Goal: Task Accomplishment & Management: Manage account settings

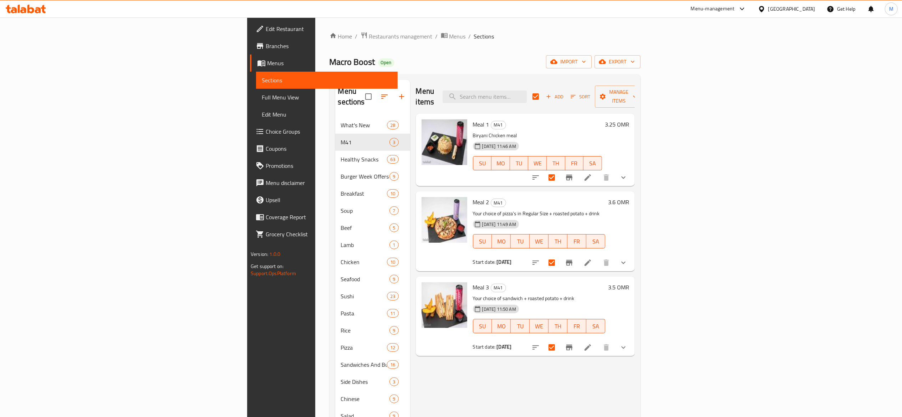
click at [598, 171] on li at bounding box center [588, 177] width 20 height 13
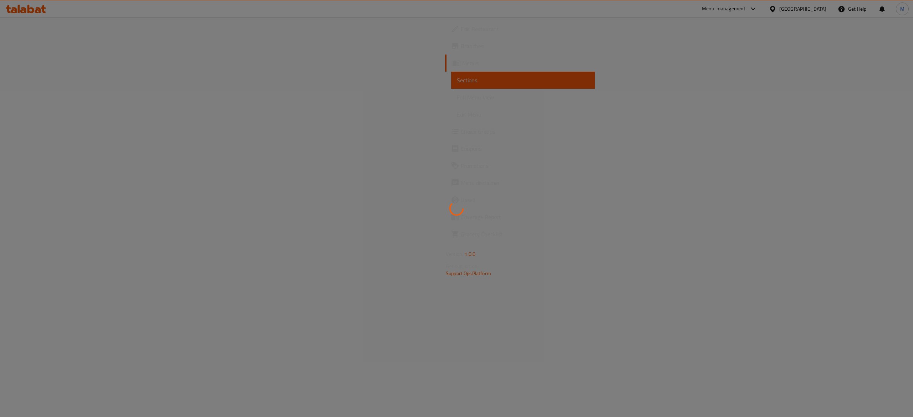
click at [406, 27] on div at bounding box center [456, 208] width 913 height 417
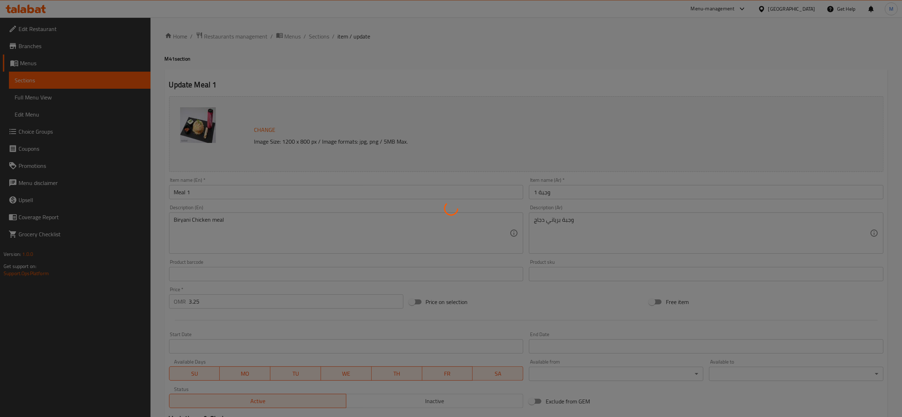
type input "اختيارك من الطبق الرئيسي"
type input "1"
type input "اختيارك من الطبق الجانبي 1"
type input "1"
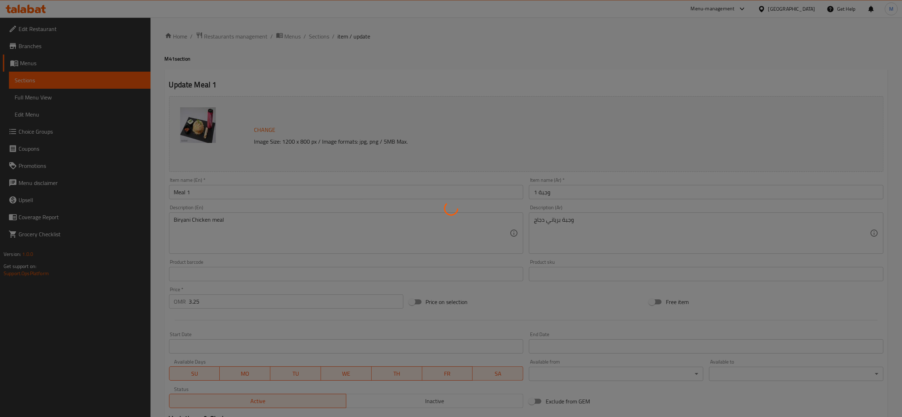
type input "1"
type input "اختيارك من المشروبات"
type input "1"
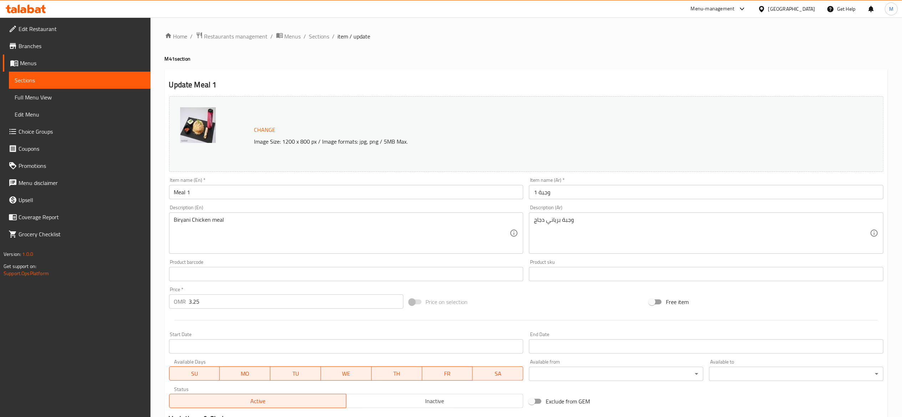
click at [207, 198] on input "Meal 1" at bounding box center [346, 192] width 355 height 14
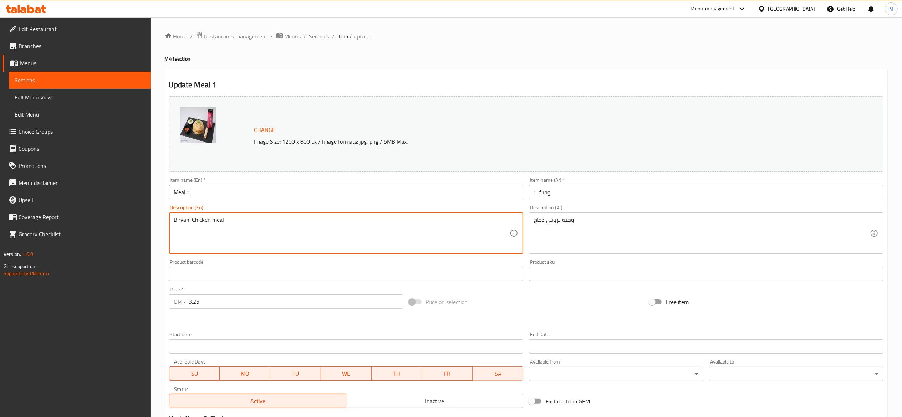
drag, startPoint x: 225, startPoint y: 222, endPoint x: 150, endPoint y: 228, distance: 75.2
click at [190, 222] on textarea "Biryani Chicken meal" at bounding box center [342, 234] width 336 height 34
click at [246, 195] on input "Meal 1" at bounding box center [346, 192] width 355 height 14
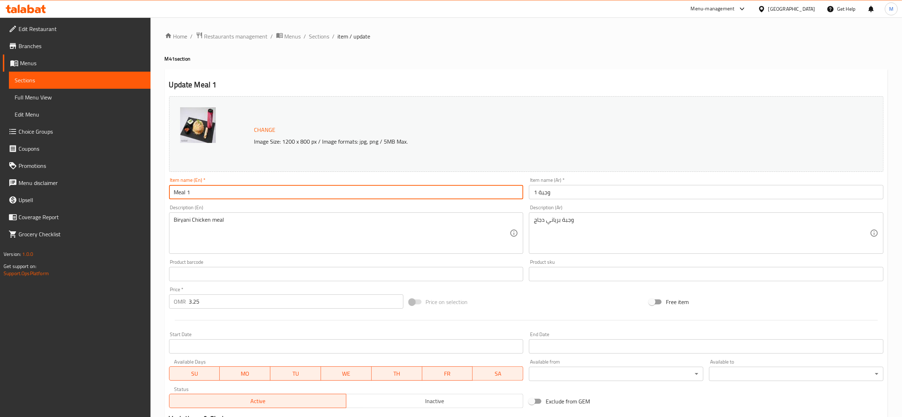
paste input "Biryani Chicken meal"
type input "Biryani Chicken meal"
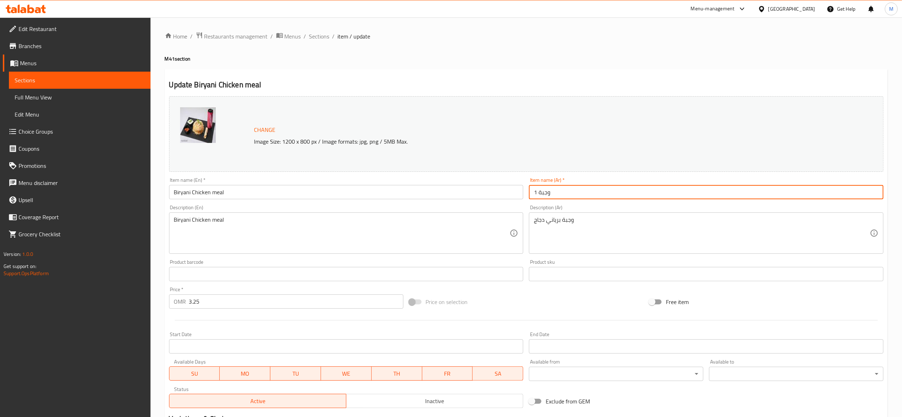
click at [551, 197] on input "وجبة 1" at bounding box center [706, 192] width 355 height 14
paste input "برياني دجاج"
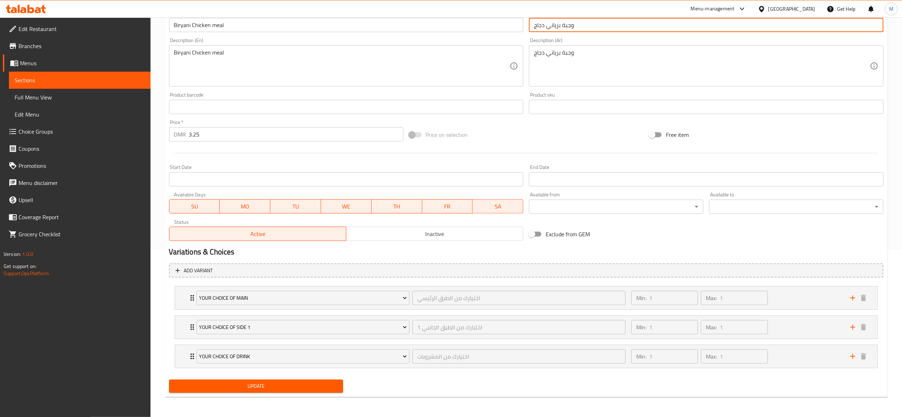
type input "وجبة برياني دجاج"
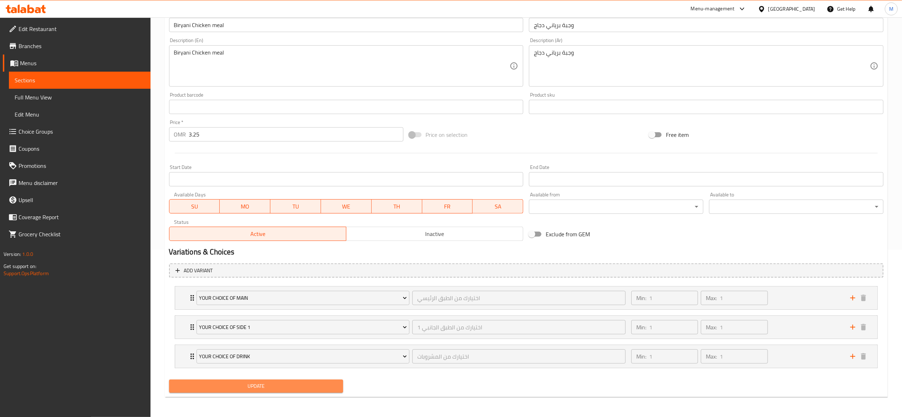
click at [269, 391] on span "Update" at bounding box center [256, 386] width 163 height 9
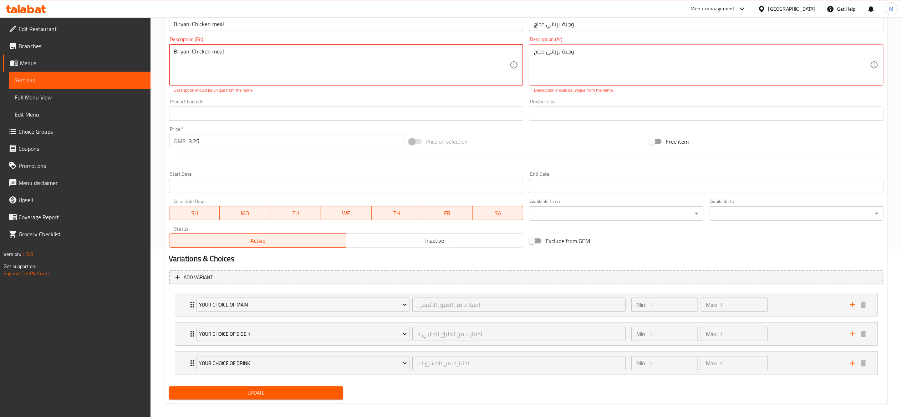
click at [270, 390] on span "Update" at bounding box center [256, 393] width 163 height 9
click at [253, 59] on textarea "Biryani Chicken meal" at bounding box center [342, 65] width 336 height 34
drag, startPoint x: 236, startPoint y: 52, endPoint x: 233, endPoint y: 52, distance: 3.6
click at [233, 52] on textarea "Biryani Chicken meal" at bounding box center [342, 65] width 336 height 34
type textarea "Biryani Chicken meal for one"
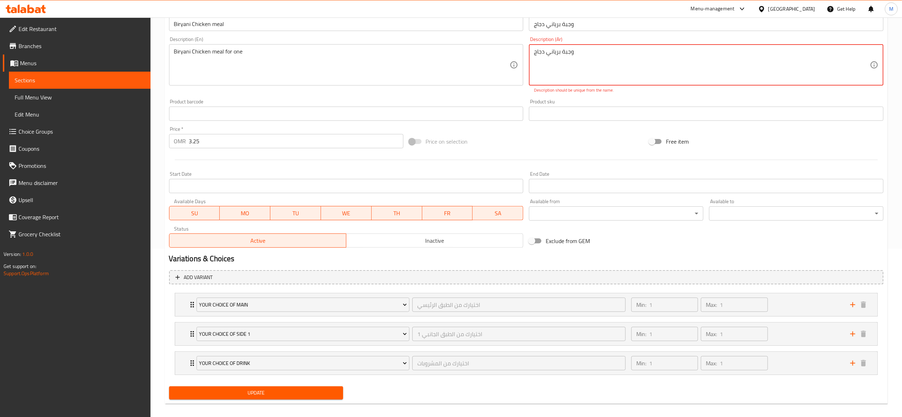
drag, startPoint x: 604, startPoint y: 57, endPoint x: 583, endPoint y: 59, distance: 21.5
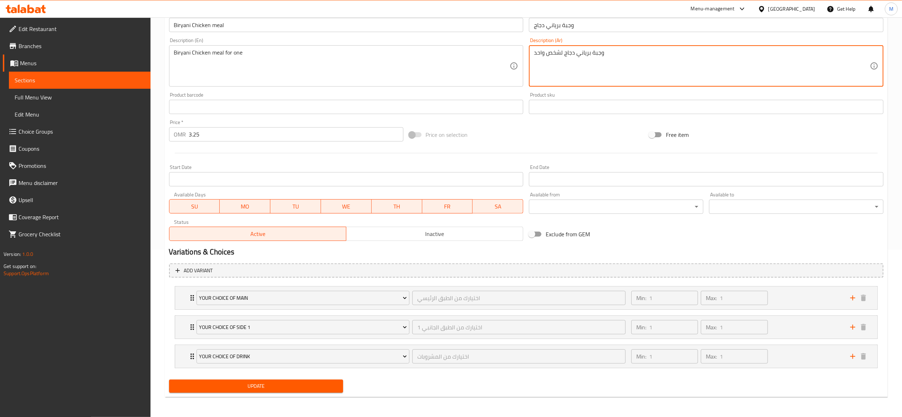
type textarea "وجبة برياني دجاج لشخص واحد"
click at [281, 381] on button "Update" at bounding box center [256, 386] width 174 height 13
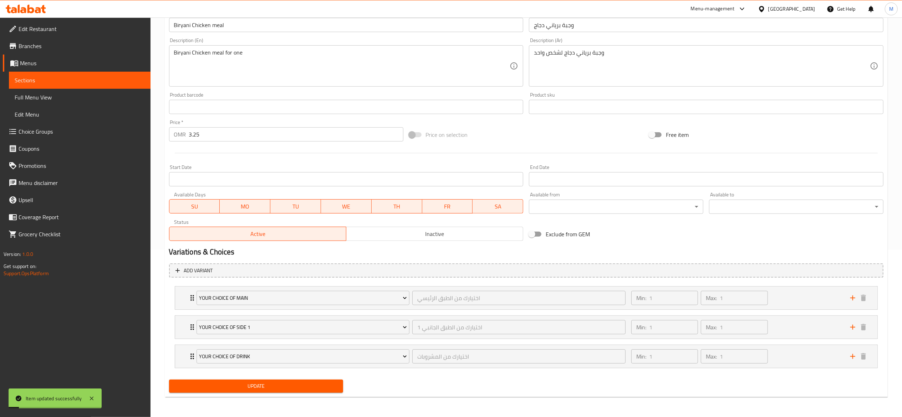
click at [86, 82] on span "Sections" at bounding box center [80, 80] width 130 height 9
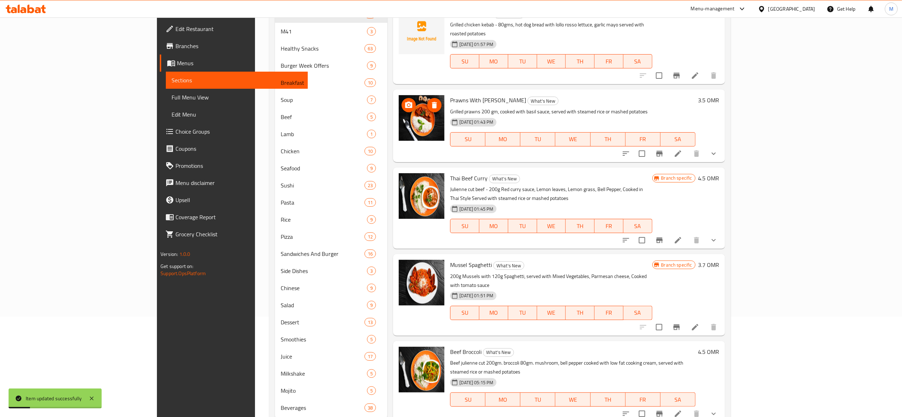
scroll to position [29, 0]
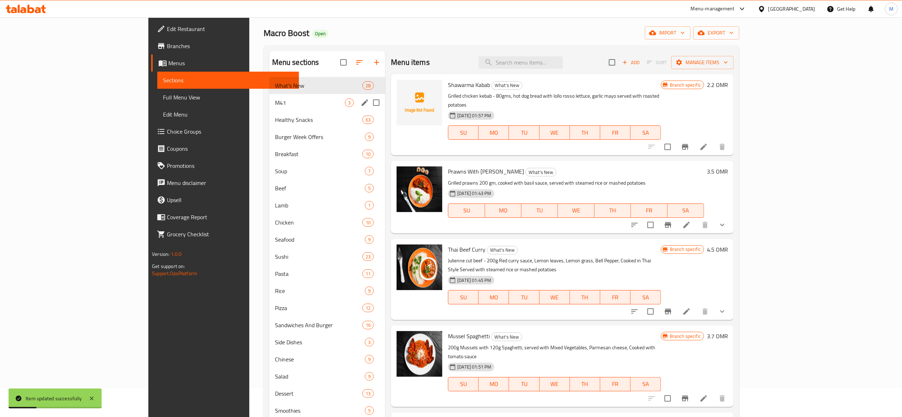
click at [275, 104] on span "M41" at bounding box center [310, 102] width 70 height 9
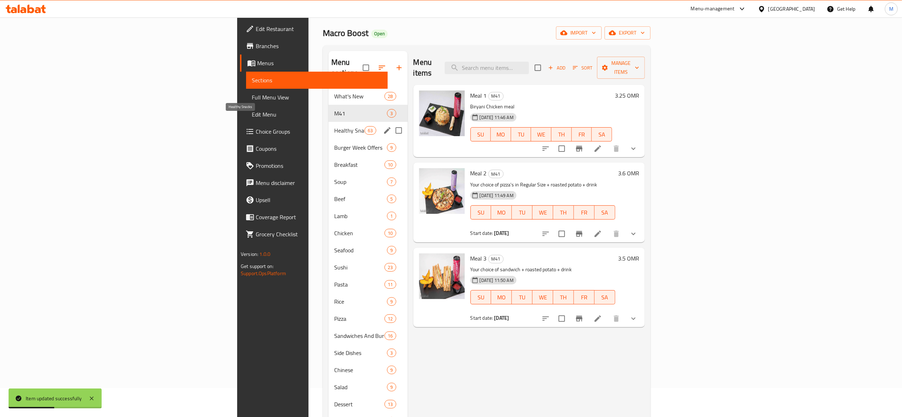
click at [334, 126] on span "Healthy Snacks" at bounding box center [349, 130] width 30 height 9
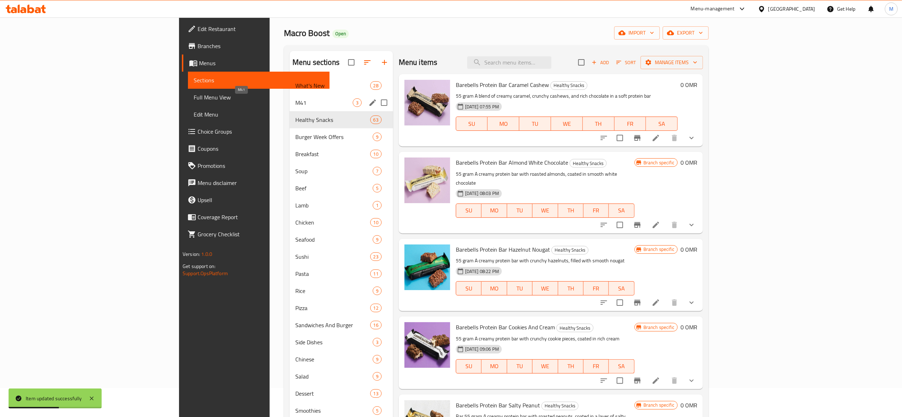
click at [295, 106] on span "M41" at bounding box center [323, 102] width 57 height 9
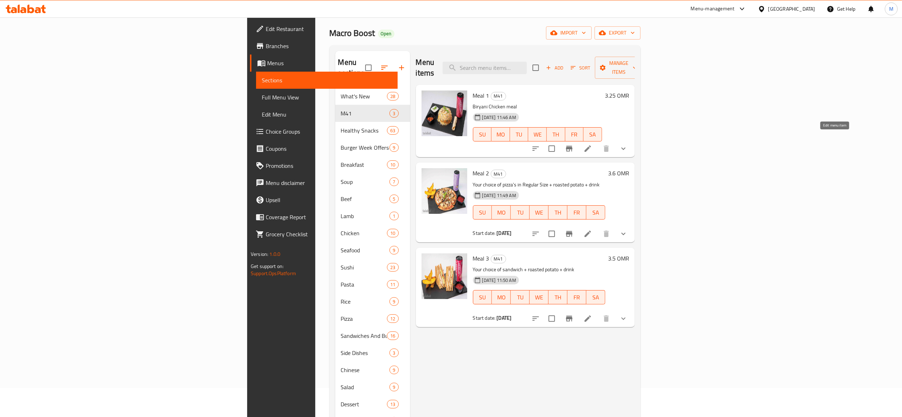
click at [592, 145] on icon at bounding box center [588, 149] width 9 height 9
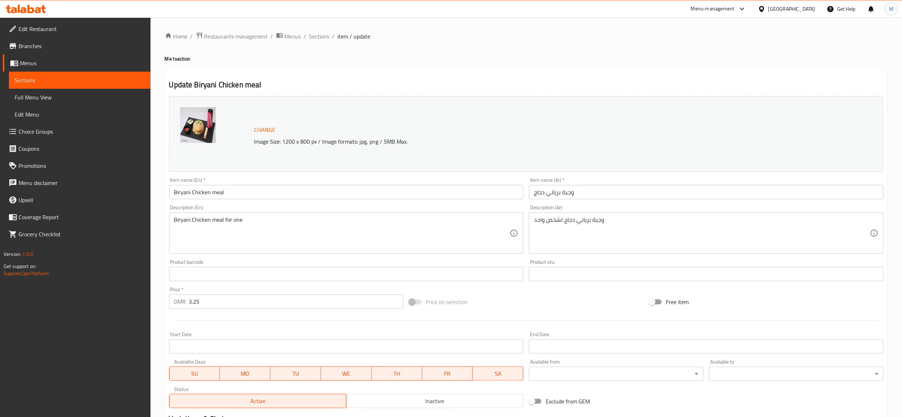
click at [78, 104] on link "Full Menu View" at bounding box center [80, 97] width 142 height 17
click at [70, 100] on span "Full Menu View" at bounding box center [80, 97] width 130 height 9
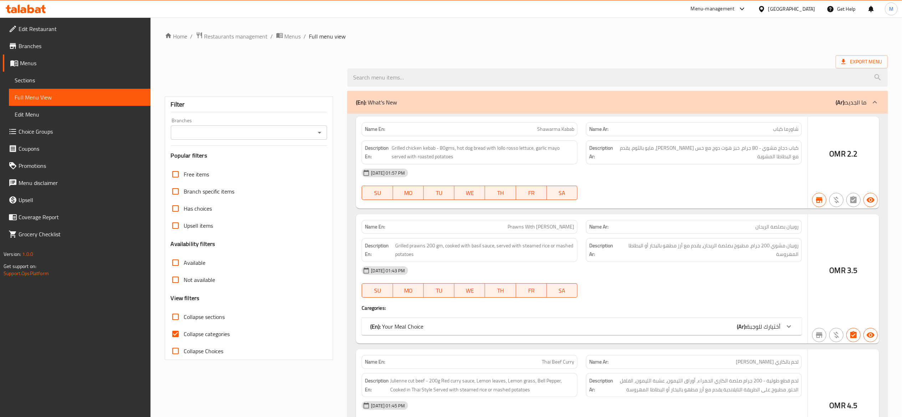
click at [60, 86] on link "Sections" at bounding box center [80, 80] width 142 height 17
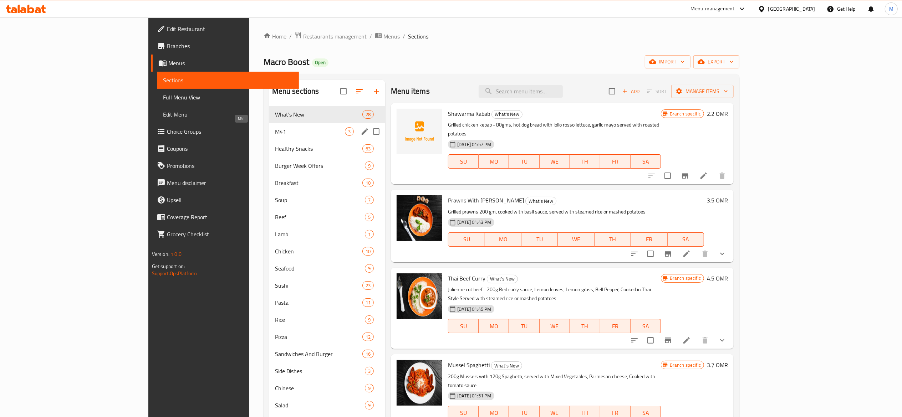
click at [275, 133] on span "M41" at bounding box center [310, 131] width 70 height 9
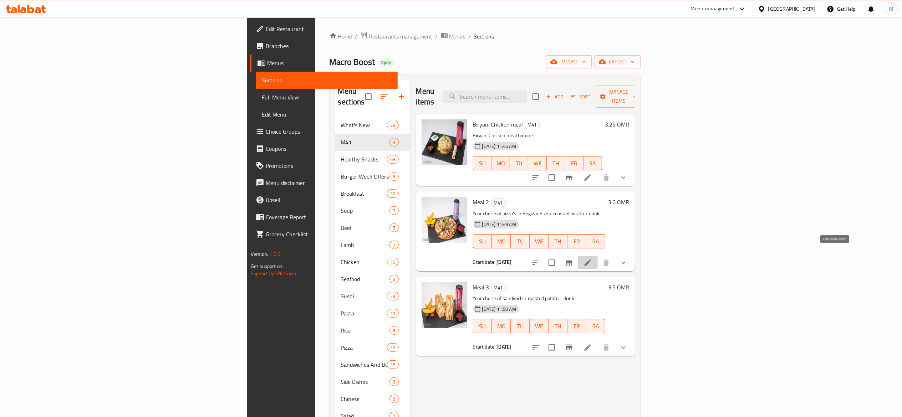
click at [592, 259] on icon at bounding box center [588, 263] width 9 height 9
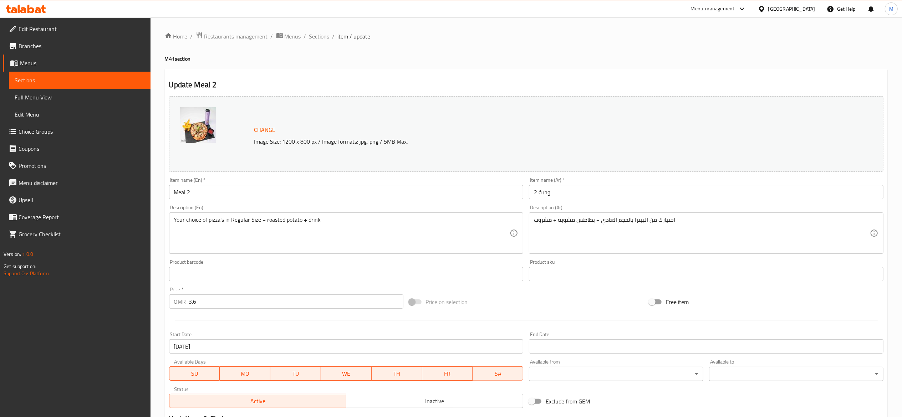
click at [203, 194] on input "Meal 2" at bounding box center [346, 192] width 355 height 14
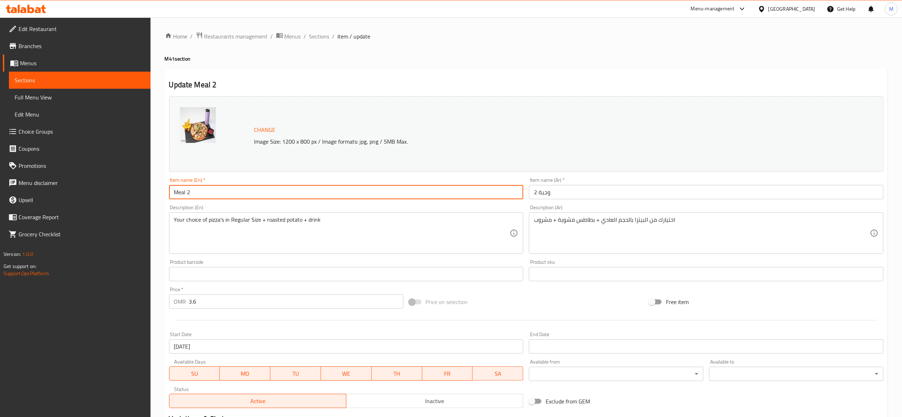
type input "ح"
type input "Pizza meal for one"
click at [617, 195] on input "وجبة 2" at bounding box center [706, 192] width 355 height 14
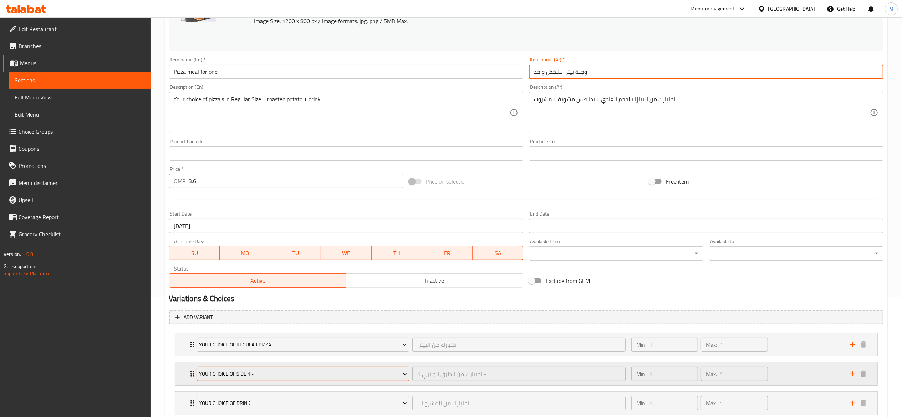
scroll to position [168, 0]
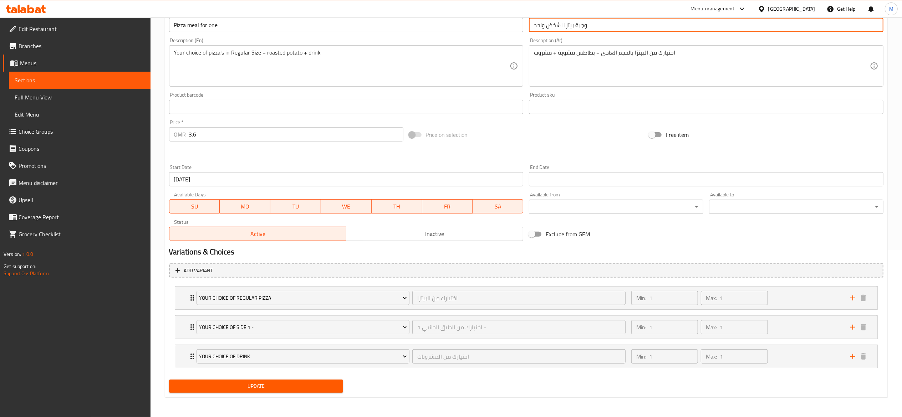
type input "وجبة بيتزا لشخض واحد"
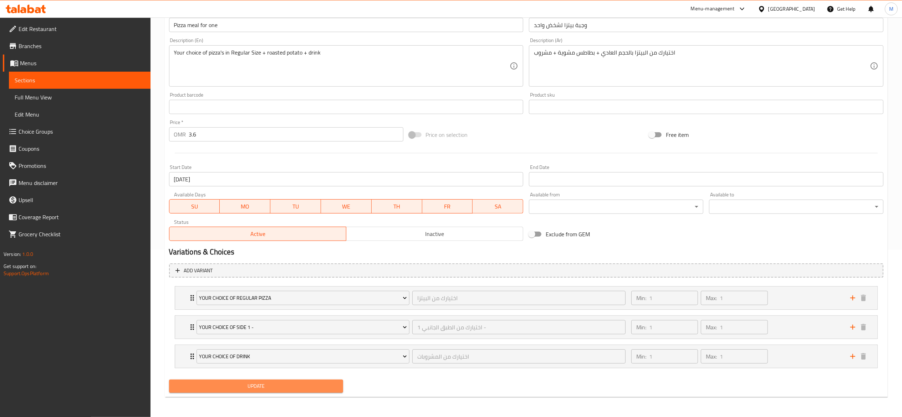
click at [233, 385] on span "Update" at bounding box center [256, 386] width 163 height 9
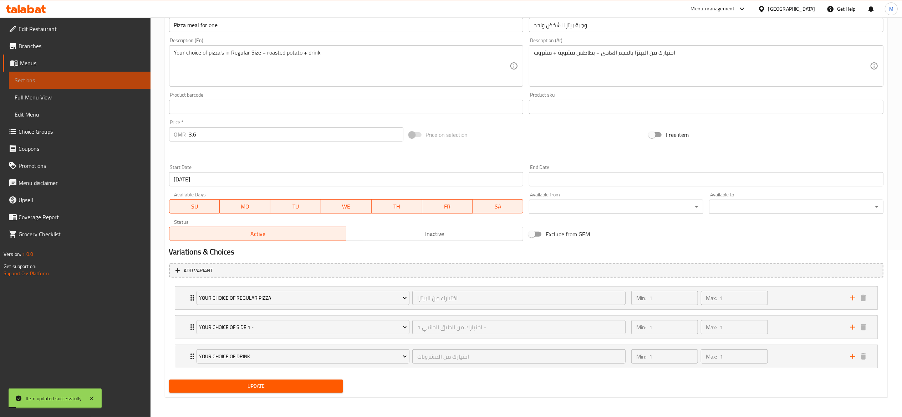
click at [79, 78] on span "Sections" at bounding box center [80, 80] width 130 height 9
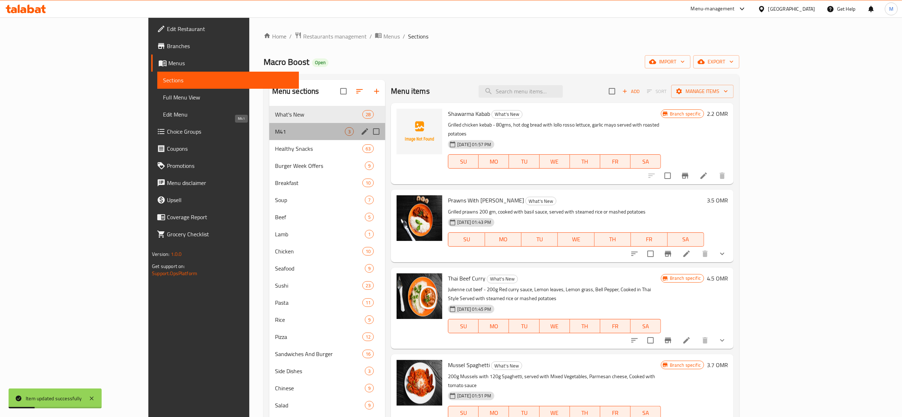
click at [275, 132] on span "M41" at bounding box center [310, 131] width 70 height 9
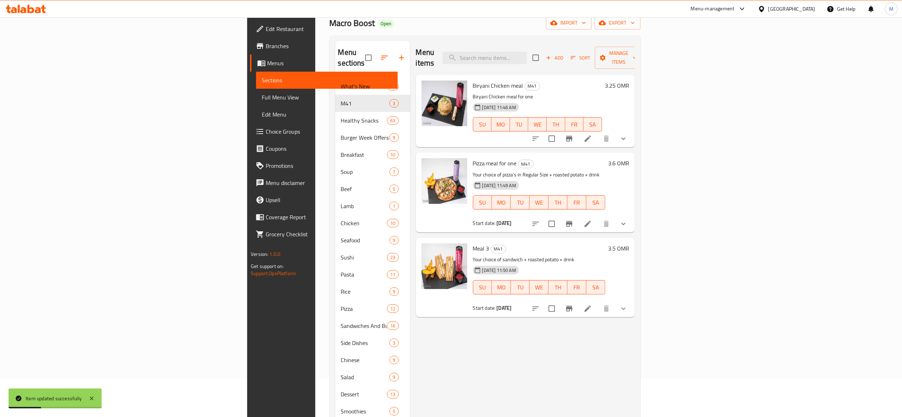
scroll to position [71, 0]
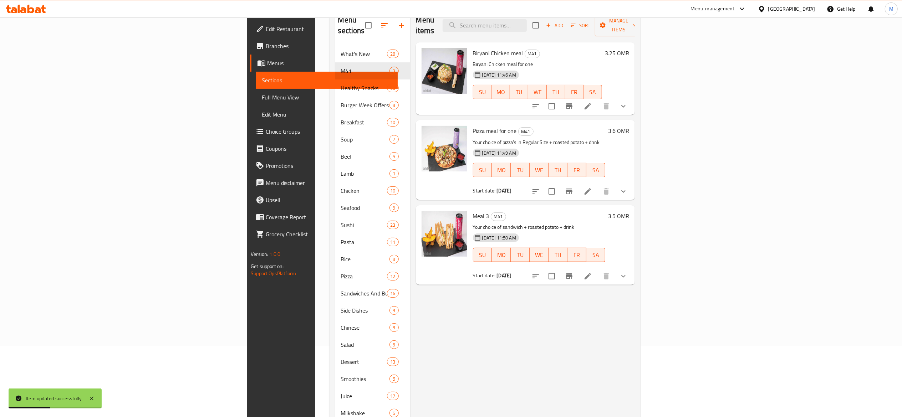
click at [592, 272] on icon at bounding box center [588, 276] width 9 height 9
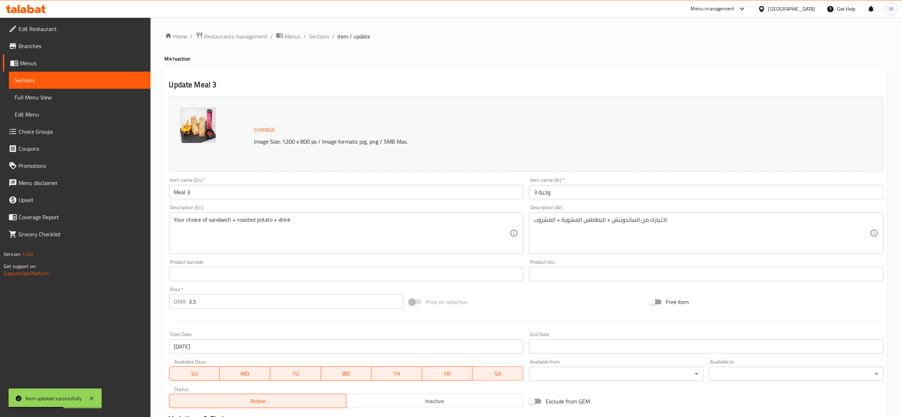
click at [235, 184] on div "Item name (En)   * Meal 3 Item name (En) *" at bounding box center [346, 189] width 355 height 22
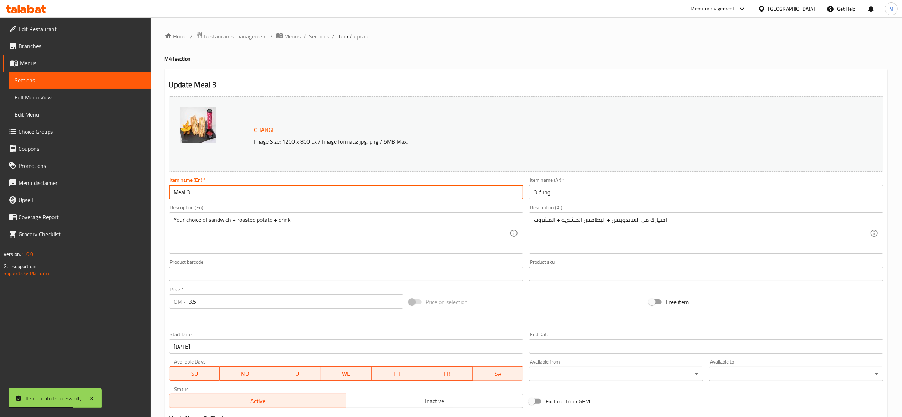
click at [239, 196] on input "Meal 3" at bounding box center [346, 192] width 355 height 14
type input "س"
type input "n"
type input "A"
type input "Sandwich Meal for one"
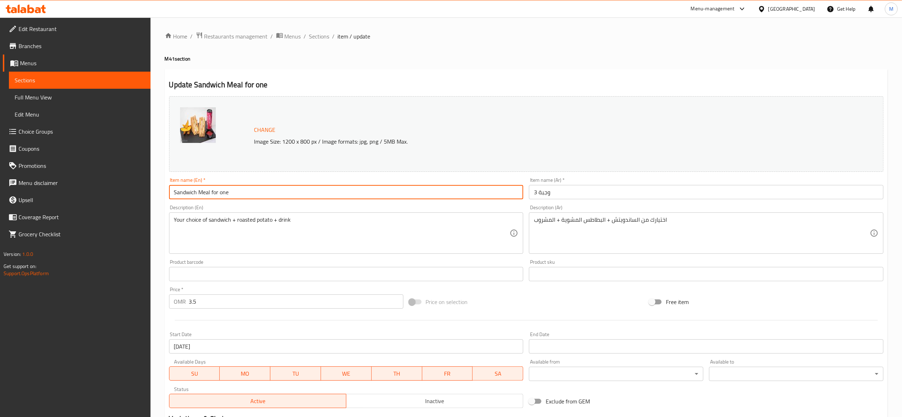
click at [551, 192] on input "وجبة 3" at bounding box center [706, 192] width 355 height 14
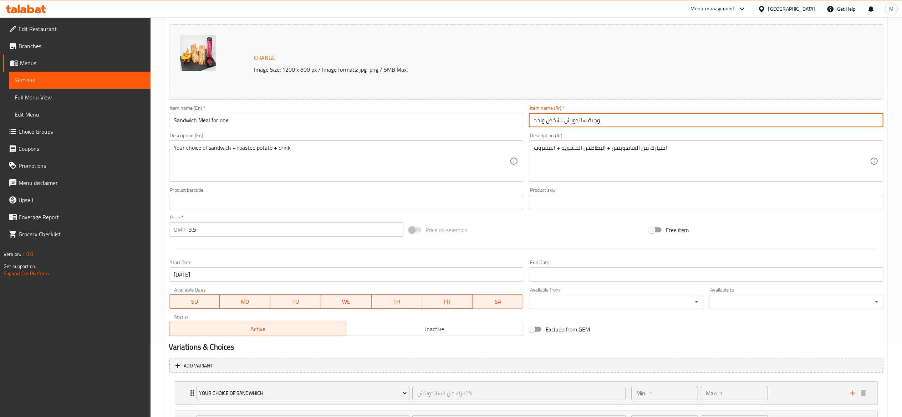
scroll to position [168, 0]
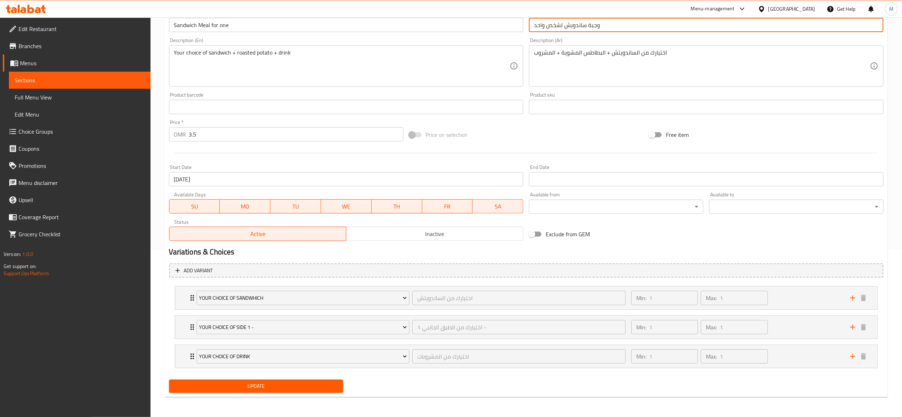
type input "وجبة ساندويش لشخص واحد"
click at [251, 380] on div "Update" at bounding box center [256, 386] width 180 height 19
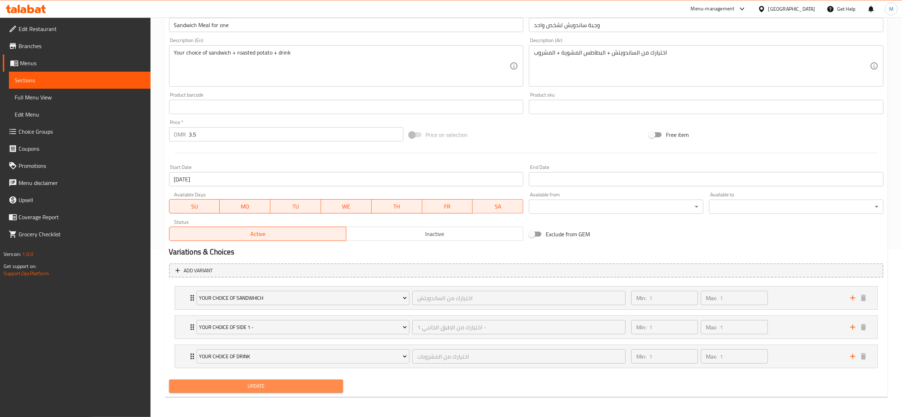
click at [251, 382] on span "Update" at bounding box center [256, 386] width 163 height 9
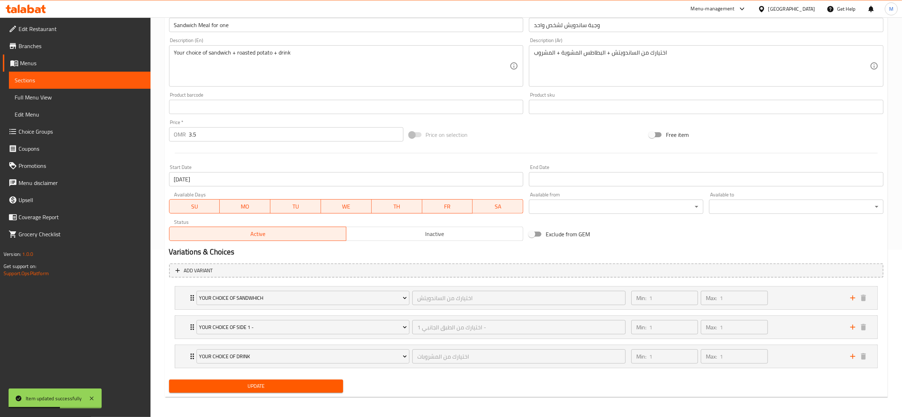
click at [109, 81] on span "Sections" at bounding box center [80, 80] width 130 height 9
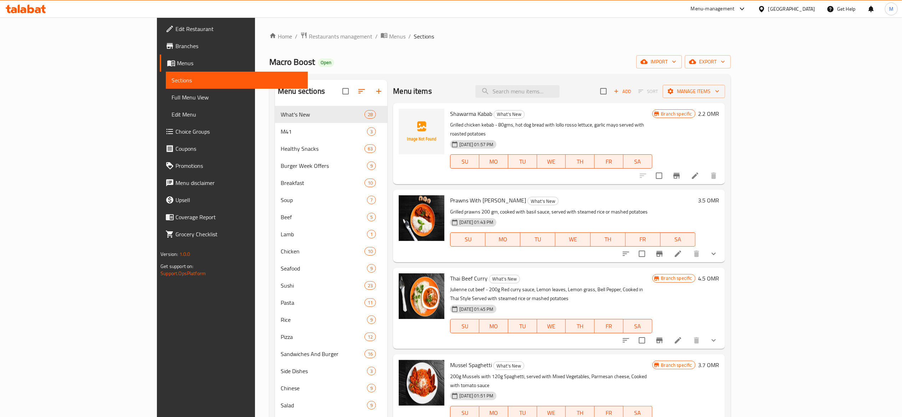
click at [176, 134] on span "Choice Groups" at bounding box center [239, 131] width 126 height 9
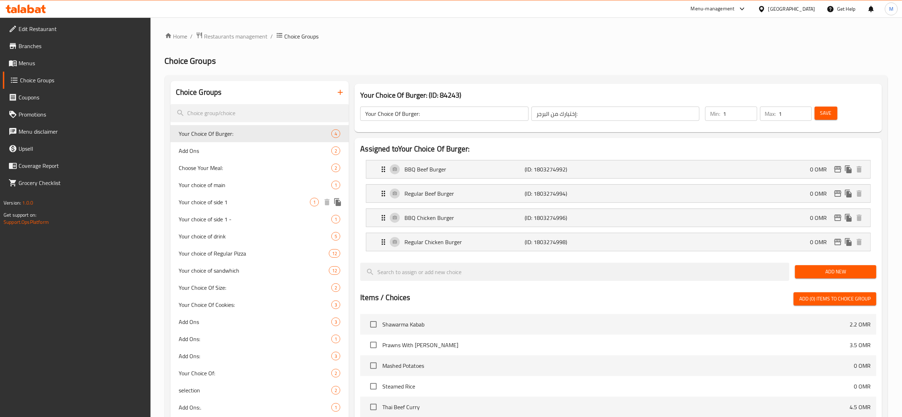
drag, startPoint x: 348, startPoint y: 208, endPoint x: 369, endPoint y: 34, distance: 175.0
click at [370, 33] on ol "Home / Restaurants management / Choice Groups" at bounding box center [526, 36] width 723 height 9
drag, startPoint x: 254, startPoint y: 257, endPoint x: 252, endPoint y: 268, distance: 11.0
click at [254, 257] on span "Your choice of Regular Pizza" at bounding box center [243, 253] width 129 height 9
click at [253, 268] on span "Your choice of sandwhich" at bounding box center [254, 271] width 150 height 9
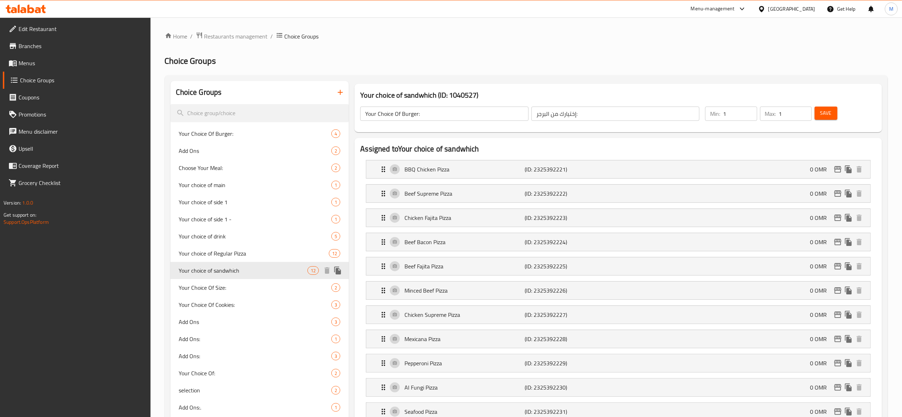
type input "Your choice of sandwhich"
type input "اختيارك من الساندويتش"
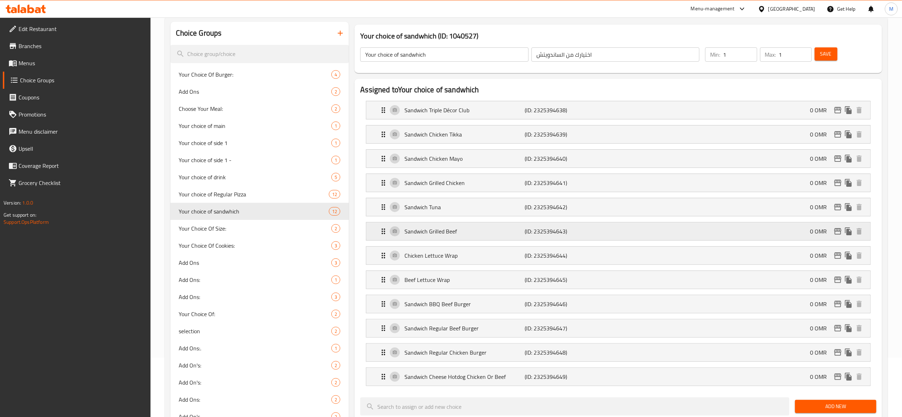
scroll to position [143, 0]
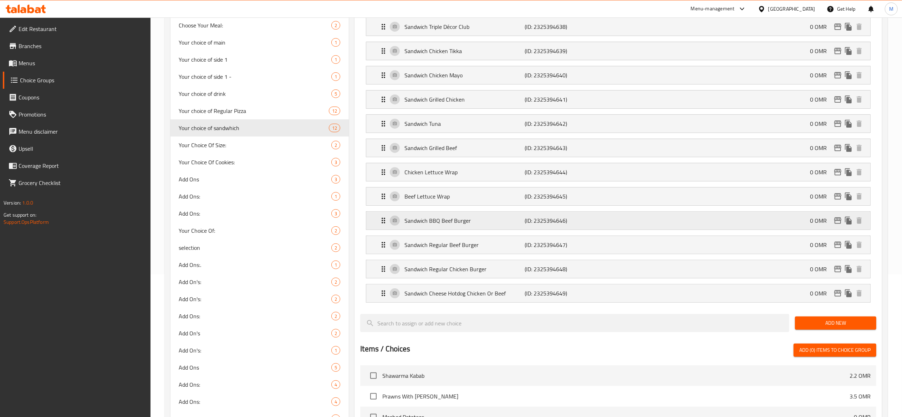
click at [389, 225] on div "Sandwich BBQ Beef Burger (ID: 2325394646) 0 OMR" at bounding box center [620, 221] width 483 height 18
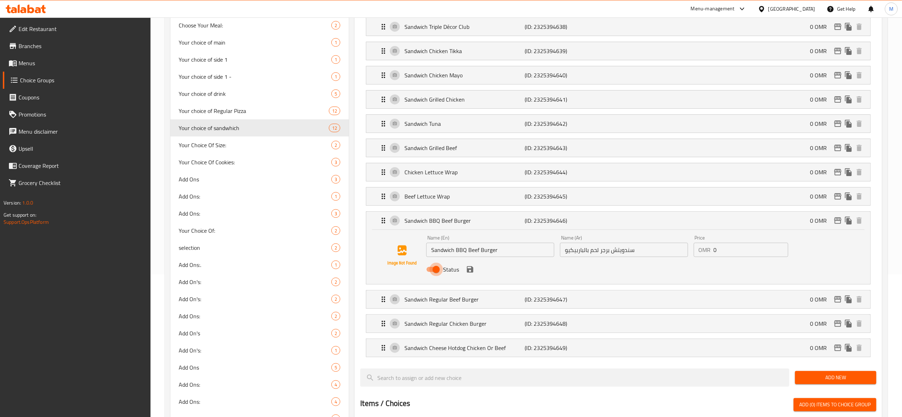
click at [435, 272] on input "Status" at bounding box center [436, 270] width 41 height 14
checkbox input "false"
click at [434, 303] on p "Sandwich Regular Beef Burger" at bounding box center [465, 299] width 120 height 9
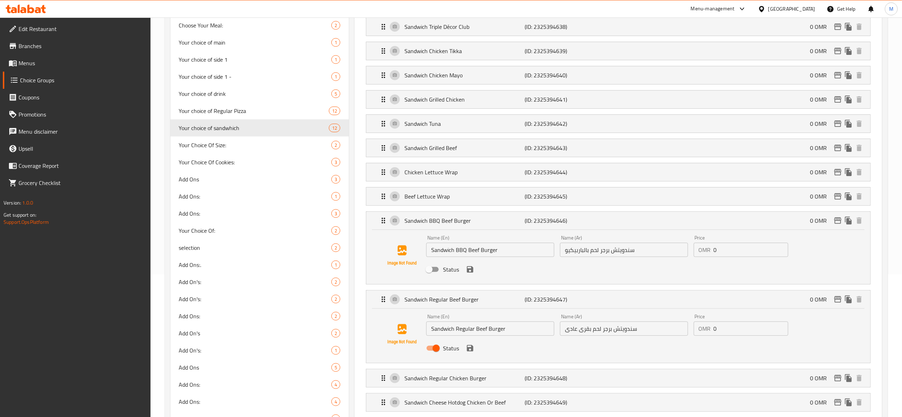
drag, startPoint x: 435, startPoint y: 350, endPoint x: 450, endPoint y: 328, distance: 27.4
click at [435, 351] on input "Status" at bounding box center [436, 349] width 41 height 14
checkbox input "false"
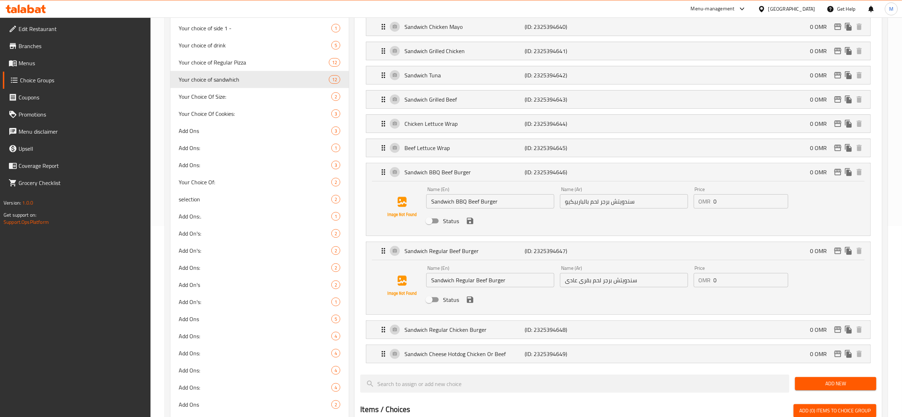
scroll to position [214, 0]
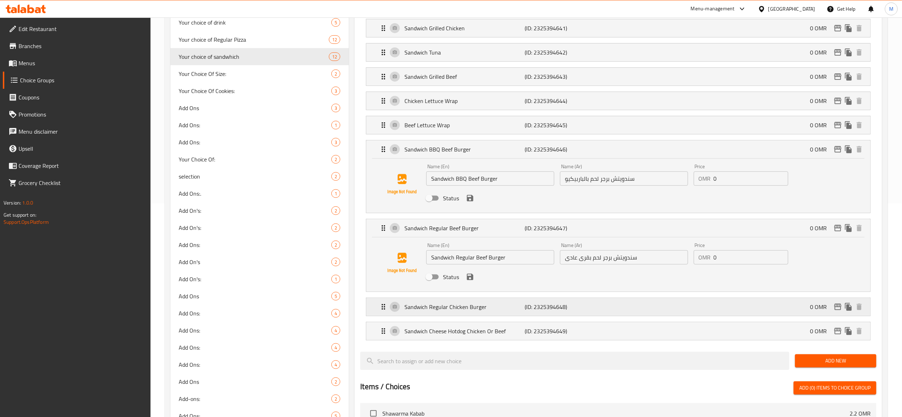
click at [433, 312] on p "Sandwich Regular Chicken Burger" at bounding box center [465, 307] width 120 height 9
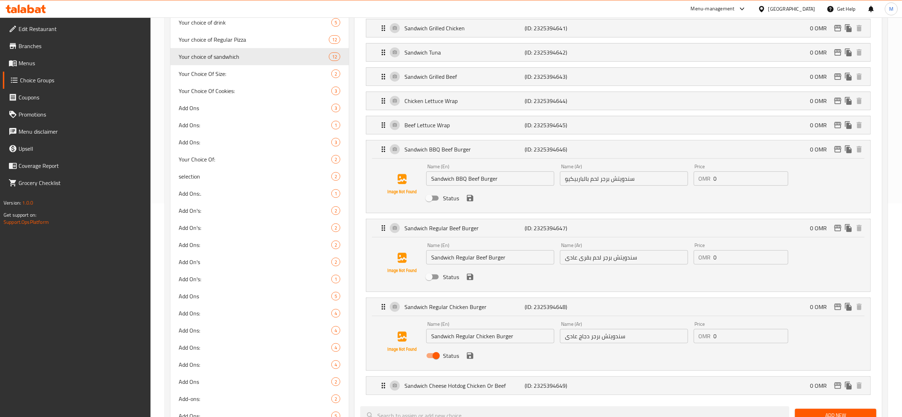
click at [437, 358] on input "Status" at bounding box center [436, 356] width 41 height 14
checkbox input "false"
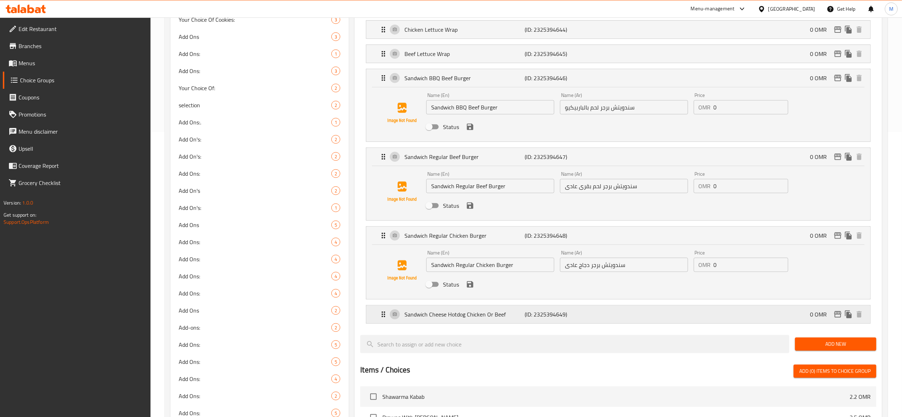
click at [440, 327] on li "Sandwich Cheese Hotdog Chicken Or Beef (ID: 2325394649) 0 OMR Name (En) Sandwic…" at bounding box center [618, 315] width 516 height 24
click at [450, 324] on div "Sandwich Cheese Hotdog Chicken Or Beef (ID: 2325394649) 0 OMR" at bounding box center [620, 315] width 483 height 18
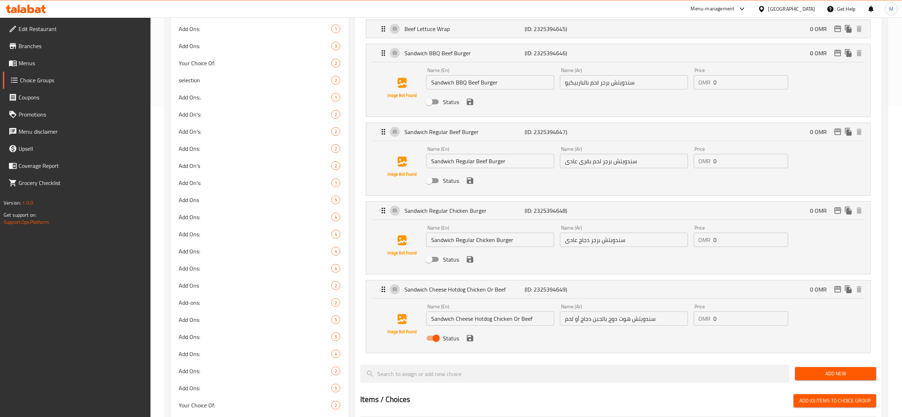
scroll to position [428, 0]
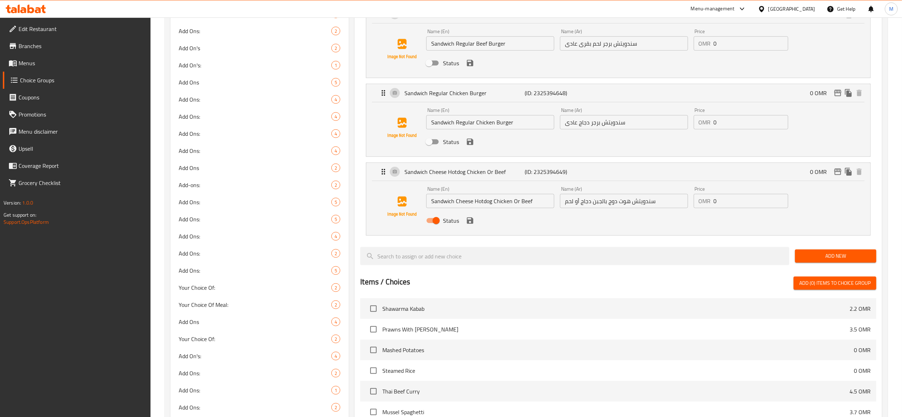
click at [435, 225] on input "Status" at bounding box center [436, 221] width 41 height 14
checkbox input "false"
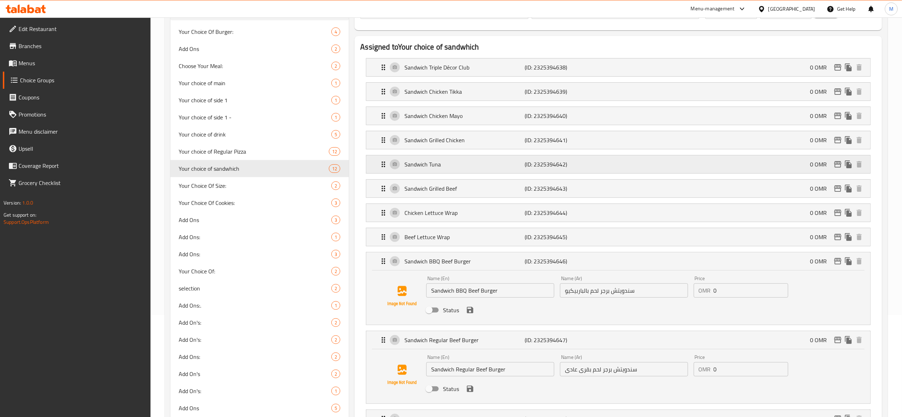
scroll to position [71, 0]
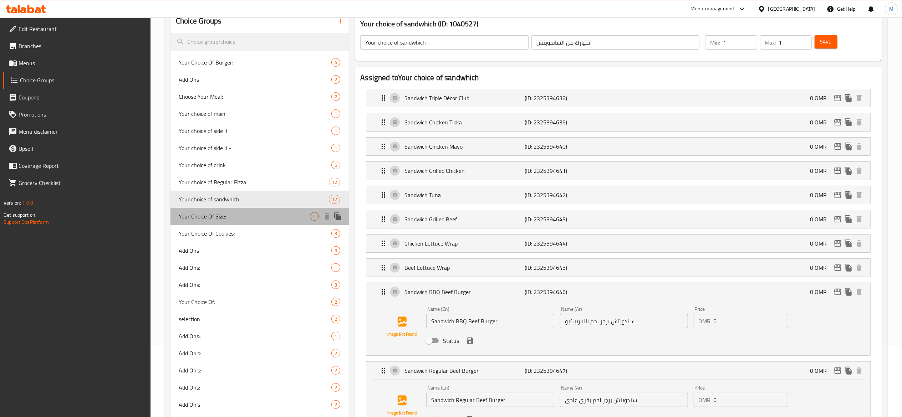
click at [263, 214] on span "Your Choice Of Size:" at bounding box center [244, 216] width 131 height 9
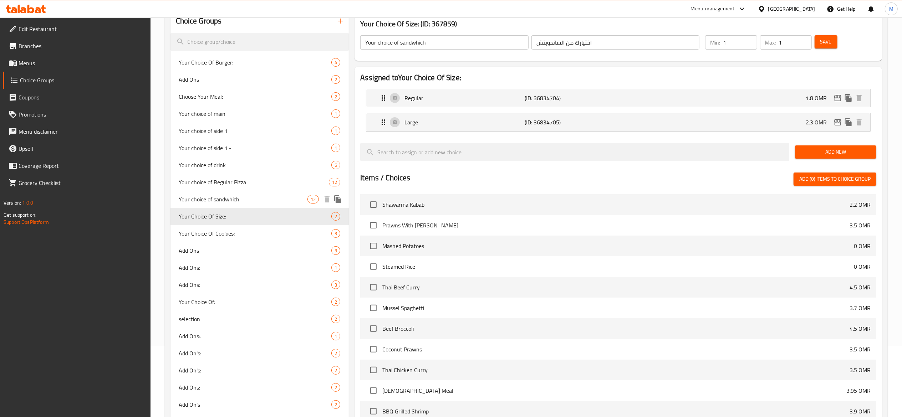
type input "Your Choice Of Size:"
type input "أختيارك من الحجم:"
click at [49, 65] on span "Menus" at bounding box center [82, 63] width 126 height 9
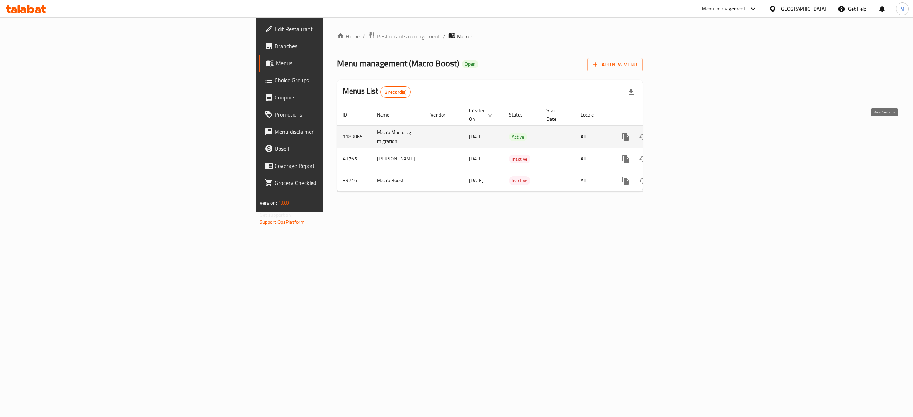
click at [686, 128] on link "enhanced table" at bounding box center [677, 136] width 17 height 17
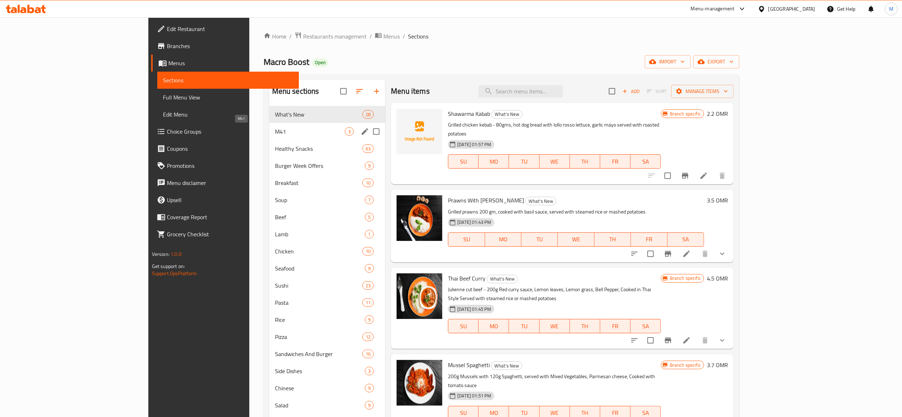
click at [275, 133] on span "M41" at bounding box center [310, 131] width 70 height 9
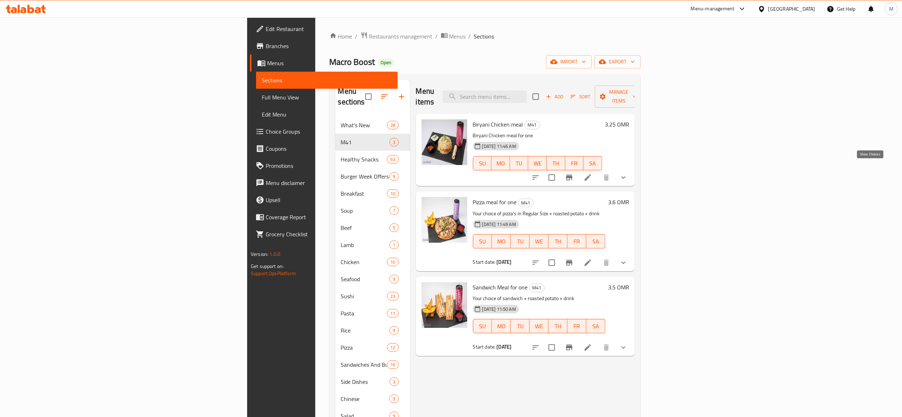
click at [628, 173] on icon "show more" at bounding box center [623, 177] width 9 height 9
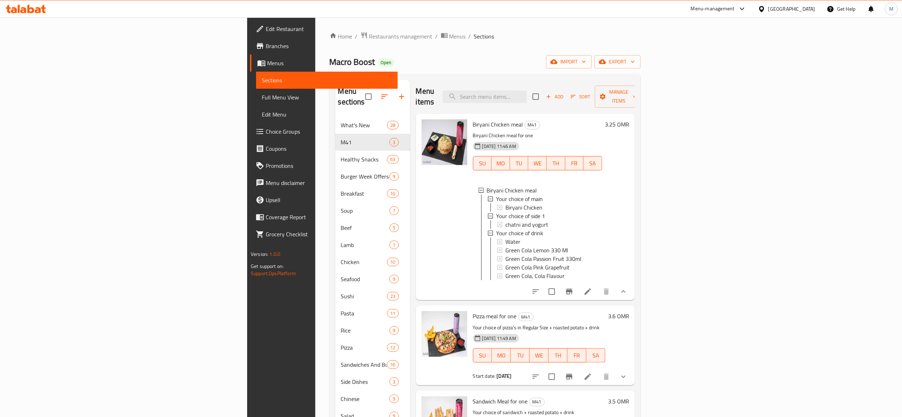
scroll to position [1, 0]
click at [565, 93] on span "Add" at bounding box center [554, 97] width 19 height 8
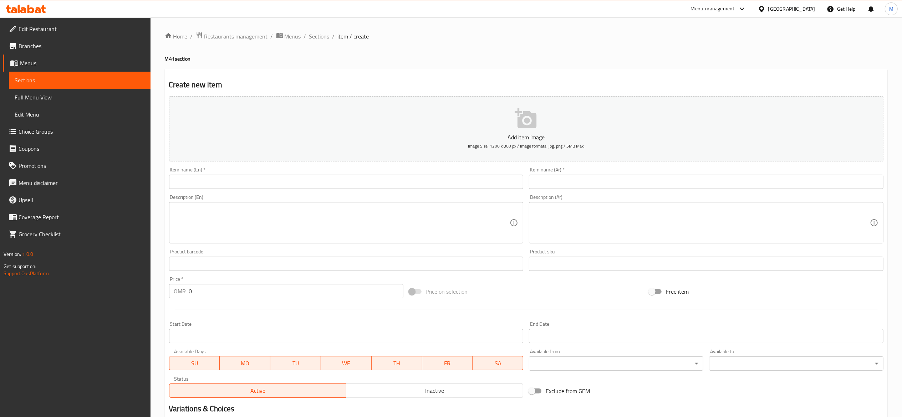
click at [203, 178] on input "text" at bounding box center [346, 182] width 355 height 14
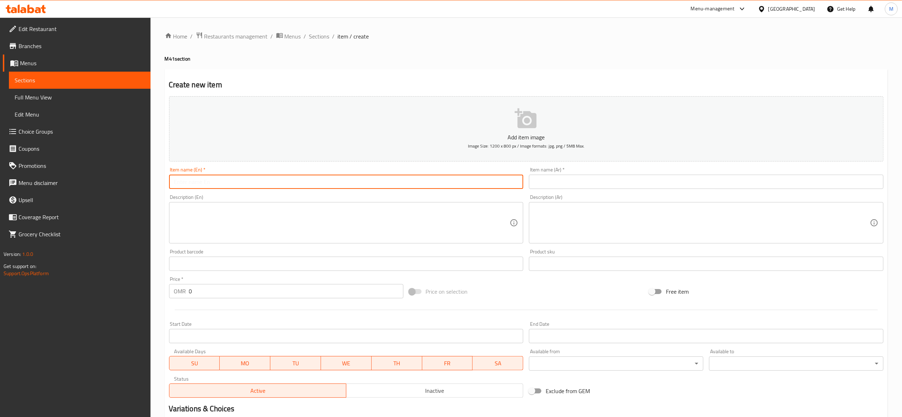
type input "M"
type input "Burger Meal for one"
click at [555, 187] on input "text" at bounding box center [706, 182] width 355 height 14
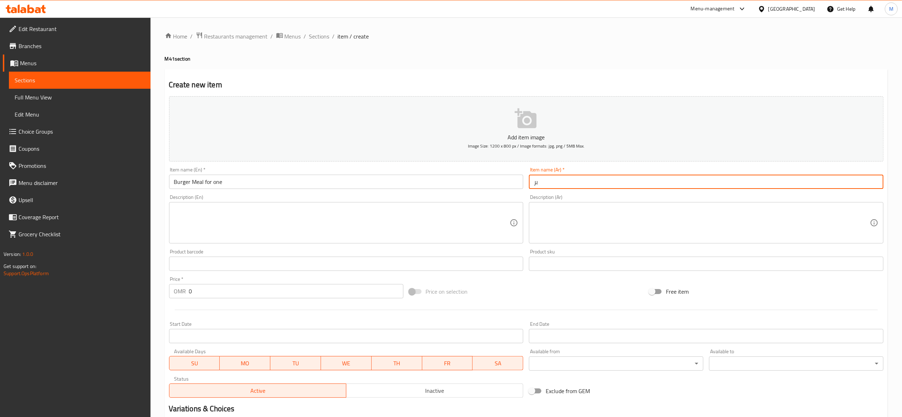
type input "ب"
type input "وجبة برجر لشخص واحد"
click at [219, 207] on textarea at bounding box center [342, 223] width 336 height 34
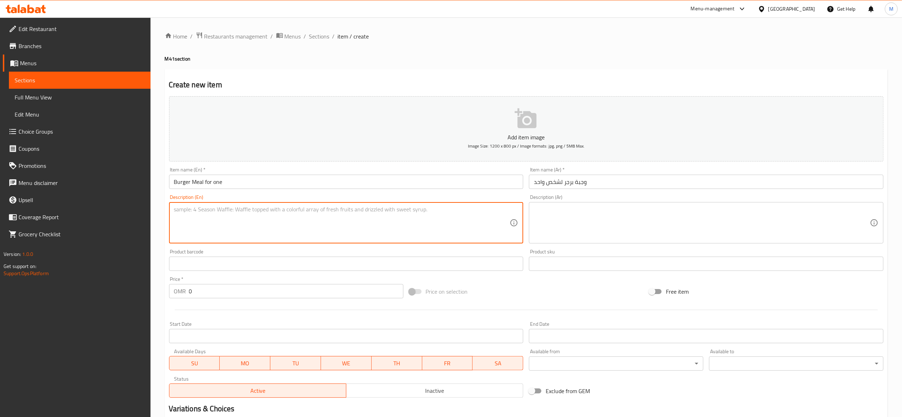
click at [230, 295] on input "0" at bounding box center [296, 291] width 214 height 14
click at [226, 233] on textarea at bounding box center [342, 223] width 336 height 34
type textarea "ل"
type textarea "غ"
type textarea "y"
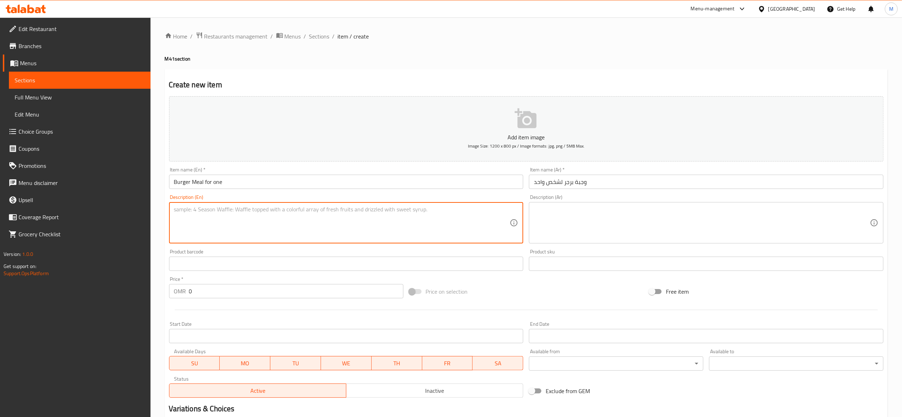
type textarea "U"
type textarea "y"
type textarea "Your choice of burger + wedges + your choice of drink"
click at [725, 215] on textarea at bounding box center [702, 223] width 336 height 34
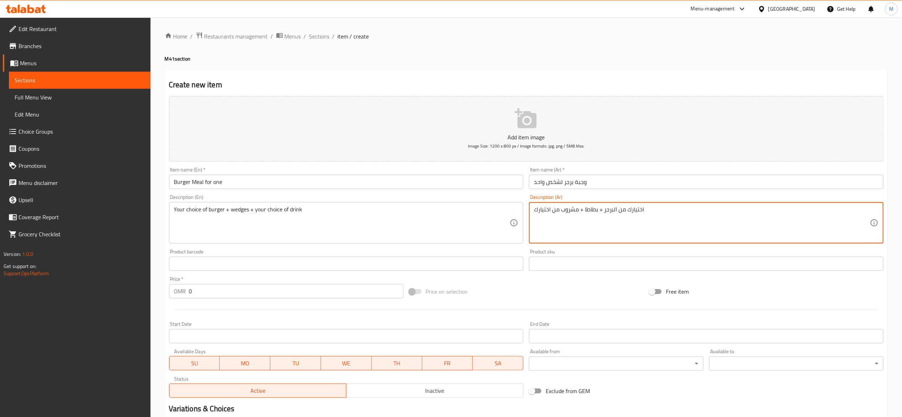
type textarea "اختيارك من البرجر + بطاطا + مشروب من اختيارك"
click at [512, 134] on p "Add item image" at bounding box center [526, 137] width 693 height 9
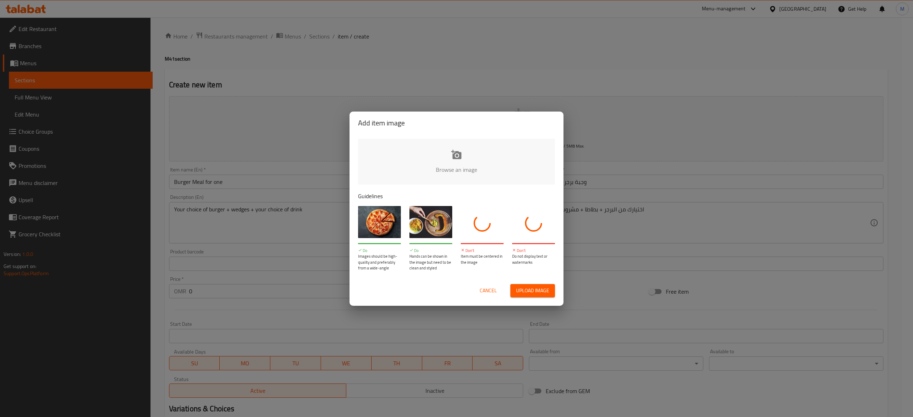
click at [433, 167] on input "file" at bounding box center [697, 172] width 679 height 67
type input "C:\fakepath\258A0897.jpg"
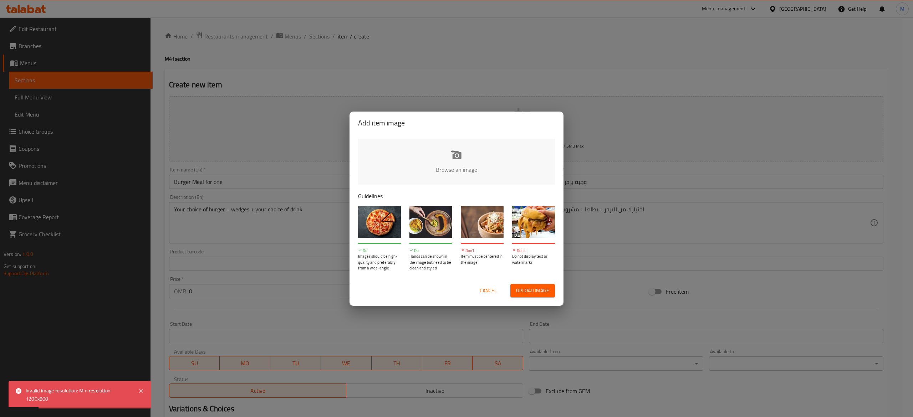
click at [519, 290] on span "Upload image" at bounding box center [532, 291] width 33 height 9
click at [487, 292] on span "Cancel" at bounding box center [488, 291] width 17 height 9
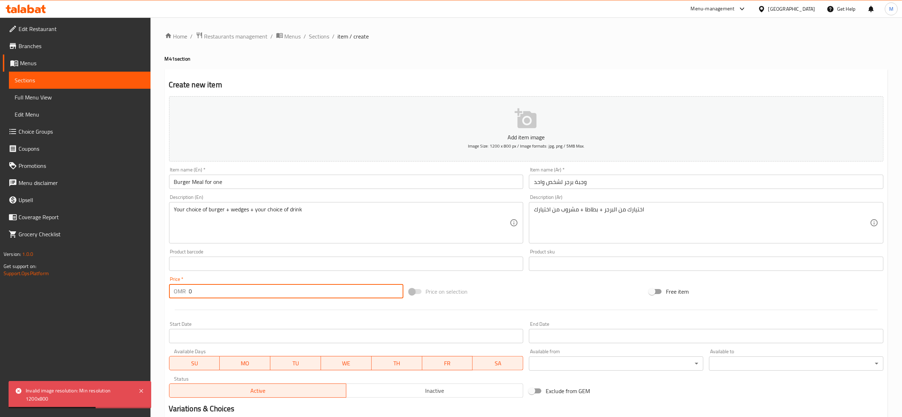
click at [219, 289] on input "0" at bounding box center [296, 291] width 214 height 14
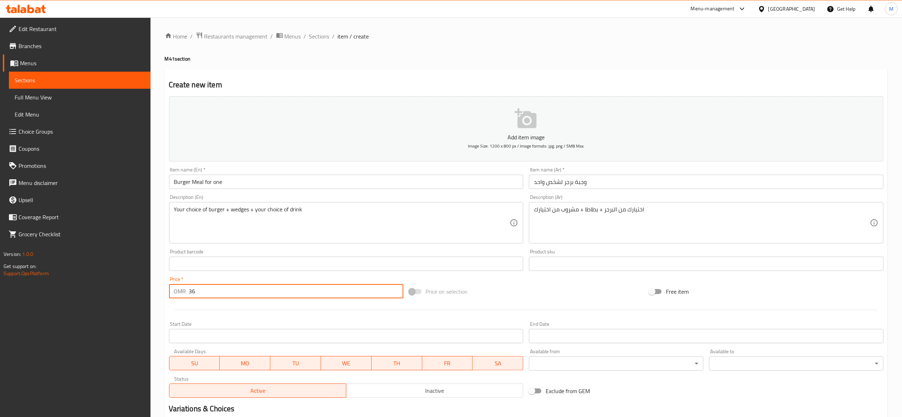
type input "3"
click at [272, 295] on input "3" at bounding box center [296, 291] width 214 height 14
type input "2"
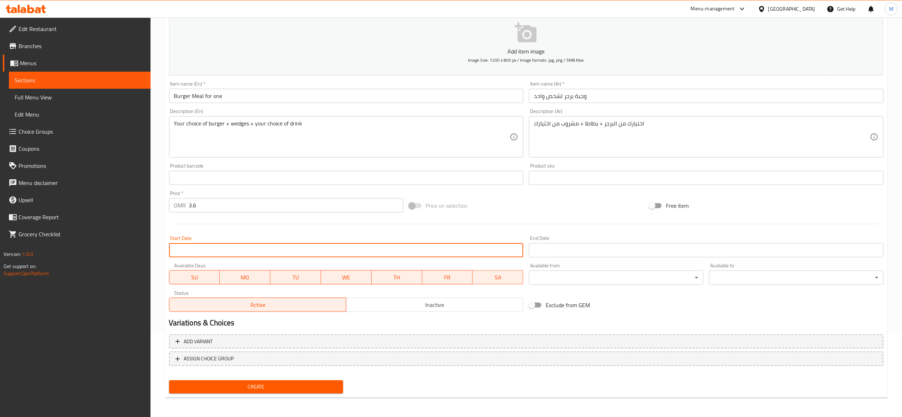
click at [262, 250] on input "Start Date" at bounding box center [346, 250] width 355 height 14
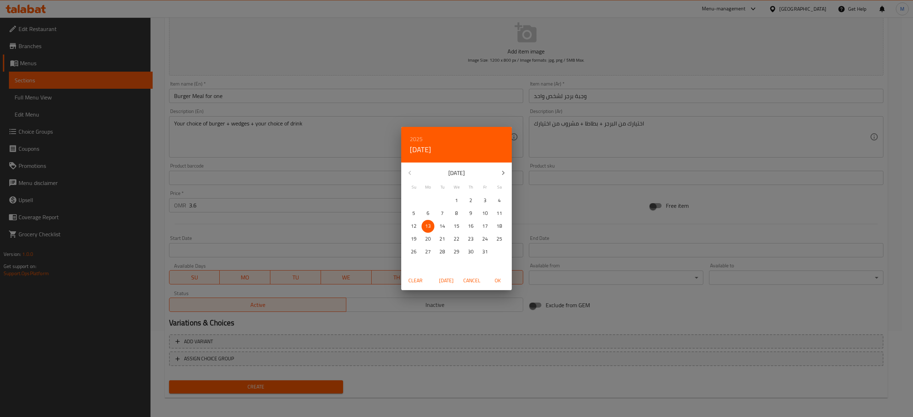
click at [430, 222] on p "13" at bounding box center [428, 226] width 6 height 9
click at [580, 209] on div "2025 Mon, Oct 13 October 2025 Su Mo Tu We Th Fr Sa 28 29 30 1 2 3 4 5 6 7 8 9 1…" at bounding box center [456, 208] width 913 height 417
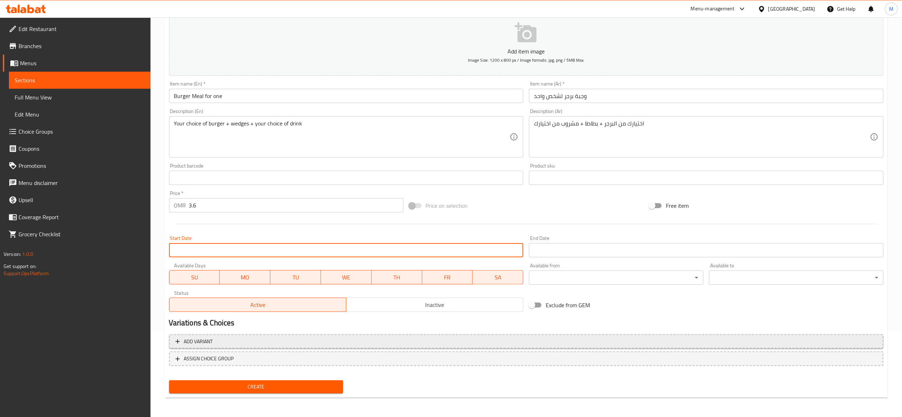
click at [645, 345] on span "Add variant" at bounding box center [527, 342] width 702 height 9
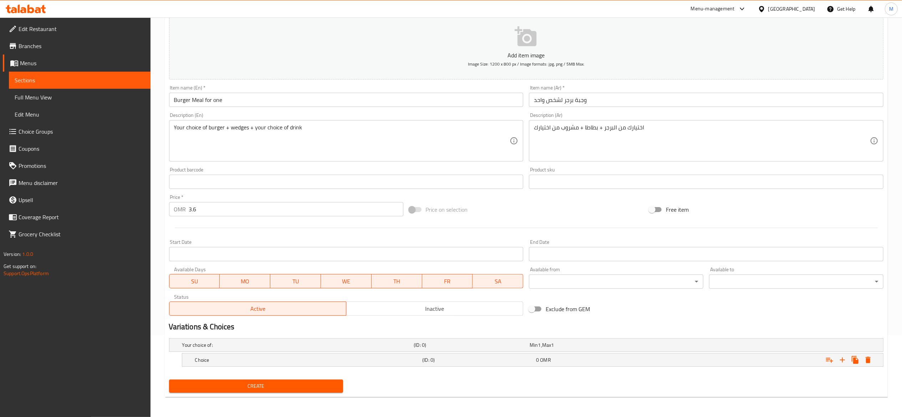
scroll to position [83, 0]
click at [834, 361] on icon "Expand" at bounding box center [830, 360] width 9 height 9
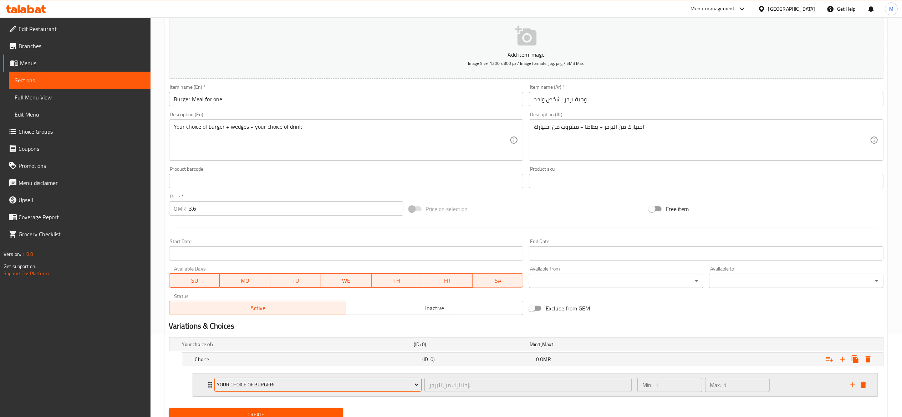
click at [380, 383] on span "Your Choice Of Burger:" at bounding box center [318, 385] width 202 height 9
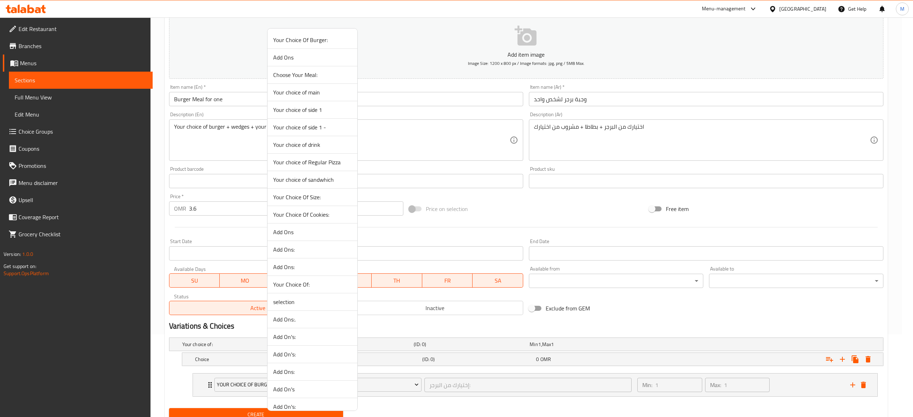
click at [485, 394] on div at bounding box center [456, 208] width 913 height 417
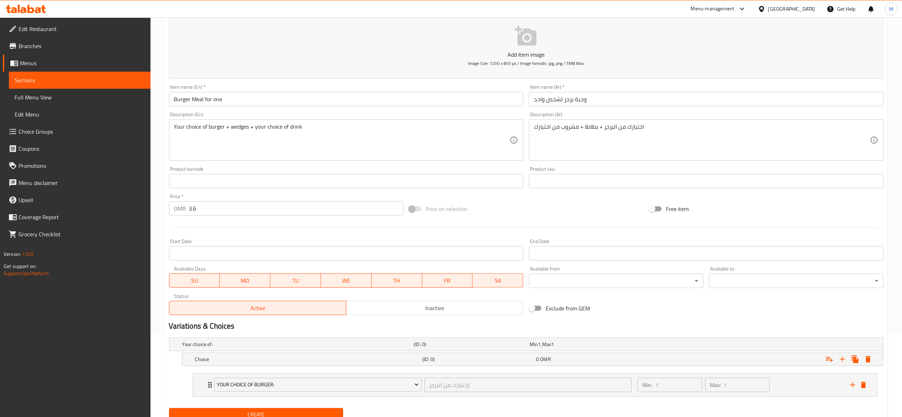
scroll to position [112, 0]
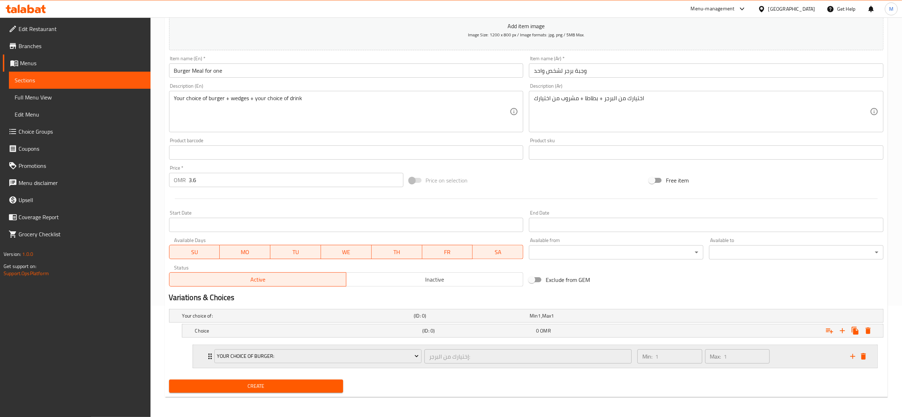
click at [855, 359] on icon "add" at bounding box center [853, 357] width 9 height 9
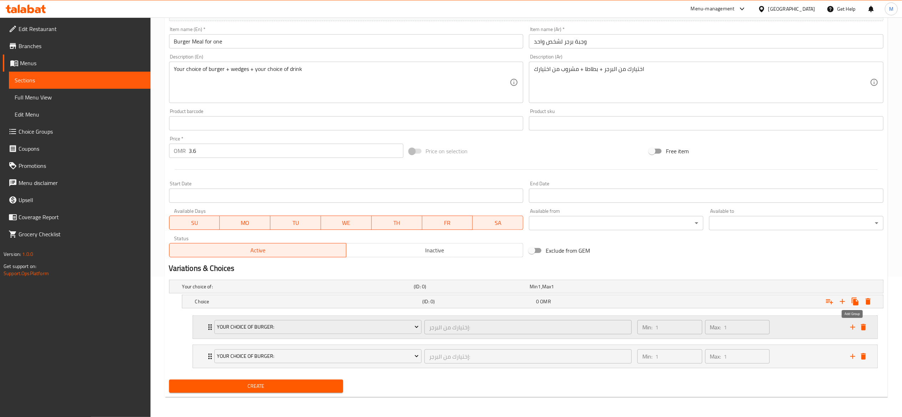
scroll to position [141, 0]
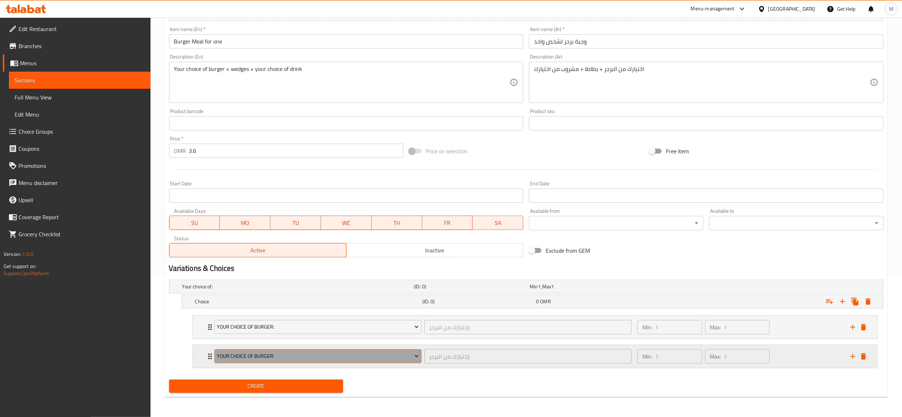
click at [418, 353] on button "Your Choice Of Burger:" at bounding box center [317, 357] width 207 height 14
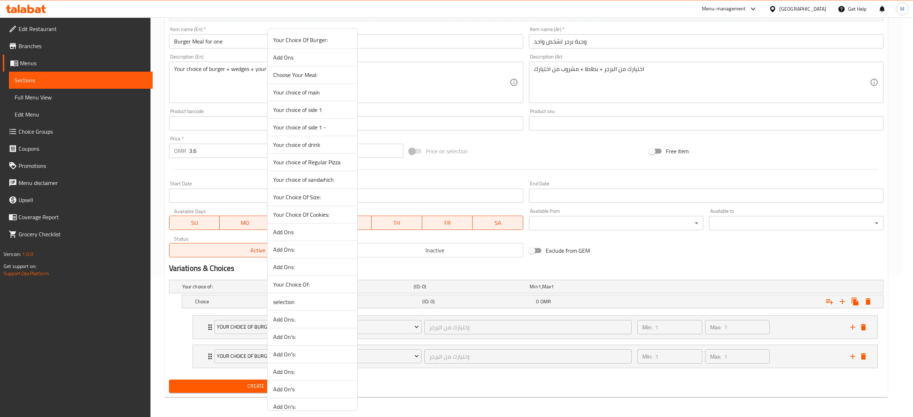
click at [308, 107] on span "Your choice of side 1" at bounding box center [312, 110] width 79 height 9
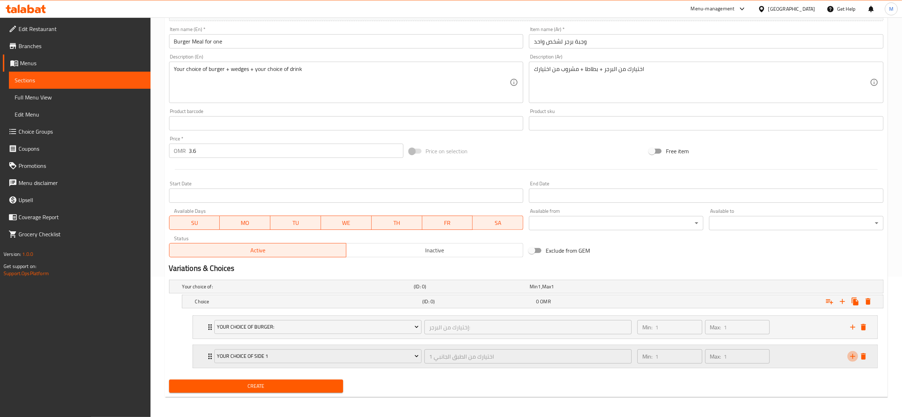
click at [851, 352] on button "add" at bounding box center [853, 356] width 11 height 11
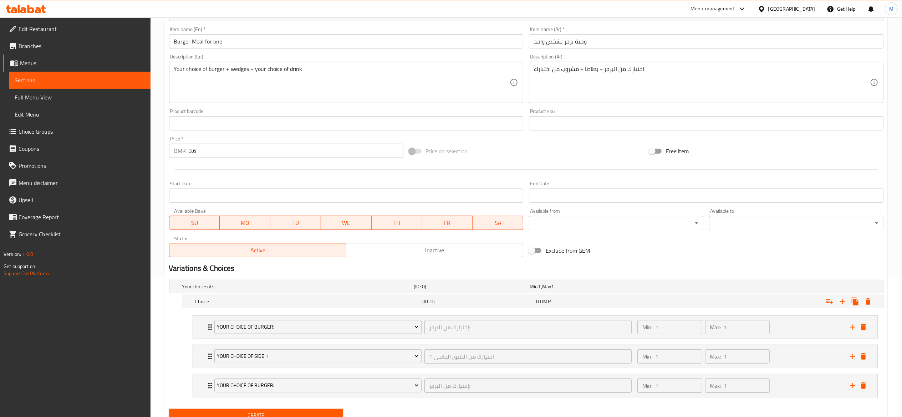
click at [588, 400] on li "Your Choice Of Burger: إختيارك من البرجر: ​ Min: 1 ​ Max: 1 ​ BBQ Beef Burger (…" at bounding box center [535, 385] width 697 height 29
click at [378, 395] on div "Your Choice Of Burger:" at bounding box center [318, 386] width 210 height 17
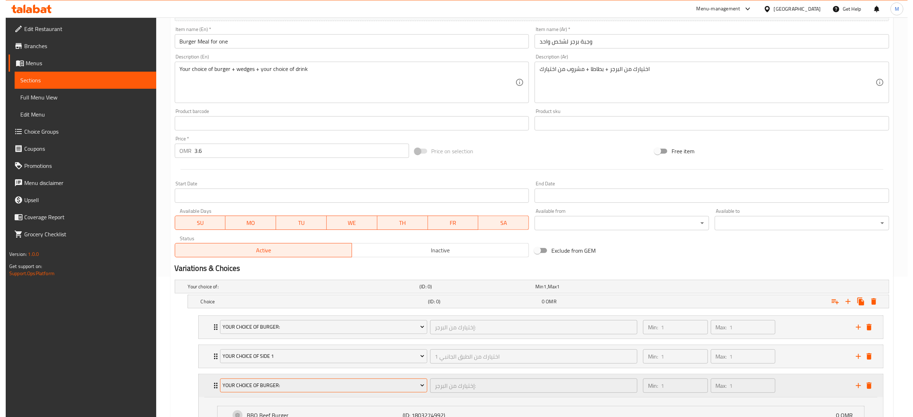
scroll to position [262, 0]
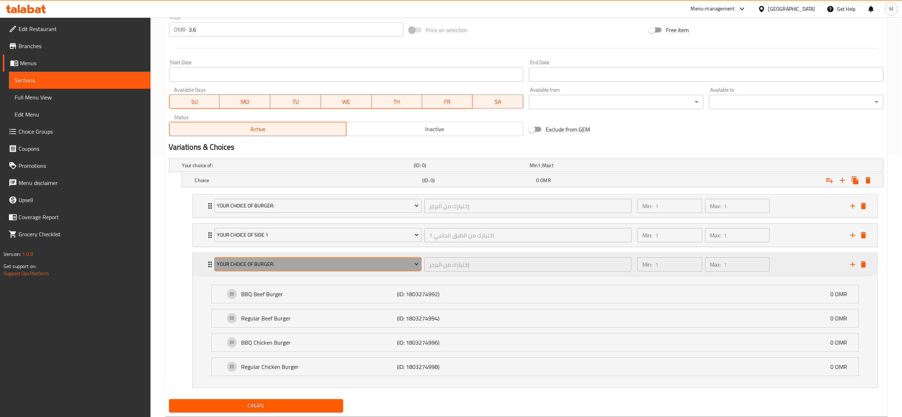
click at [344, 269] on span "Your Choice Of Burger:" at bounding box center [318, 264] width 202 height 9
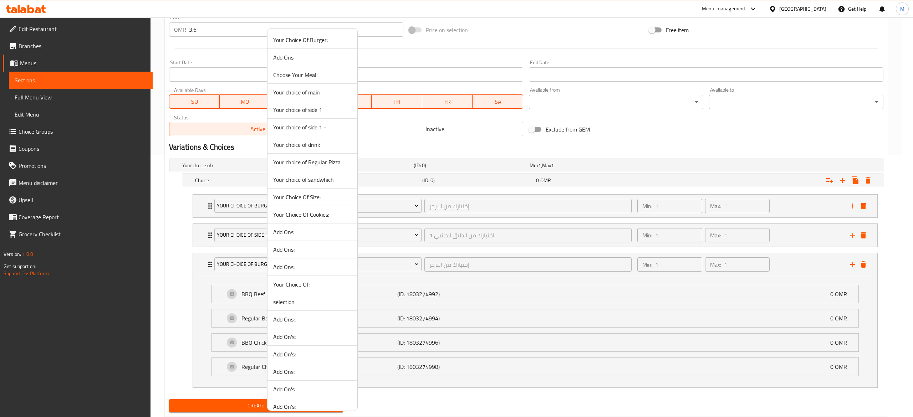
scroll to position [34, 0]
click at [324, 117] on li "Your choice of drink" at bounding box center [313, 111] width 90 height 17
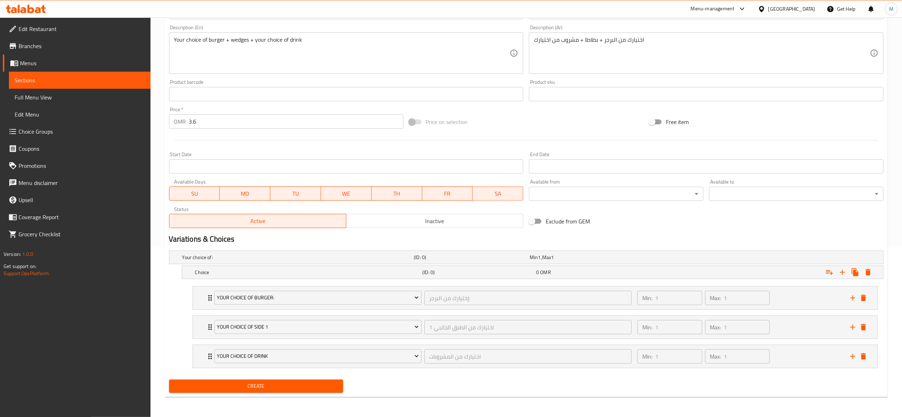
scroll to position [172, 0]
click at [280, 386] on span "Create" at bounding box center [256, 386] width 163 height 9
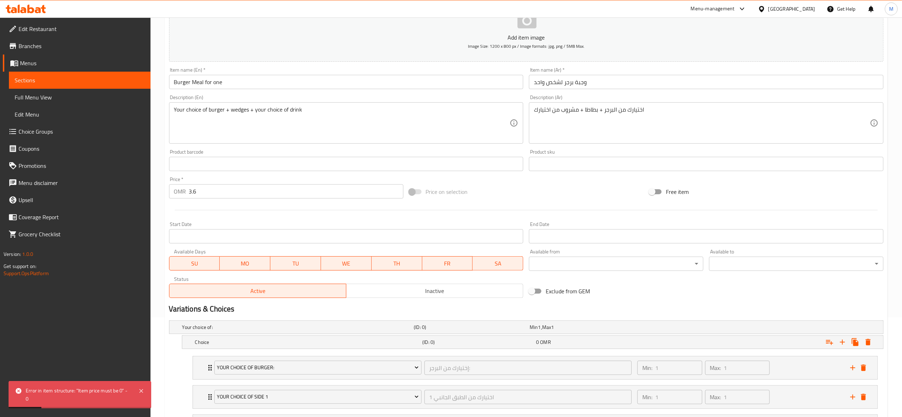
scroll to position [171, 0]
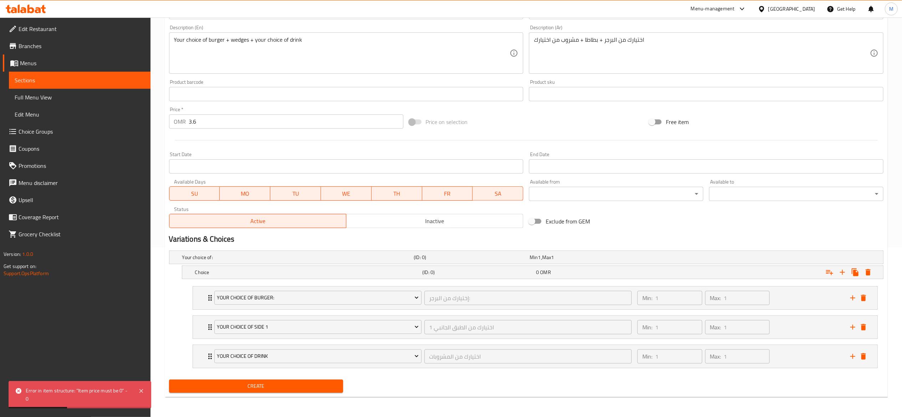
click at [226, 127] on input "3.6" at bounding box center [296, 122] width 214 height 14
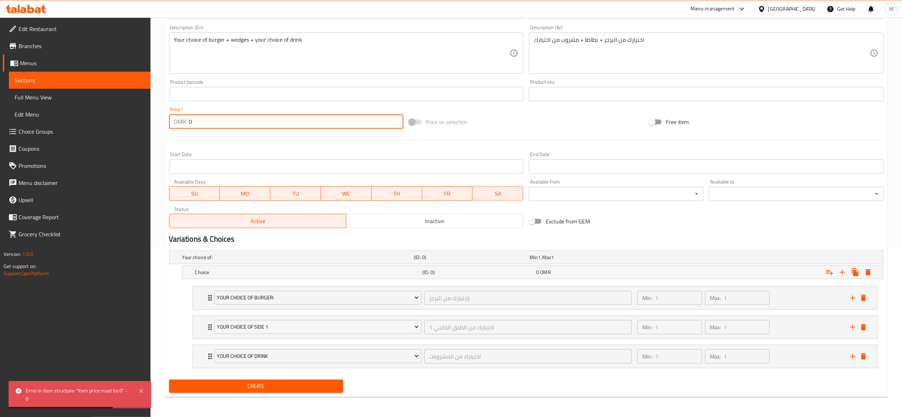
type input "0"
click at [269, 389] on span "Create" at bounding box center [256, 386] width 163 height 9
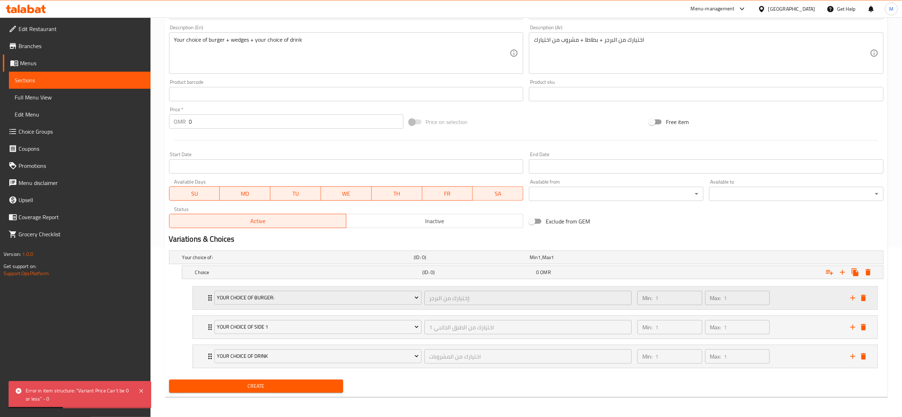
click at [370, 305] on div "Your Choice Of Burger:" at bounding box center [318, 298] width 210 height 17
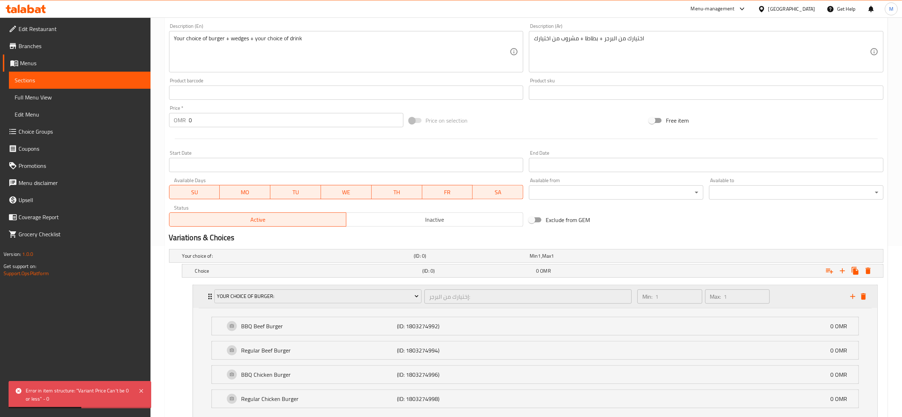
click at [370, 305] on div "Your Choice Of Burger:" at bounding box center [318, 296] width 210 height 17
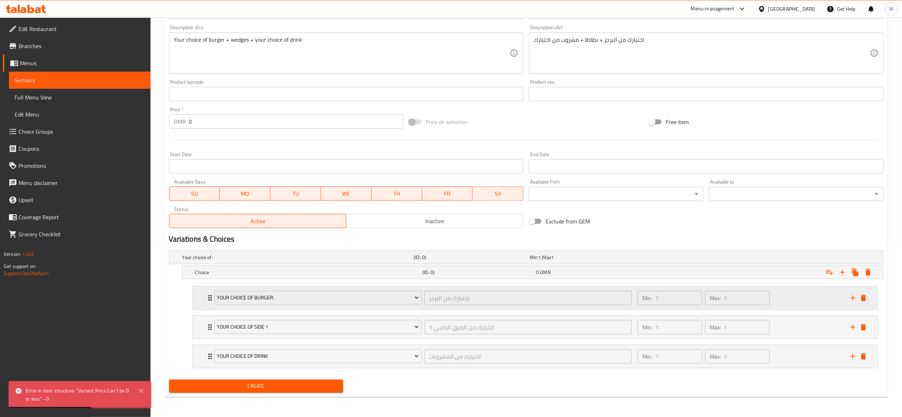
scroll to position [172, 0]
click at [318, 365] on div "Your choice of drink" at bounding box center [318, 356] width 210 height 17
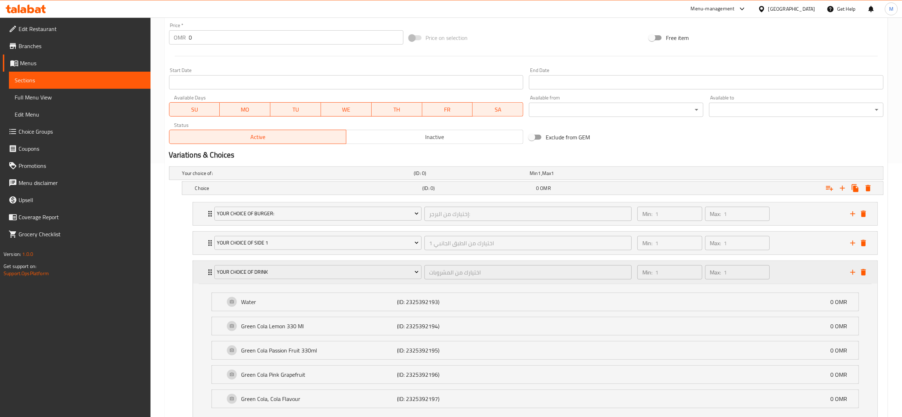
scroll to position [309, 0]
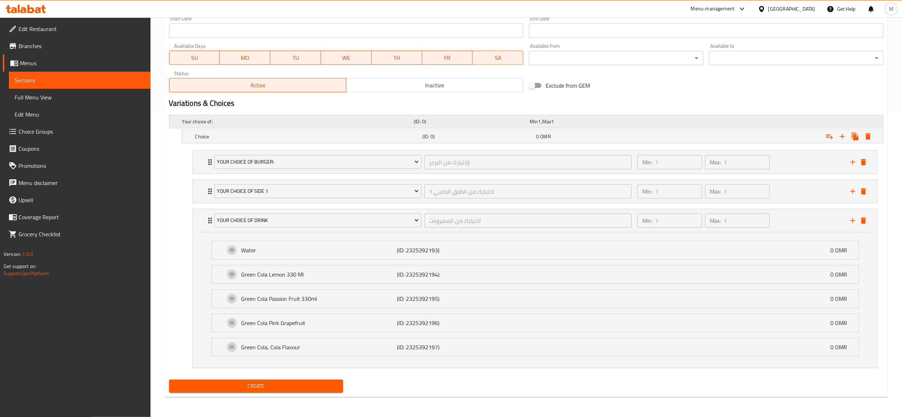
click at [416, 121] on h5 "(ID: 0)" at bounding box center [470, 121] width 113 height 7
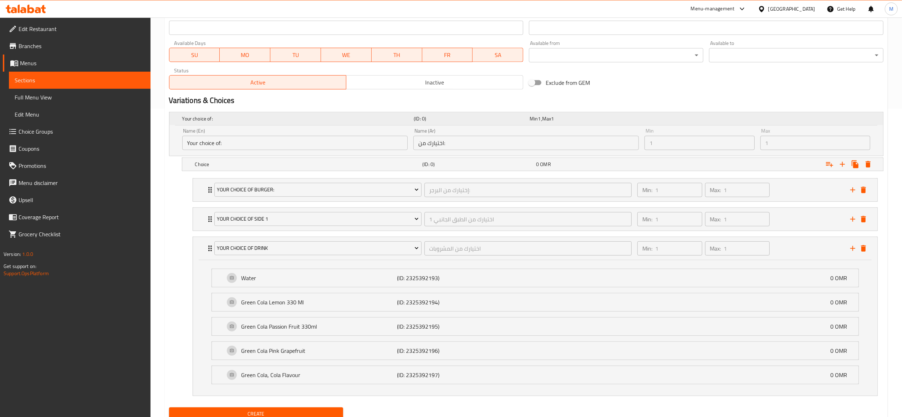
click at [416, 121] on h5 "(ID: 0)" at bounding box center [470, 118] width 113 height 7
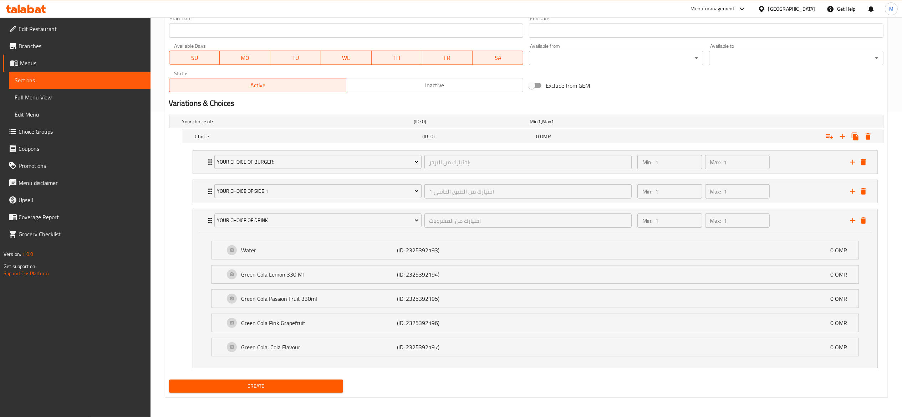
click at [309, 378] on div "Create" at bounding box center [256, 386] width 180 height 19
click at [309, 389] on span "Create" at bounding box center [256, 386] width 163 height 9
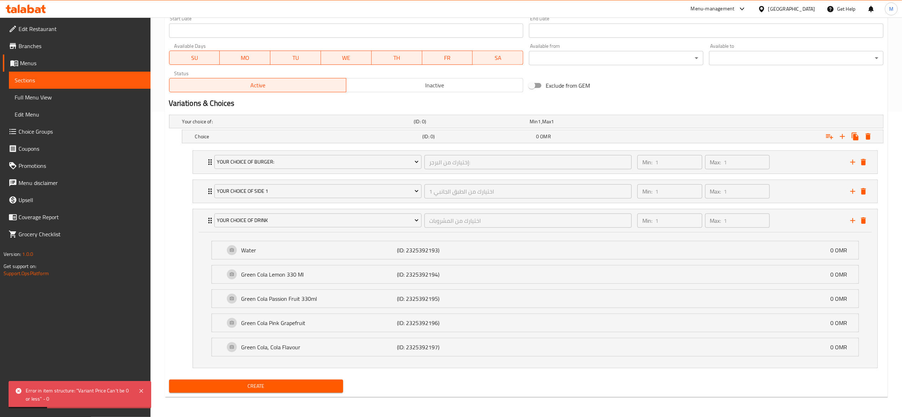
scroll to position [307, 0]
click at [211, 155] on div "Your Choice Of Burger: إختيارك من البرجر: ​" at bounding box center [423, 162] width 426 height 23
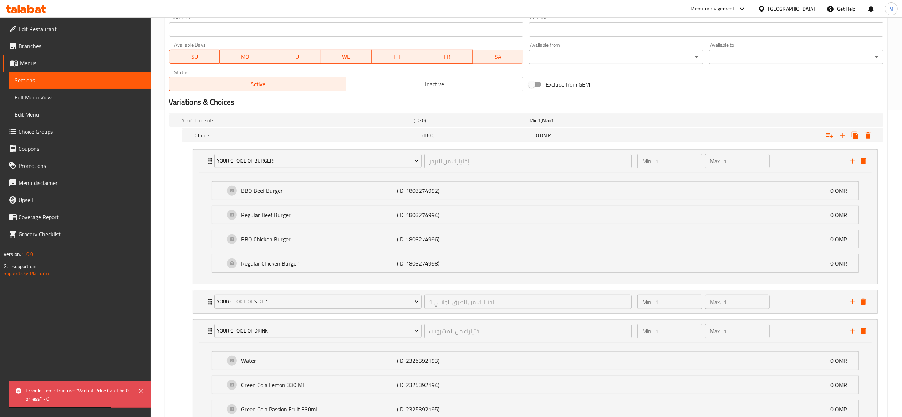
click at [207, 174] on div "BBQ Beef Burger (ID: 1803274992) 0 OMR Name (En) BBQ Beef Burger Name (En) Name…" at bounding box center [535, 228] width 685 height 111
click at [206, 163] on icon "Expand" at bounding box center [210, 161] width 9 height 9
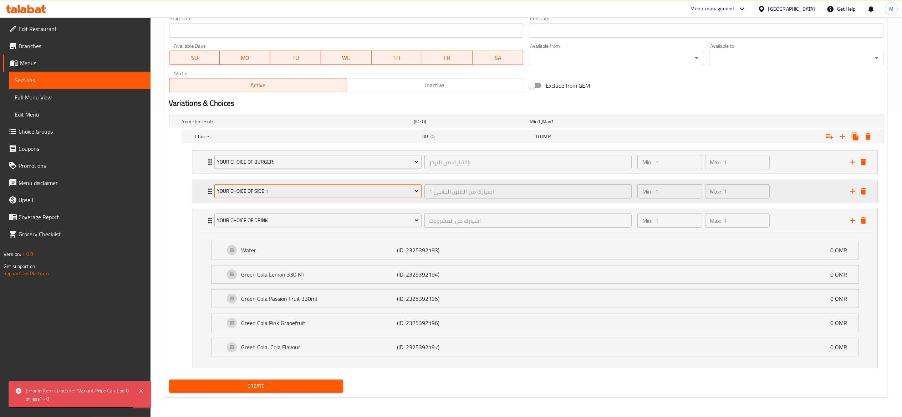
click at [216, 196] on button "Your choice of side 1" at bounding box center [317, 191] width 207 height 14
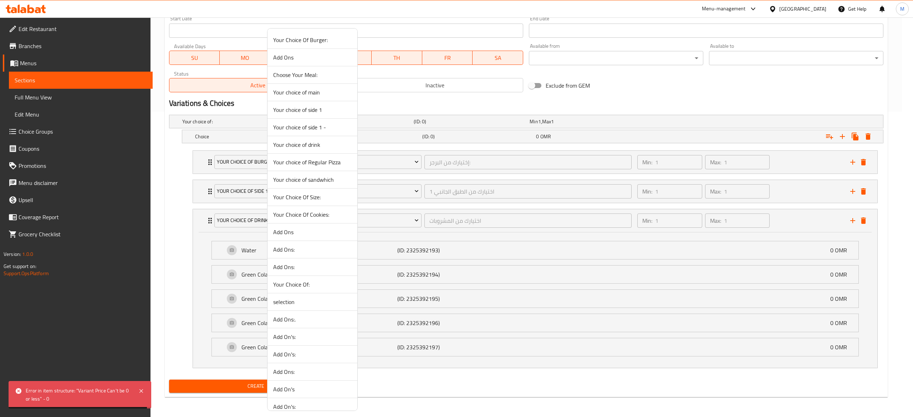
click at [180, 184] on div at bounding box center [456, 208] width 913 height 417
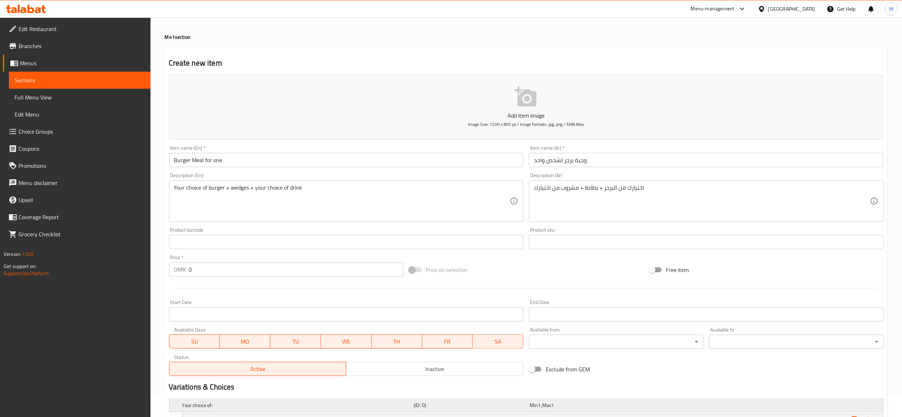
scroll to position [23, 0]
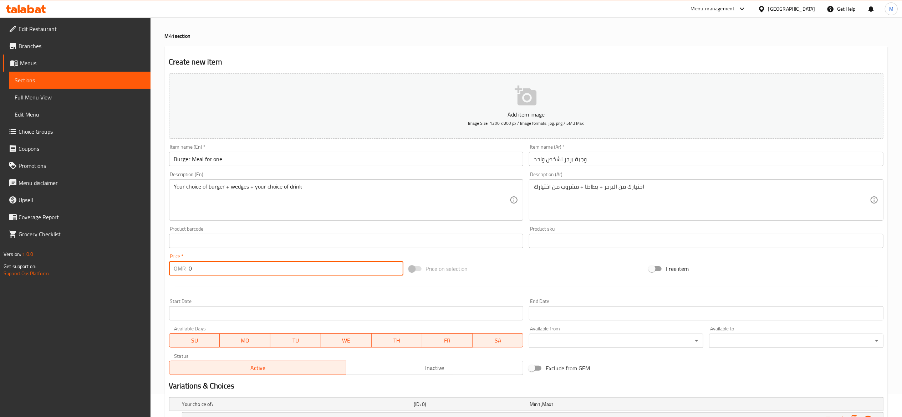
click at [216, 271] on input "0" at bounding box center [296, 269] width 214 height 14
type input "3"
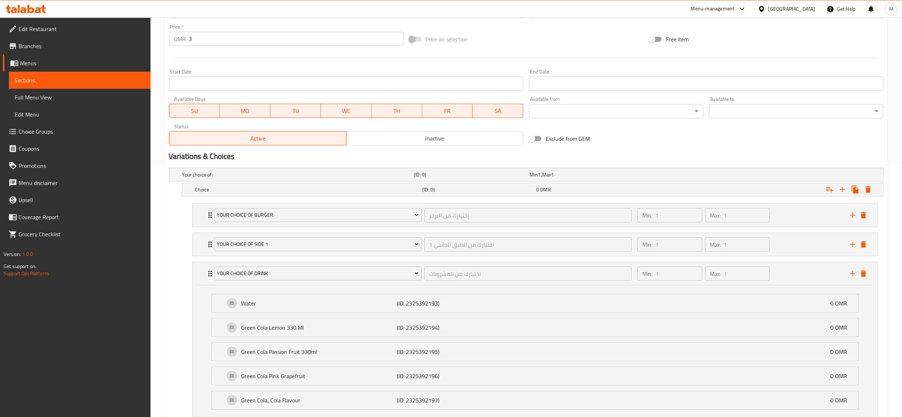
scroll to position [309, 0]
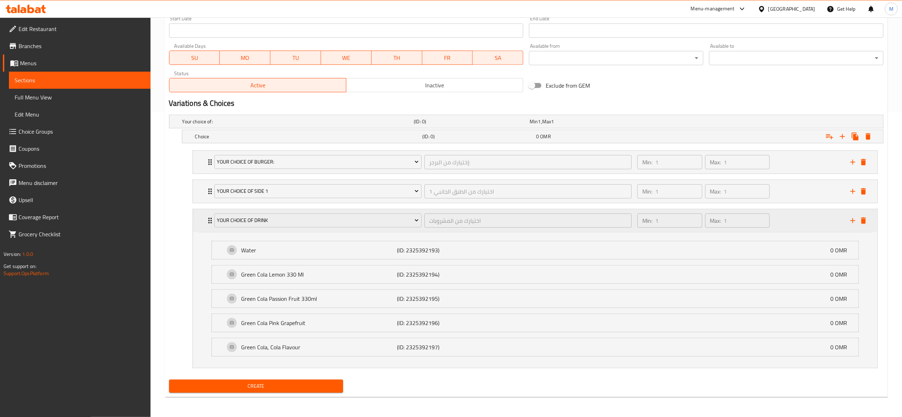
click at [207, 224] on icon "Expand" at bounding box center [210, 221] width 9 height 9
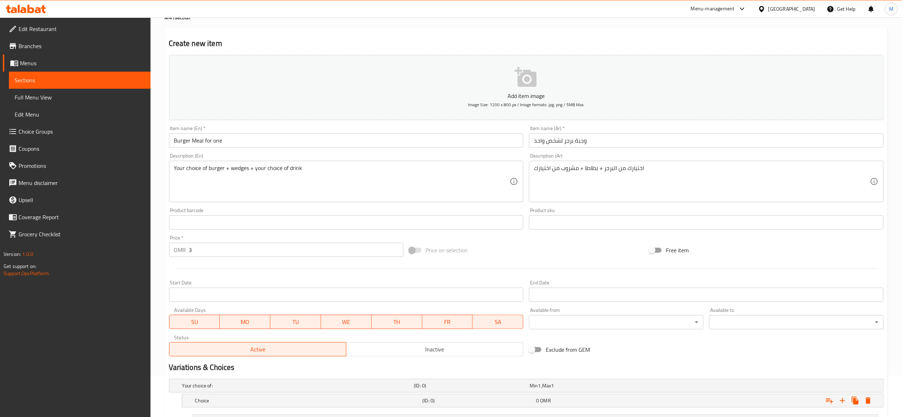
scroll to position [172, 0]
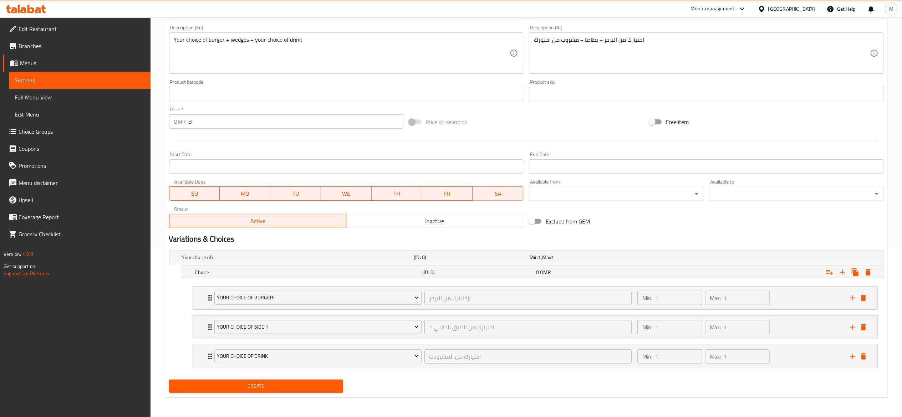
click at [220, 132] on div at bounding box center [526, 140] width 720 height 17
click at [267, 389] on span "Create" at bounding box center [256, 386] width 163 height 9
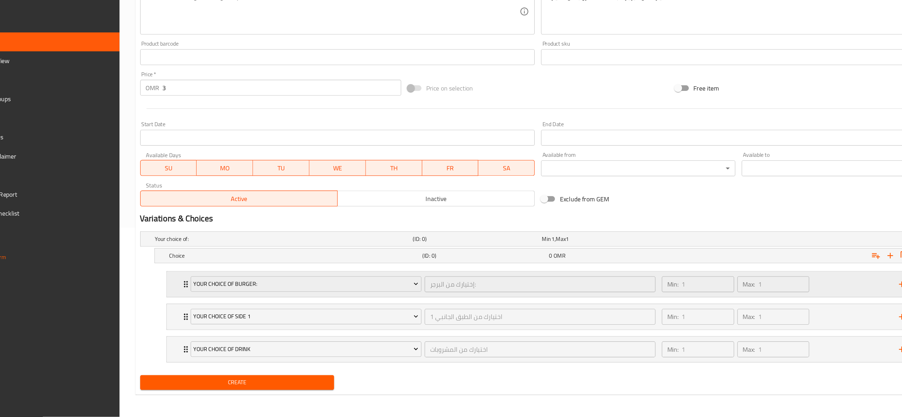
click at [787, 301] on div "Min: 1 ​ Max: 1 ​" at bounding box center [739, 298] width 213 height 23
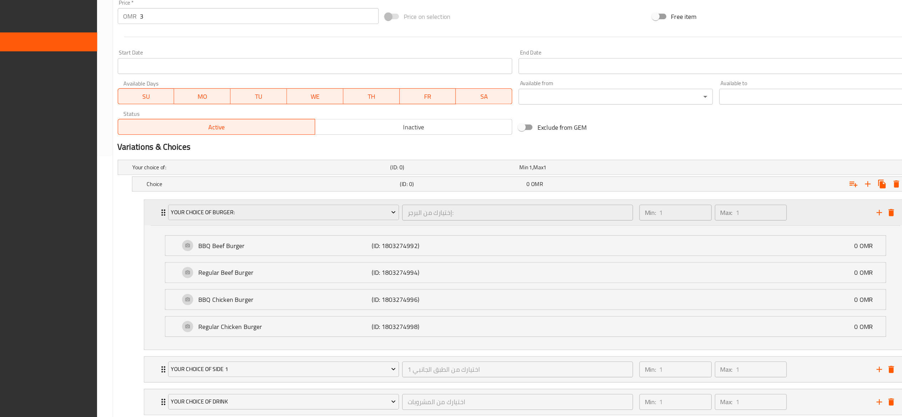
scroll to position [284, 0]
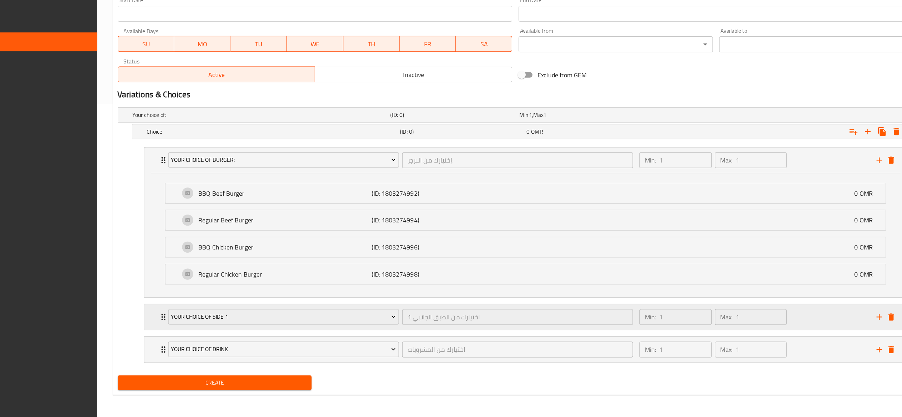
click at [795, 328] on div "Min: 1 ​ Max: 1 ​" at bounding box center [739, 327] width 213 height 23
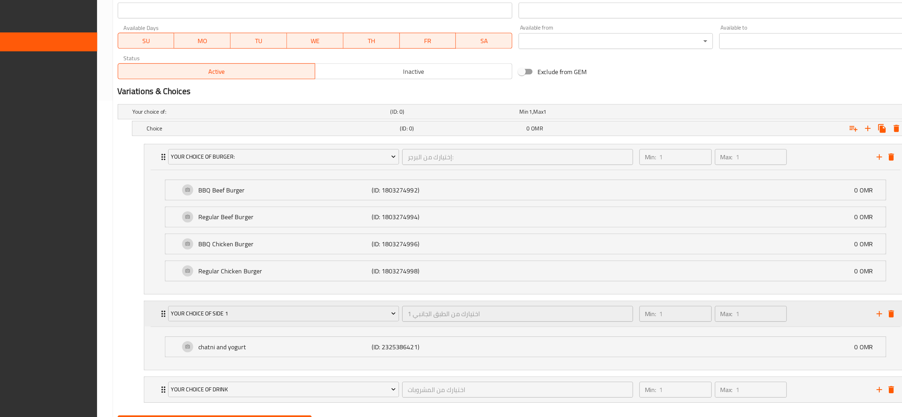
scroll to position [323, 0]
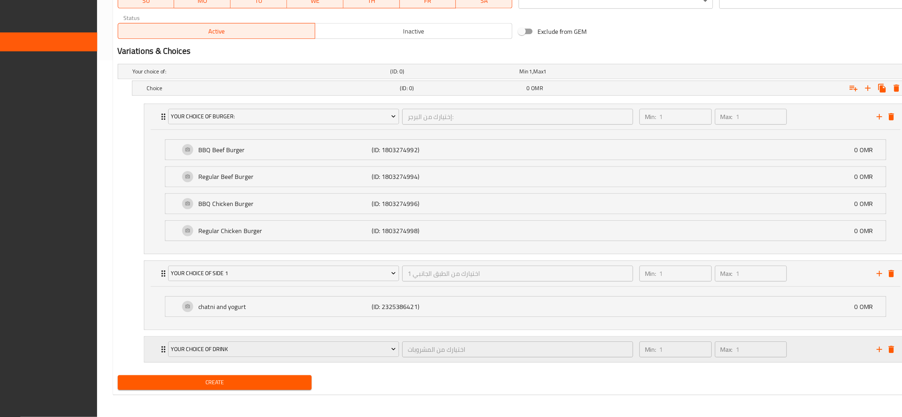
click at [798, 353] on div "Min: 1 ​ Max: 1 ​" at bounding box center [739, 356] width 213 height 23
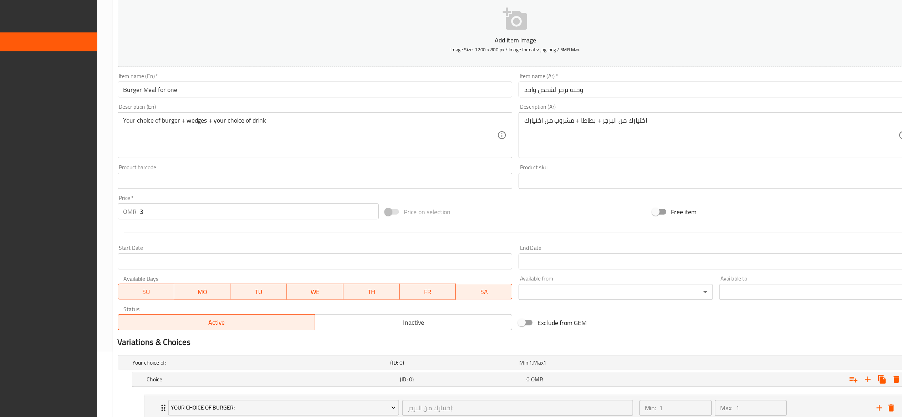
scroll to position [59, 0]
click at [232, 228] on input "3" at bounding box center [296, 232] width 214 height 14
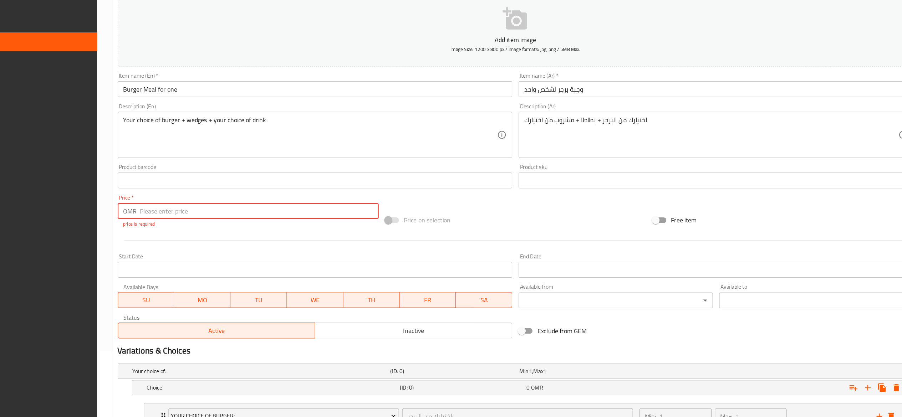
type input "3"
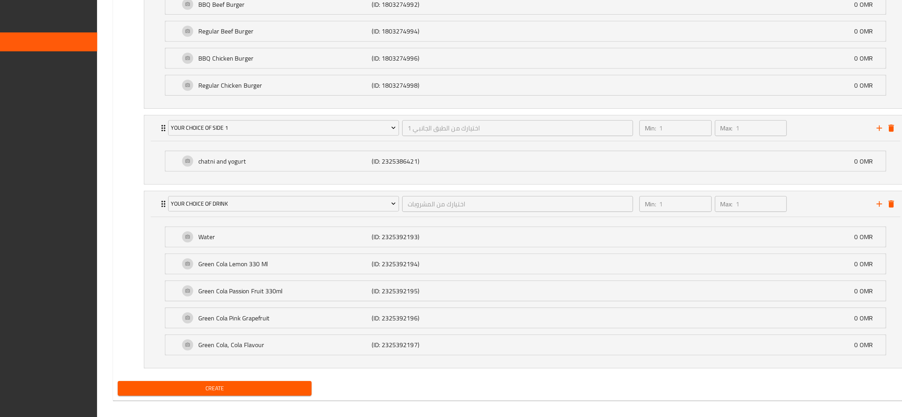
scroll to position [460, 0]
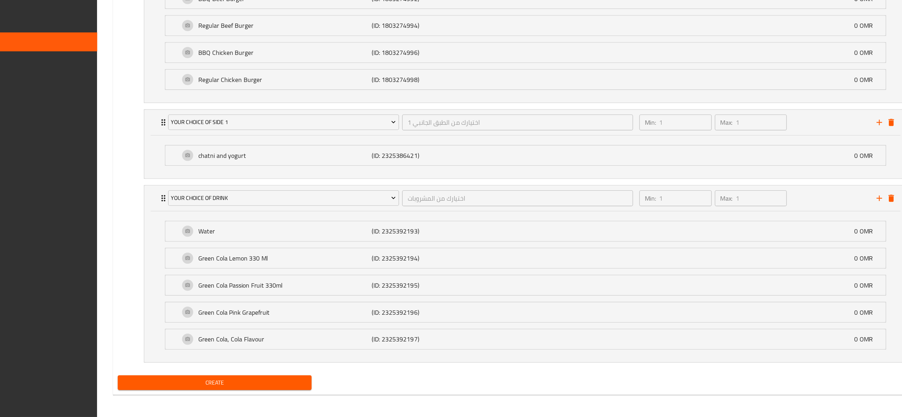
click at [246, 384] on span "Create" at bounding box center [256, 386] width 163 height 9
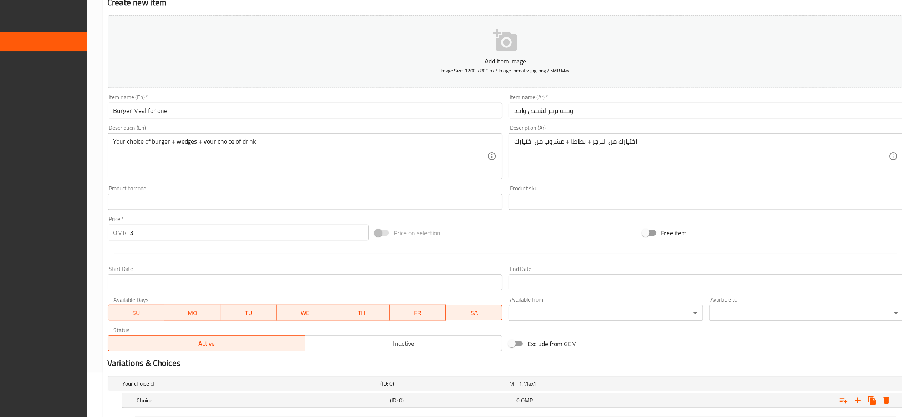
scroll to position [40, 0]
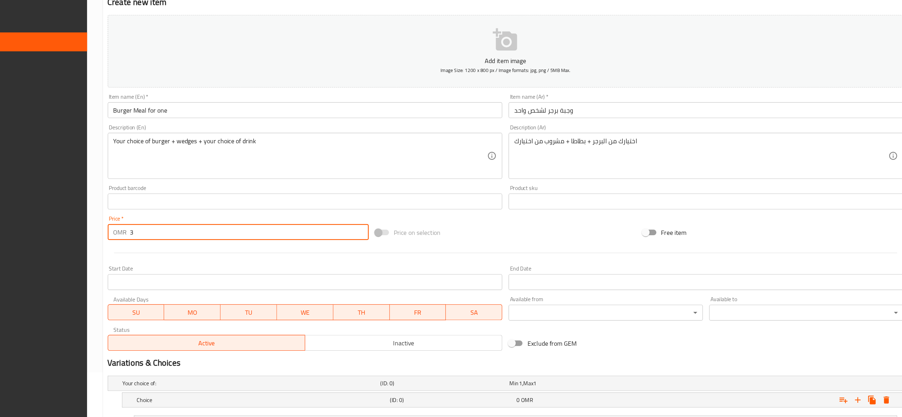
click at [295, 249] on input "3" at bounding box center [296, 251] width 214 height 14
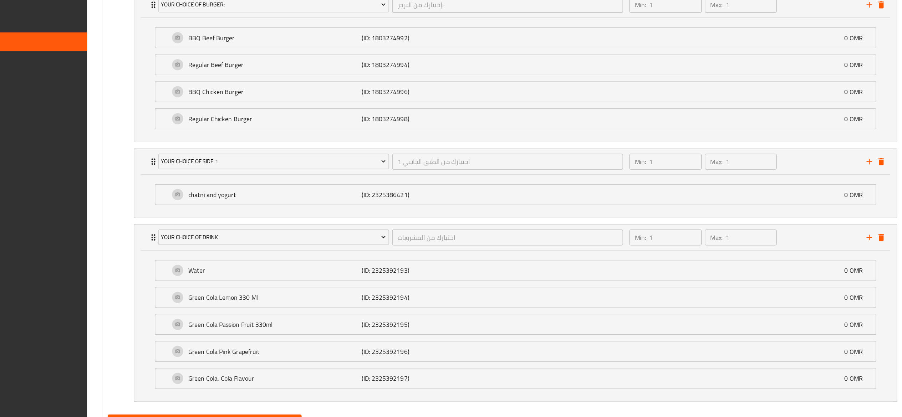
scroll to position [460, 0]
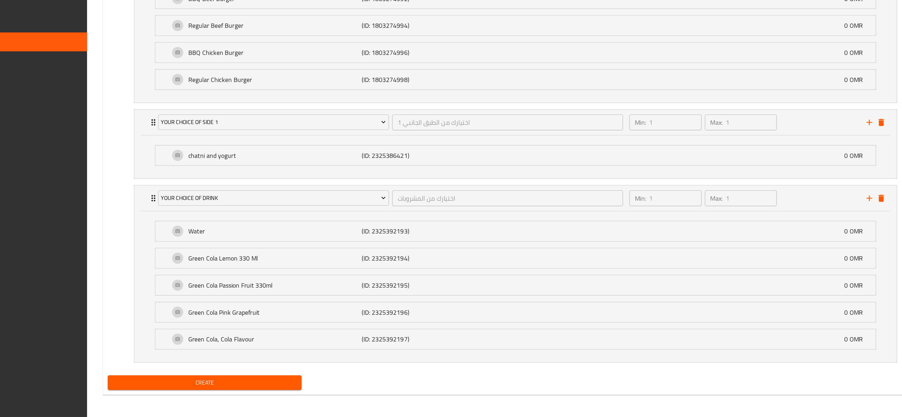
type input "0"
click at [282, 392] on button "Create" at bounding box center [256, 386] width 174 height 13
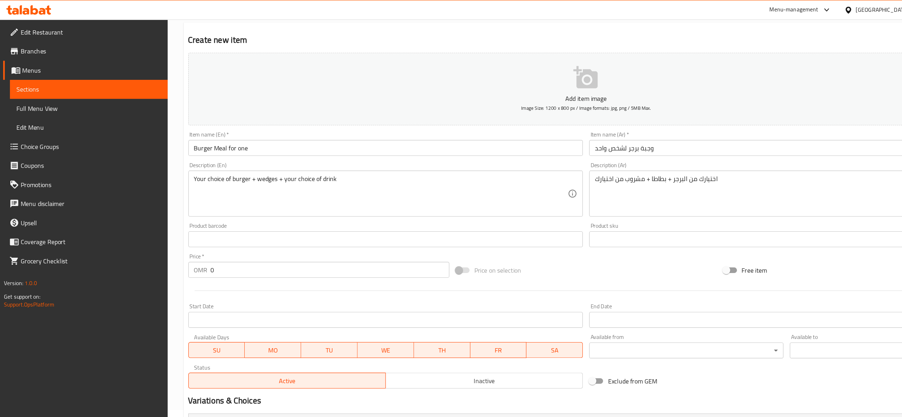
scroll to position [0, 0]
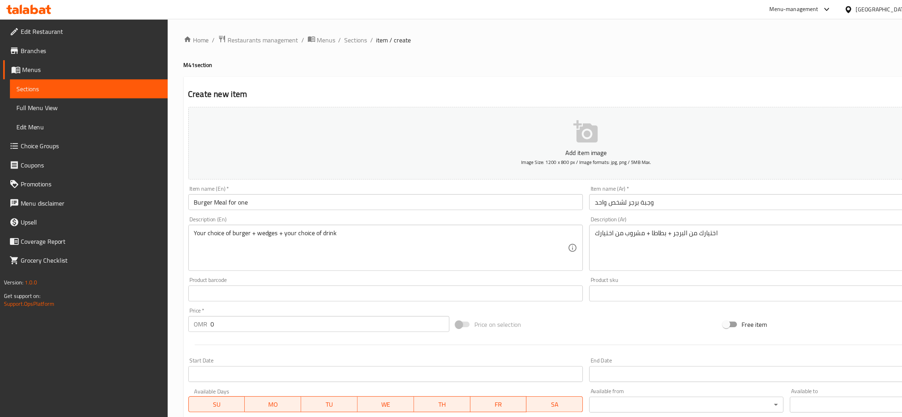
click at [292, 284] on div "Price   * OMR 0 Price *" at bounding box center [286, 288] width 234 height 22
click at [289, 291] on input "0" at bounding box center [296, 291] width 214 height 14
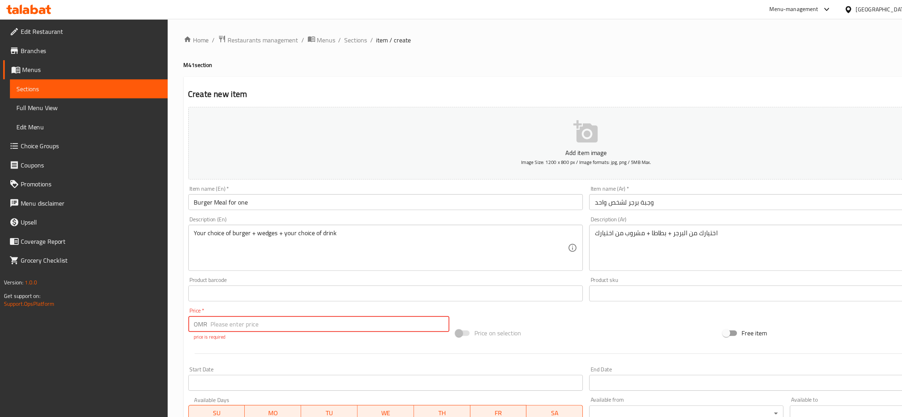
type input "0"
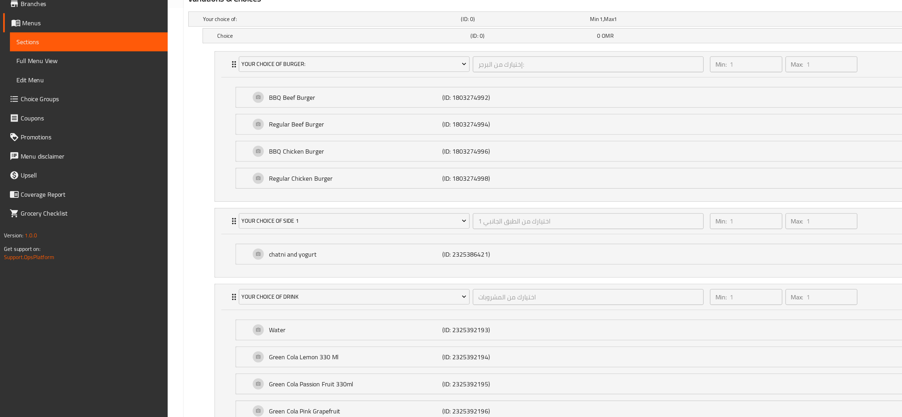
scroll to position [460, 0]
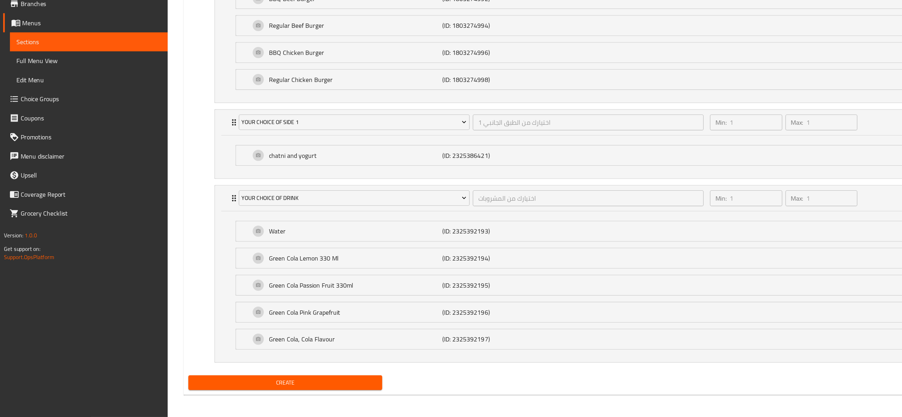
click at [264, 385] on span "Create" at bounding box center [256, 386] width 163 height 9
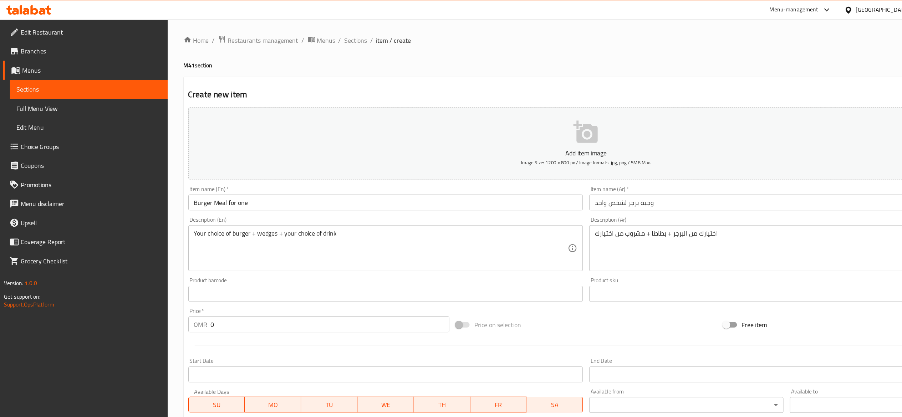
scroll to position [113, 0]
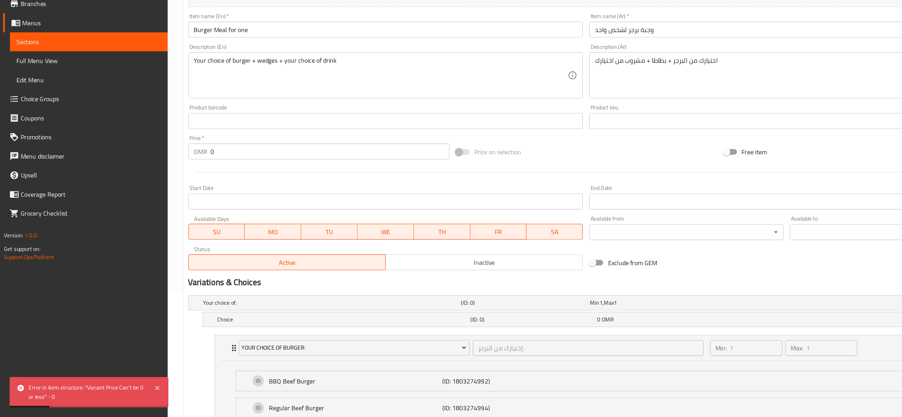
click at [252, 189] on div at bounding box center [526, 197] width 720 height 17
click at [227, 178] on input "0" at bounding box center [296, 179] width 214 height 14
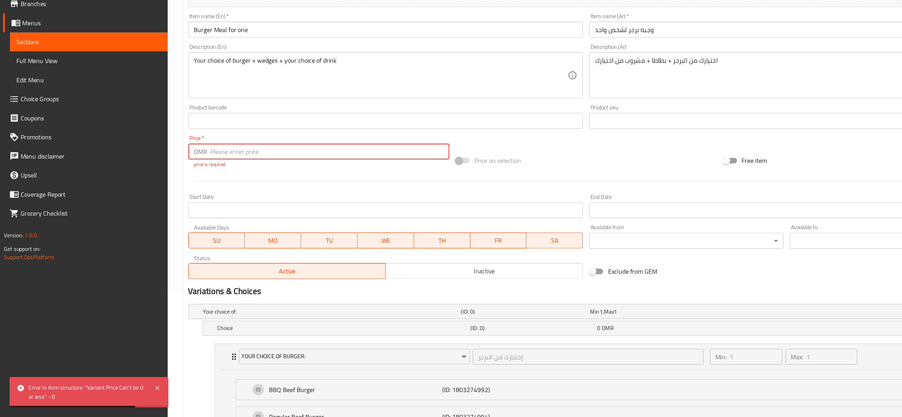
click at [255, 201] on div at bounding box center [526, 205] width 720 height 17
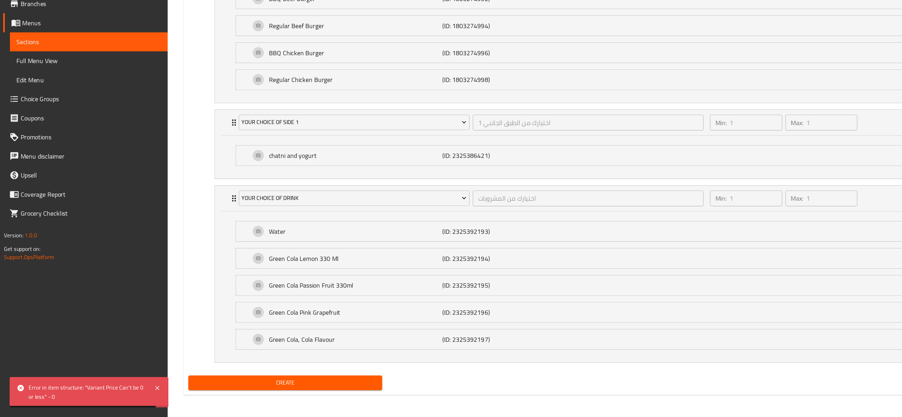
click at [240, 390] on span "Create" at bounding box center [256, 386] width 163 height 9
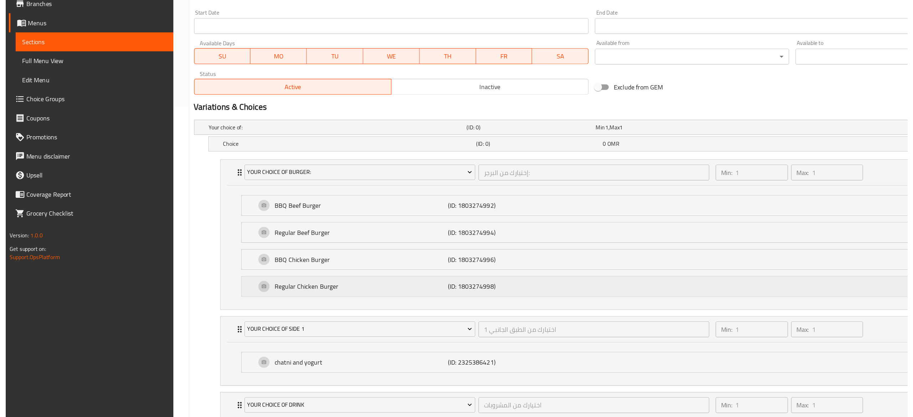
scroll to position [278, 0]
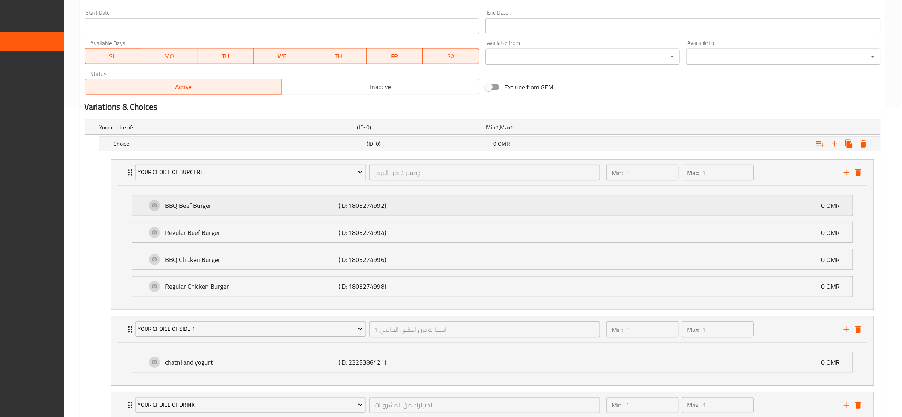
click at [808, 234] on div "BBQ Beef Burger (ID: 1803274992) 0 OMR" at bounding box center [538, 227] width 626 height 18
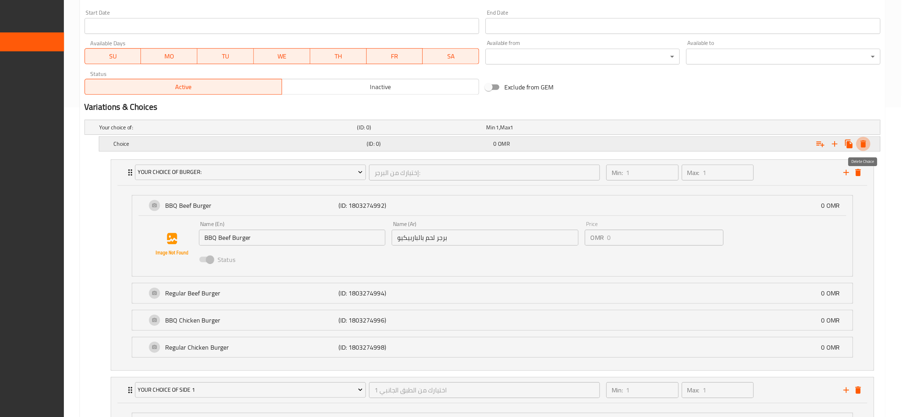
click at [867, 174] on icon "Expand" at bounding box center [868, 172] width 5 height 6
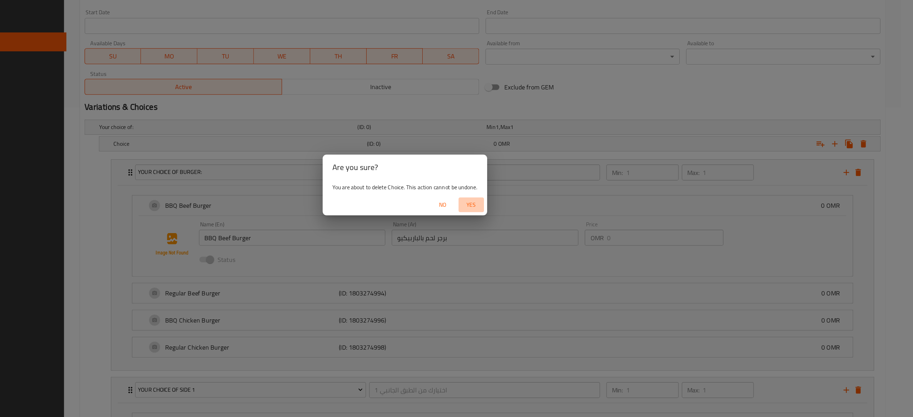
click at [518, 226] on span "Yes" at bounding box center [516, 226] width 17 height 9
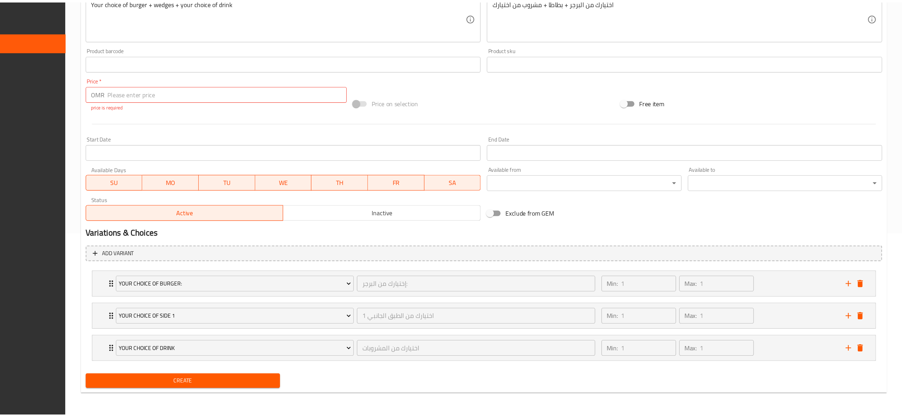
scroll to position [166, 0]
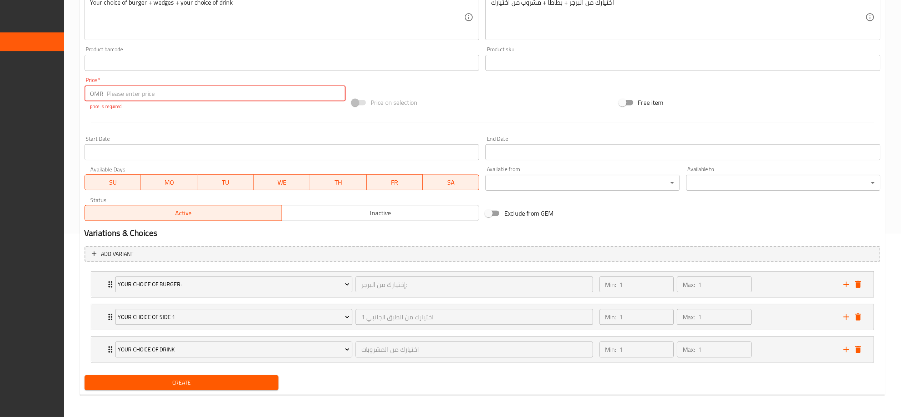
click at [290, 127] on input "number" at bounding box center [296, 127] width 214 height 14
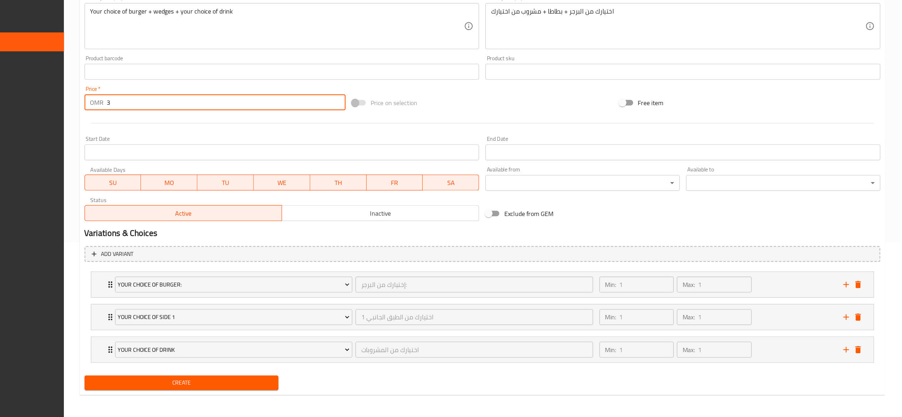
scroll to position [158, 0]
type input "3"
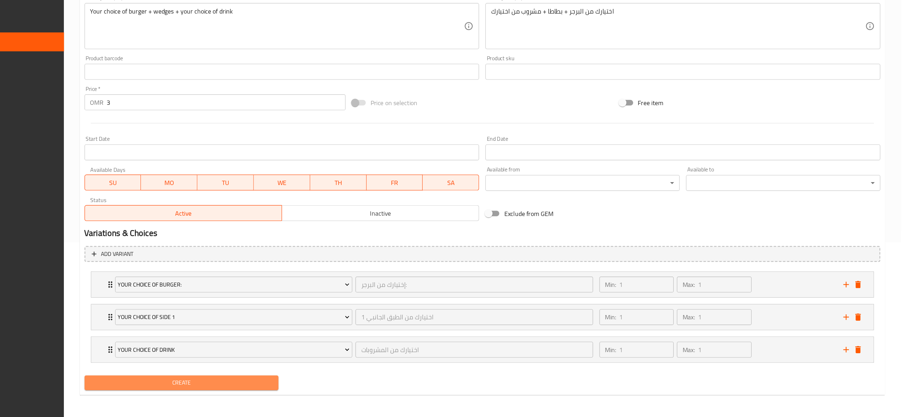
click at [214, 389] on span "Create" at bounding box center [256, 386] width 163 height 9
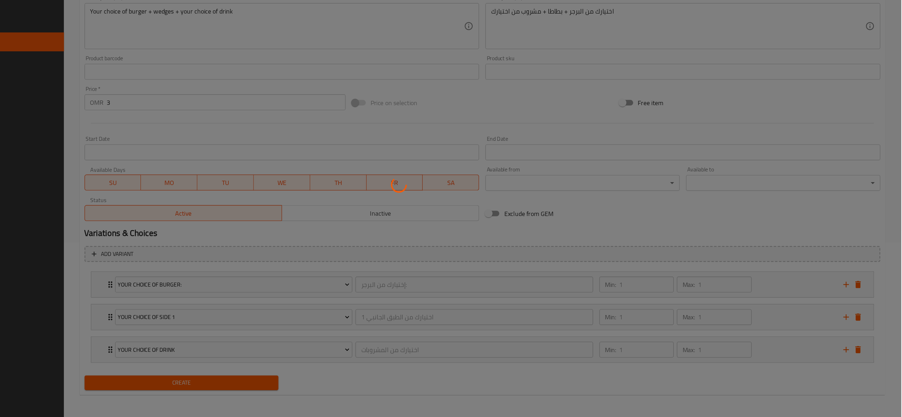
type input "0"
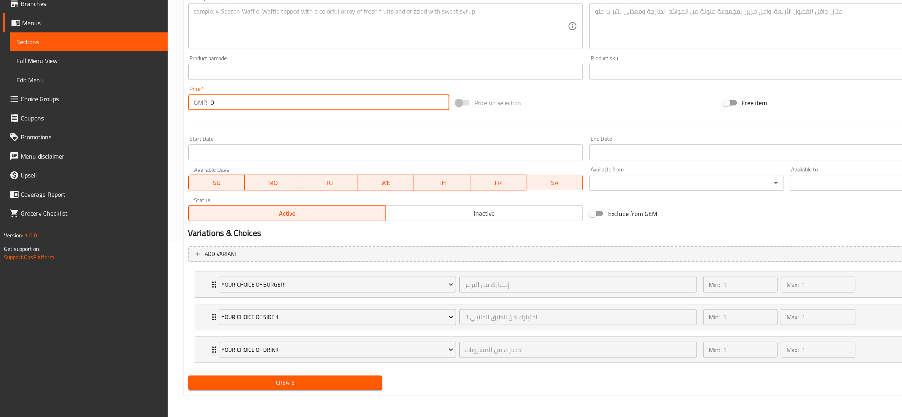
click at [227, 128] on input "0" at bounding box center [296, 134] width 214 height 14
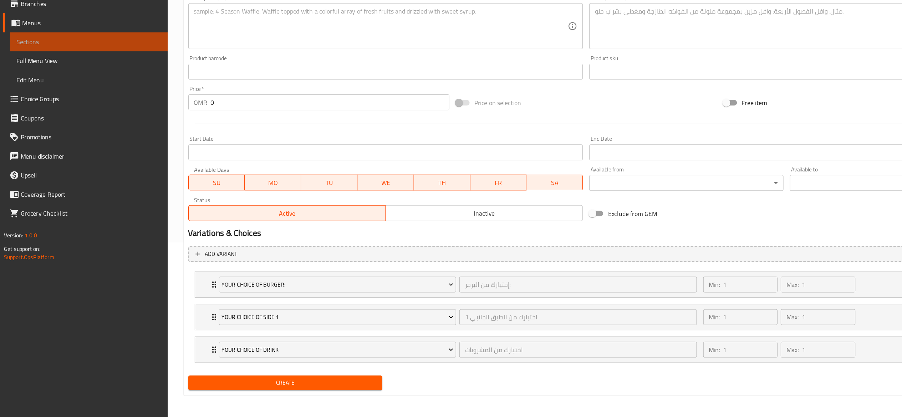
click at [91, 76] on span "Sections" at bounding box center [80, 80] width 130 height 9
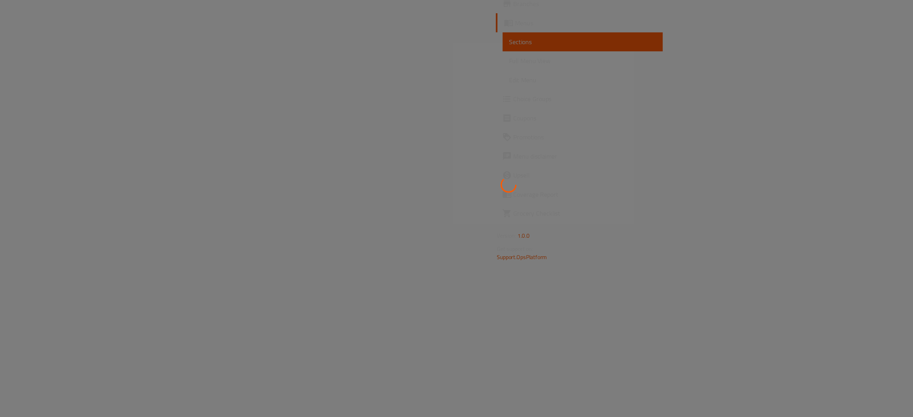
click at [83, 60] on div at bounding box center [456, 208] width 913 height 417
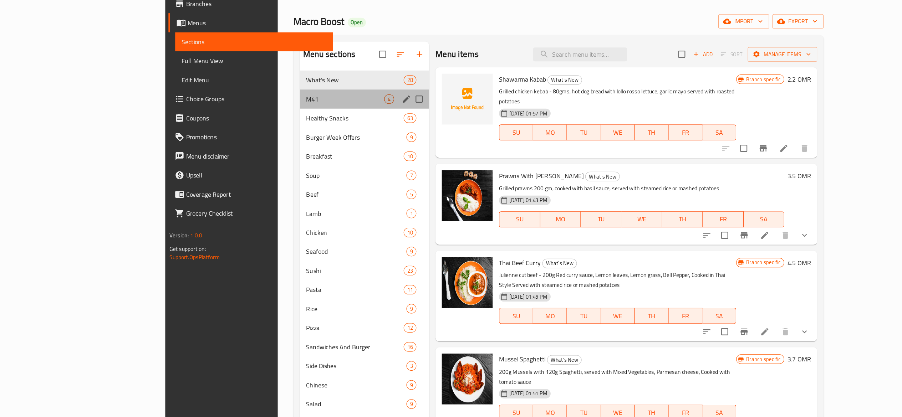
click at [269, 139] on div "M41 4" at bounding box center [327, 131] width 116 height 17
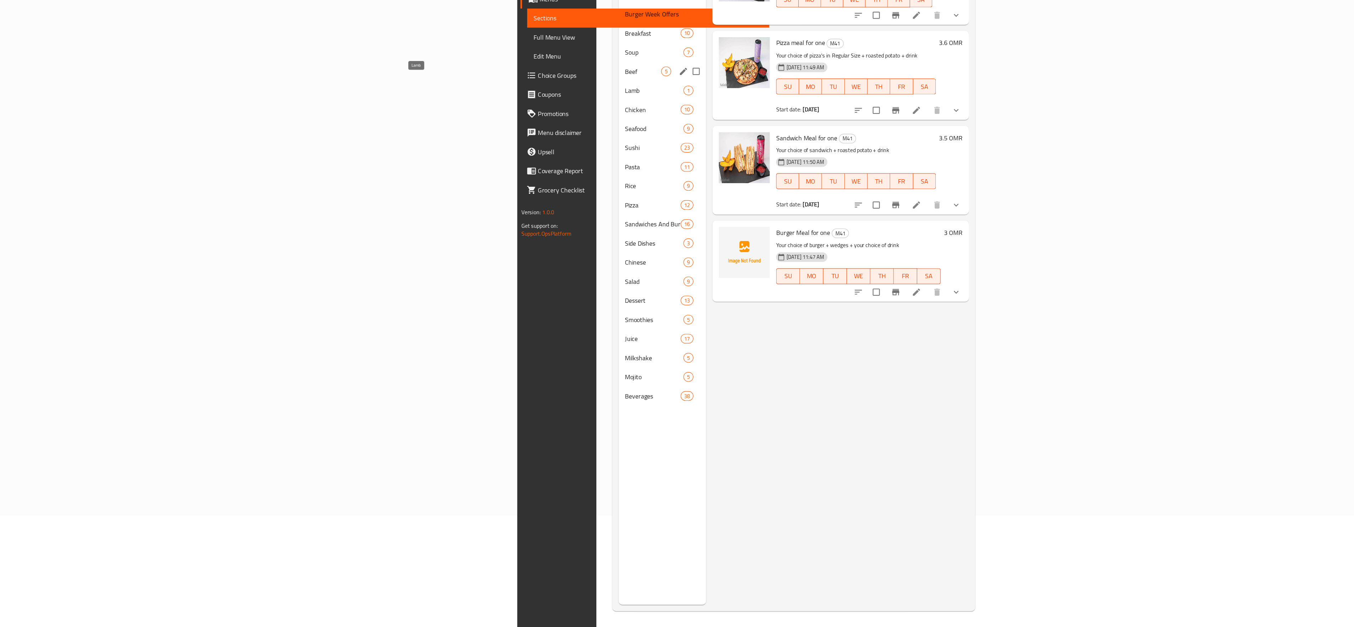
scroll to position [67, 0]
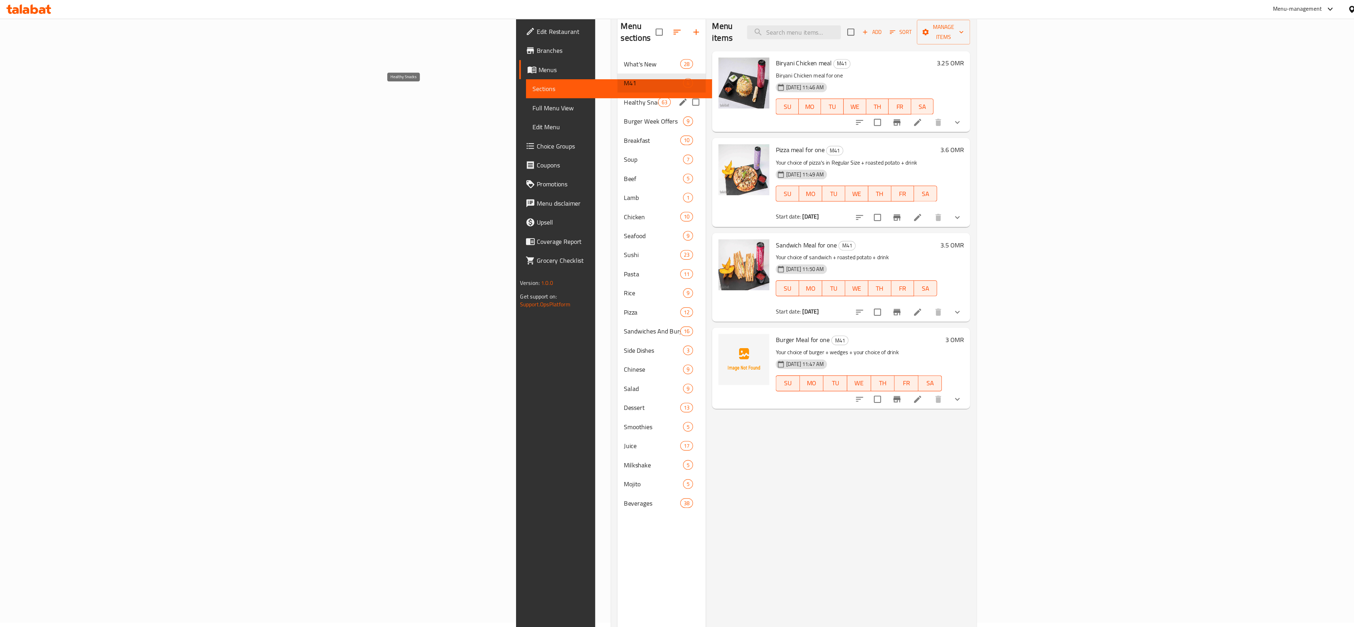
click at [560, 88] on span "Healthy Snacks" at bounding box center [575, 92] width 30 height 9
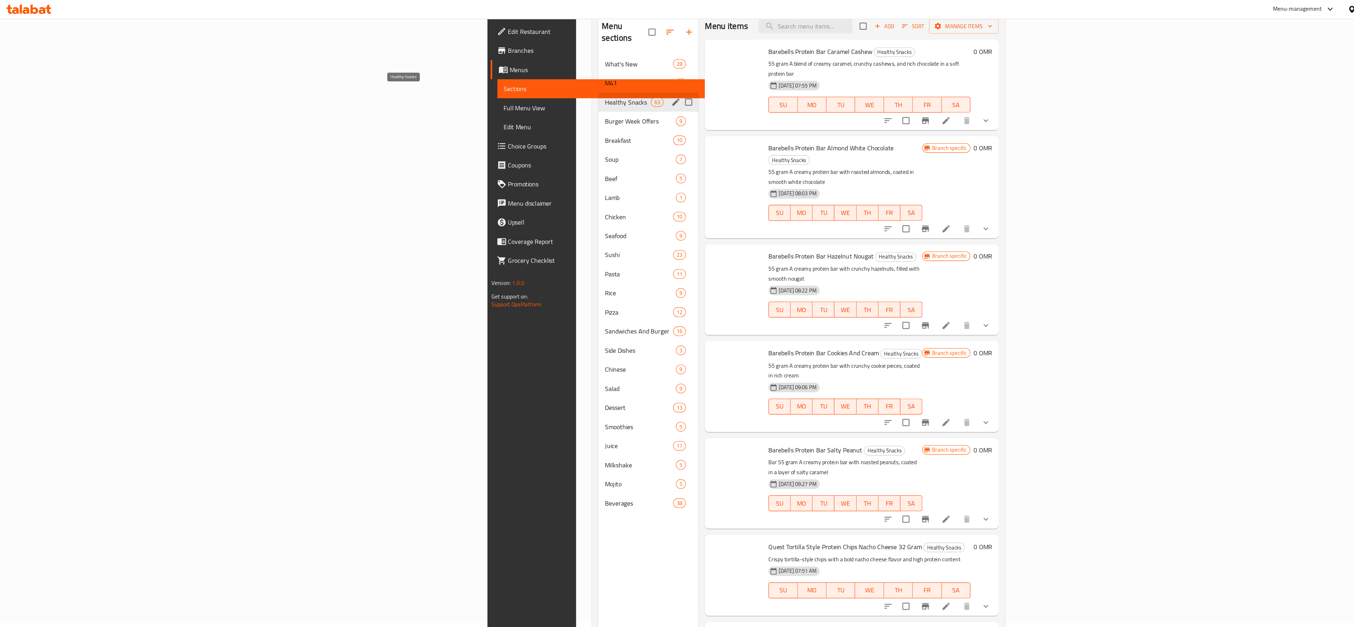
click at [543, 54] on span "What's New" at bounding box center [573, 58] width 61 height 9
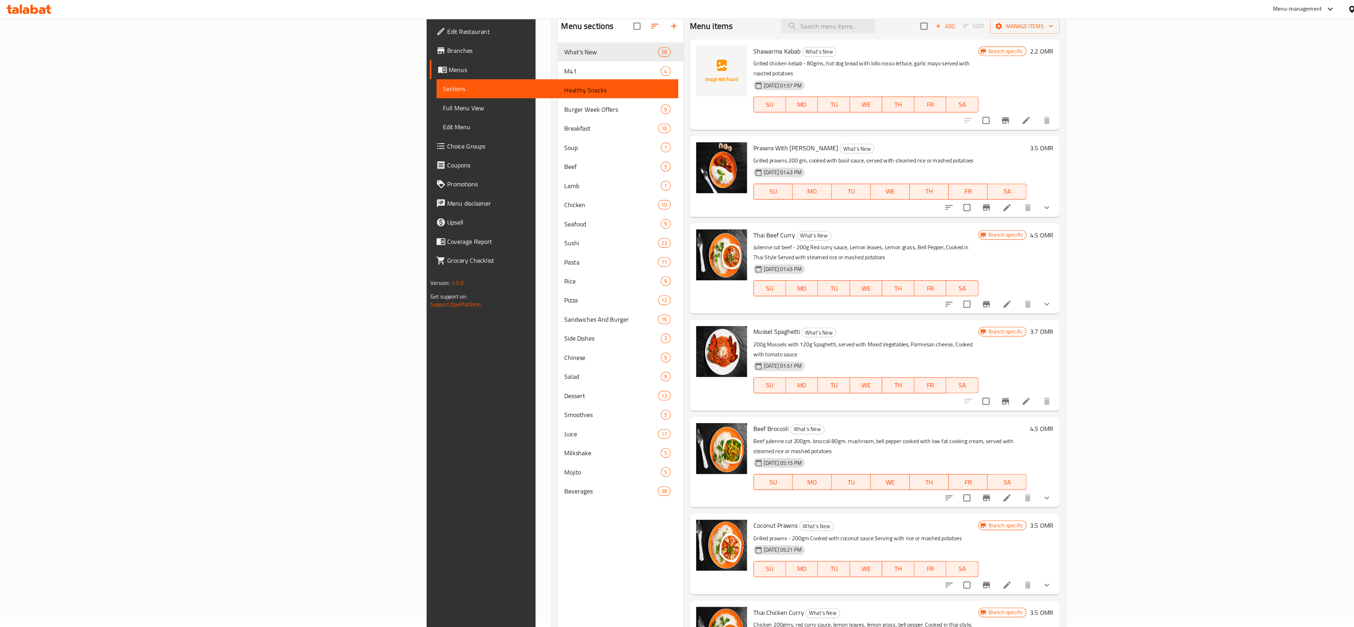
scroll to position [67, 0]
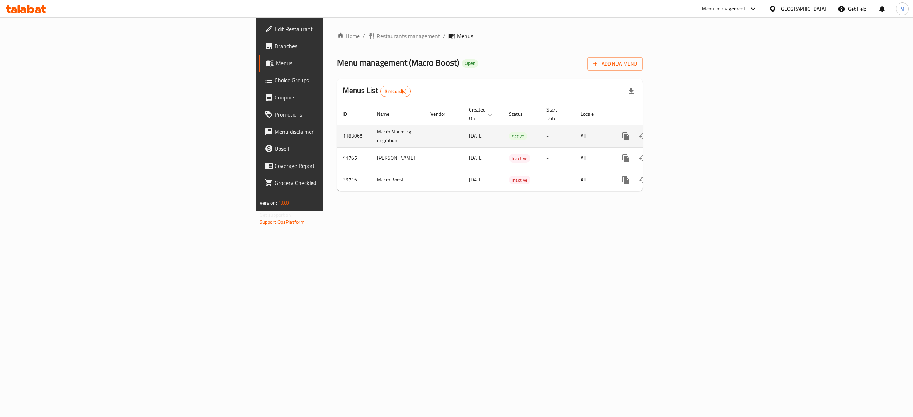
click at [681, 133] on icon "enhanced table" at bounding box center [677, 136] width 6 height 6
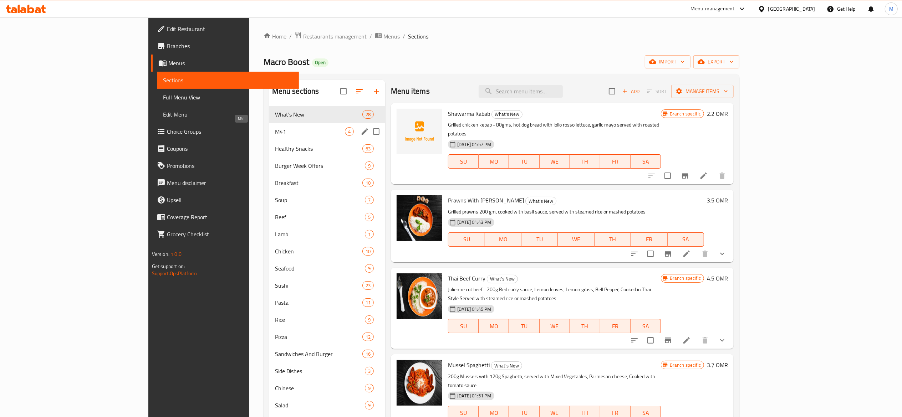
click at [275, 132] on span "M41" at bounding box center [310, 131] width 70 height 9
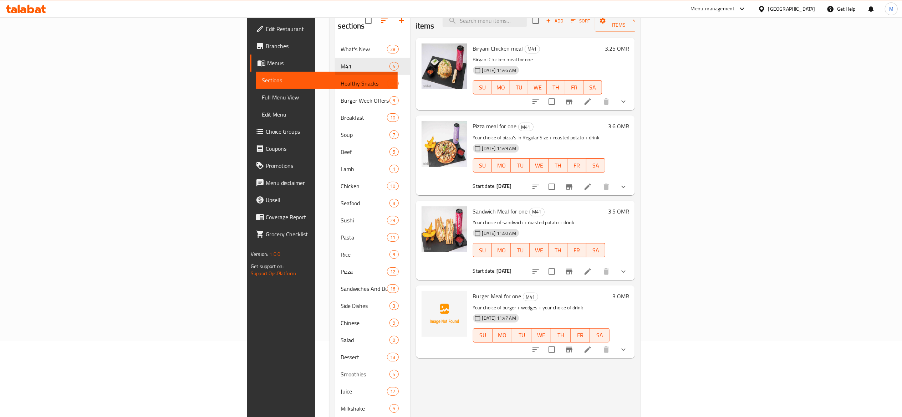
scroll to position [123, 0]
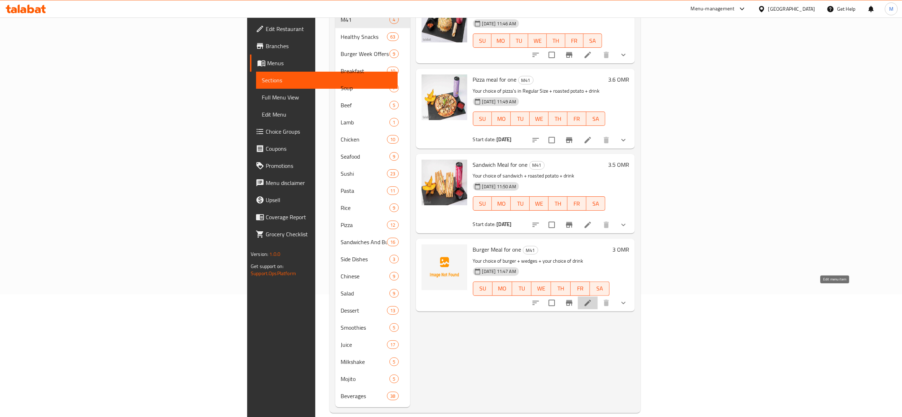
click at [592, 299] on icon at bounding box center [588, 303] width 9 height 9
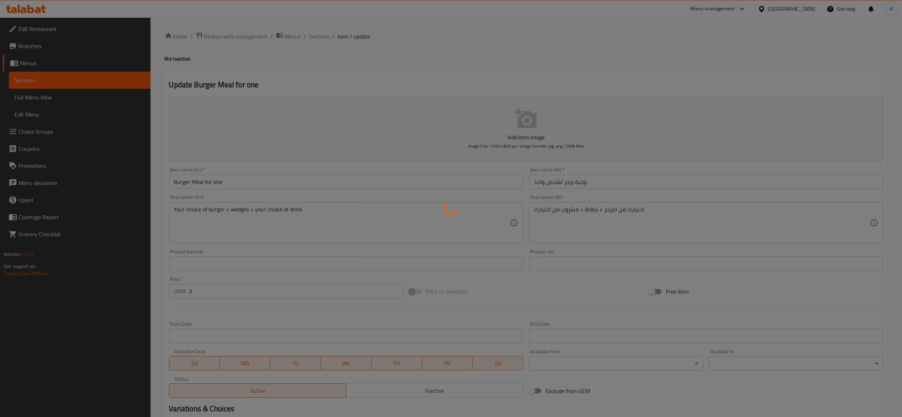
type input "إختيارك من البرجر:"
type input "1"
type input "اختيارك من الطبق الجانبي 1"
type input "1"
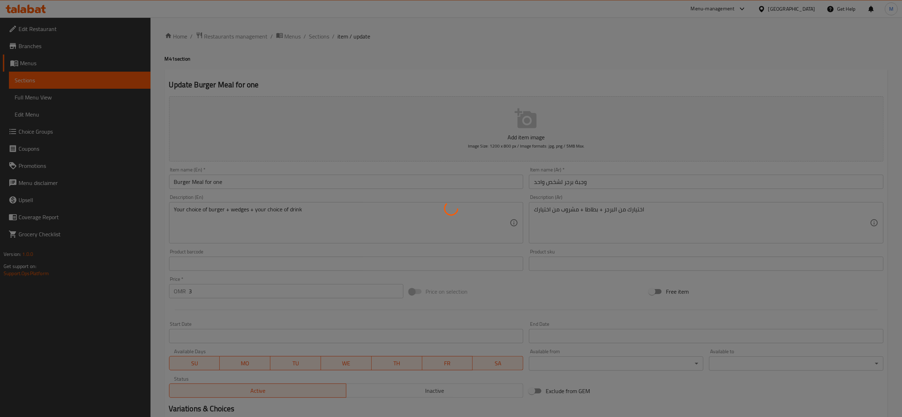
type input "1"
type input "اختيارك من المشروبات"
type input "1"
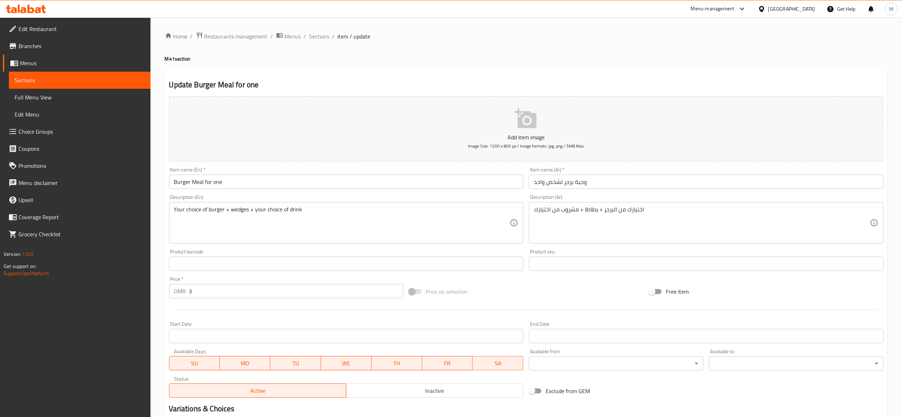
click at [247, 295] on input "3" at bounding box center [296, 291] width 214 height 14
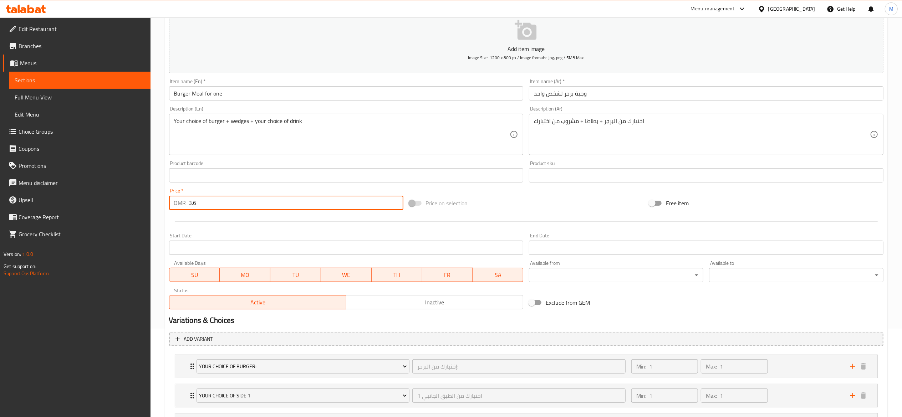
scroll to position [158, 0]
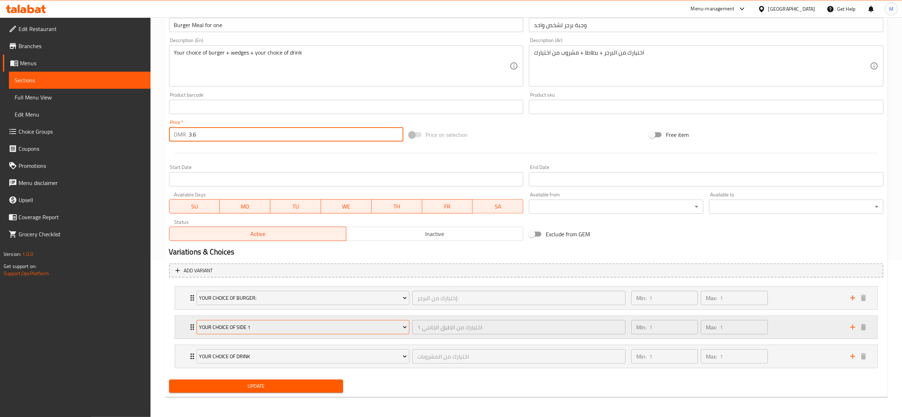
type input "3.6"
click at [271, 324] on span "Your choice of side 1" at bounding box center [303, 327] width 208 height 9
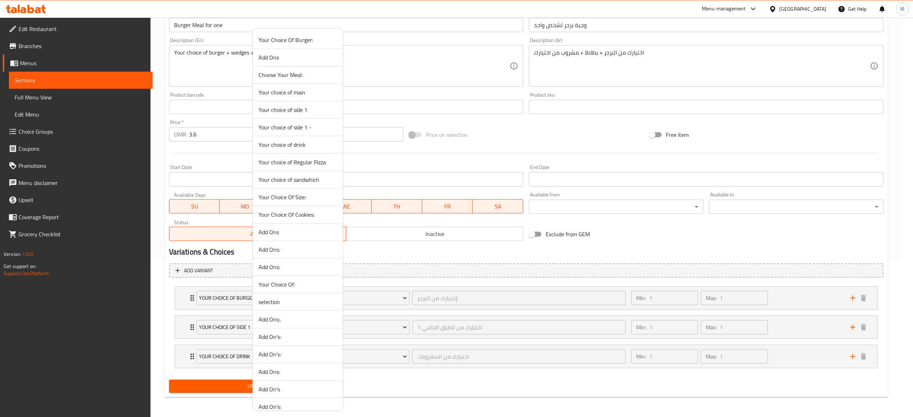
click at [287, 131] on span "Your choice of side 1 -" at bounding box center [298, 127] width 79 height 9
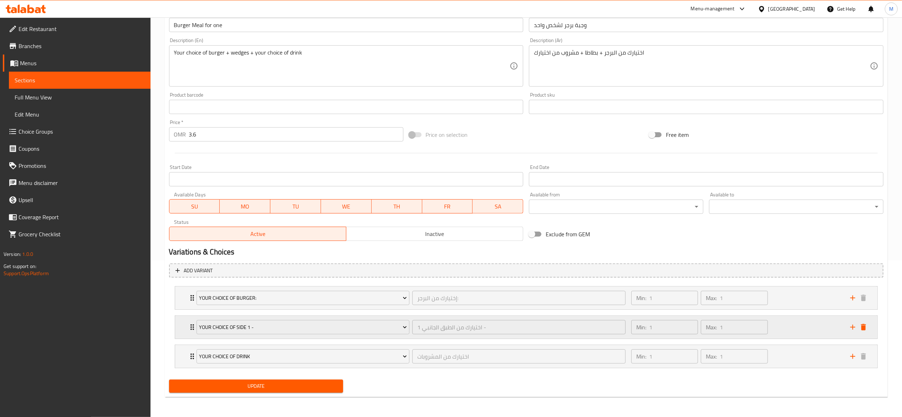
drag, startPoint x: 193, startPoint y: 331, endPoint x: 192, endPoint y: 328, distance: 3.7
click at [192, 330] on div "Your choice of side 1 - اختيارك من الطبق الجانبي 1 - ​" at bounding box center [411, 327] width 438 height 23
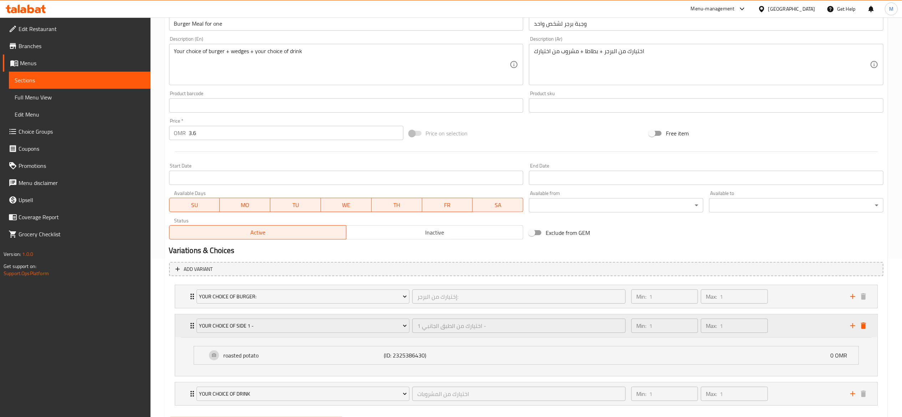
click at [192, 328] on icon "Expand" at bounding box center [192, 326] width 9 height 9
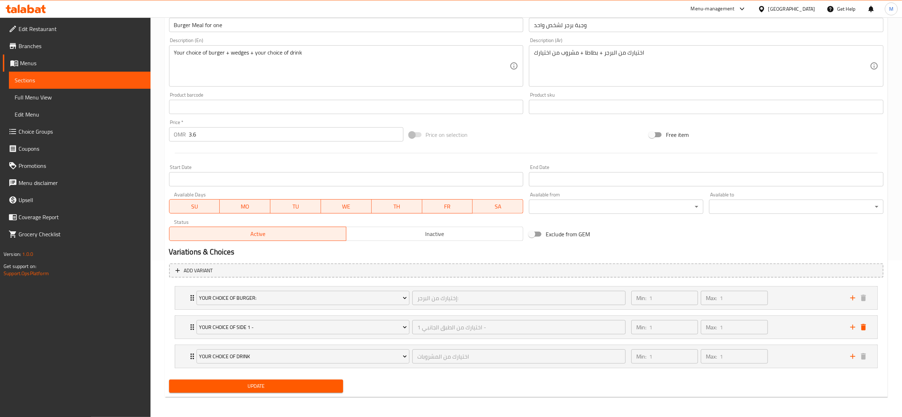
click at [244, 386] on span "Update" at bounding box center [256, 386] width 163 height 9
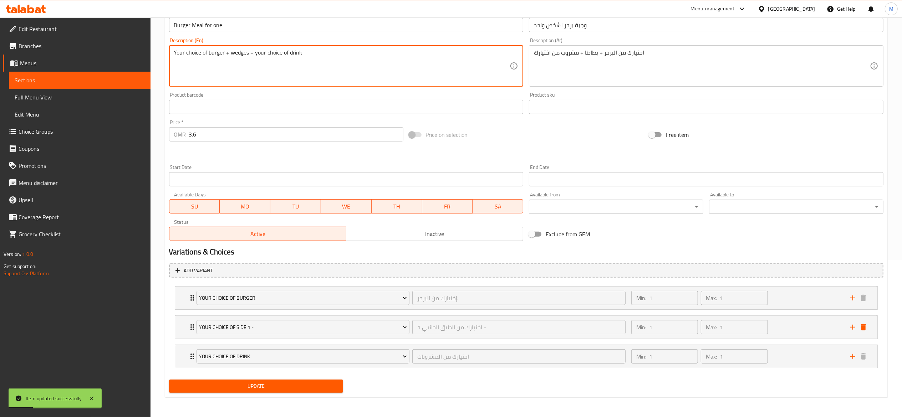
drag, startPoint x: 248, startPoint y: 51, endPoint x: 229, endPoint y: 52, distance: 19.3
type textarea "Your choice of burger + roasted potato + your choice of drink"
drag, startPoint x: 319, startPoint y: 383, endPoint x: 306, endPoint y: 379, distance: 13.2
click at [312, 379] on div "Update" at bounding box center [256, 386] width 180 height 19
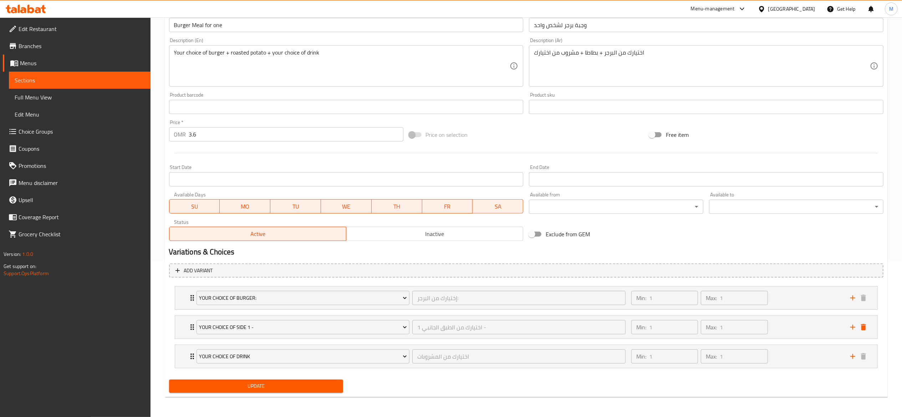
click at [309, 384] on span "Update" at bounding box center [256, 386] width 163 height 9
click at [101, 71] on link "Menus" at bounding box center [77, 63] width 148 height 17
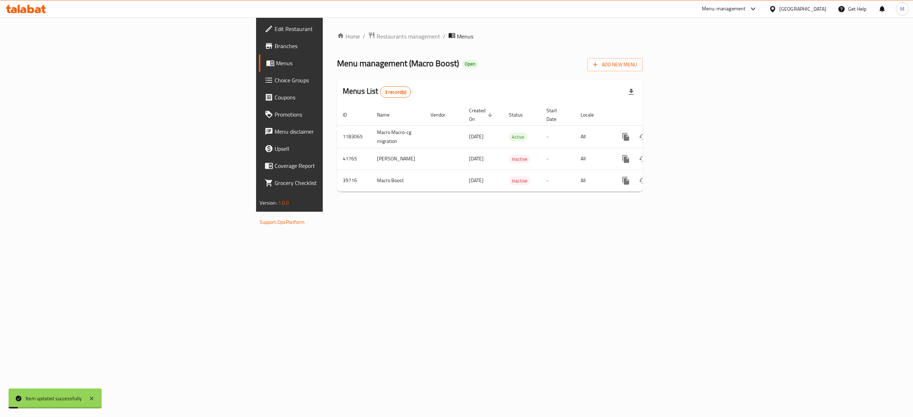
click at [275, 76] on span "Choice Groups" at bounding box center [339, 80] width 128 height 9
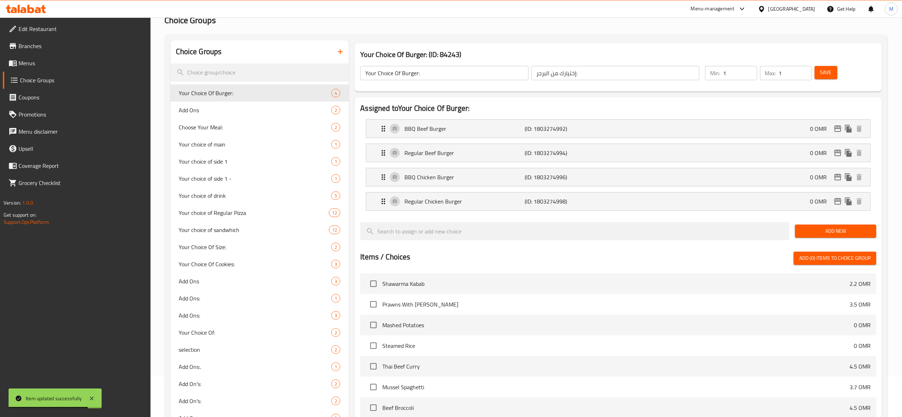
scroll to position [143, 0]
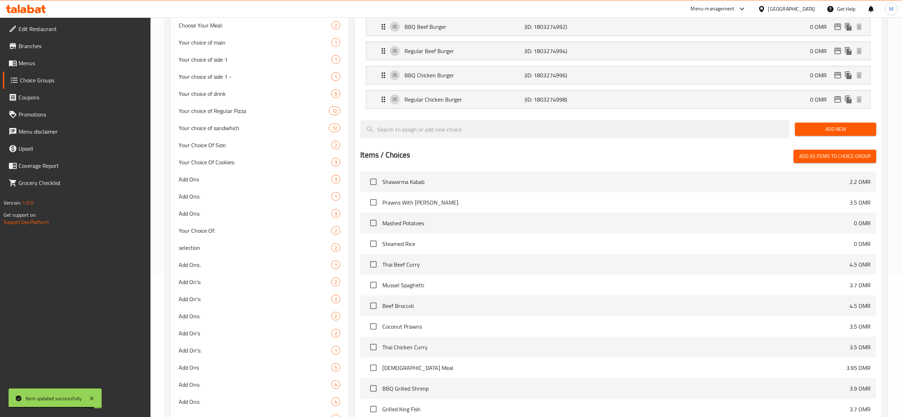
click at [80, 64] on span "Menus" at bounding box center [82, 63] width 126 height 9
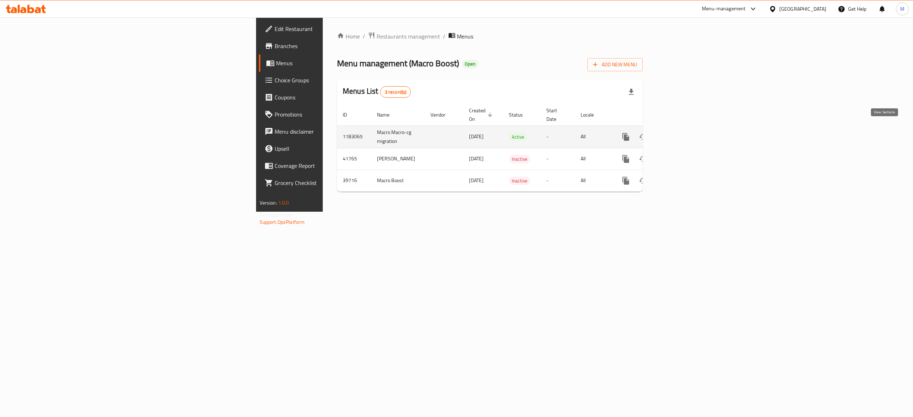
click at [682, 133] on icon "enhanced table" at bounding box center [677, 137] width 9 height 9
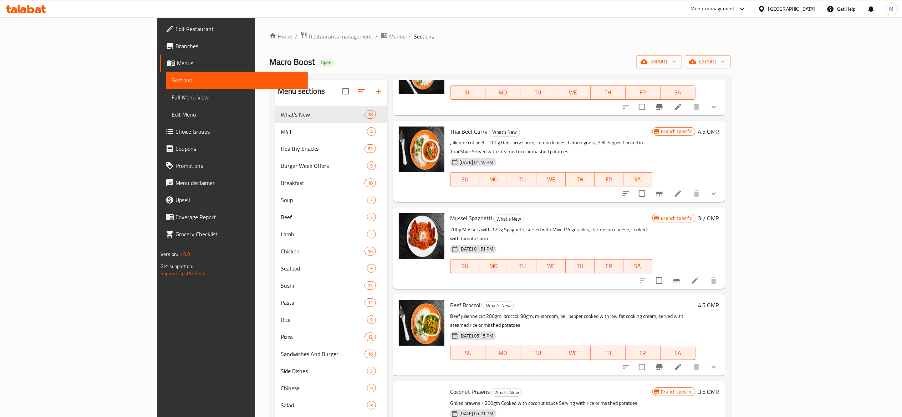
scroll to position [214, 0]
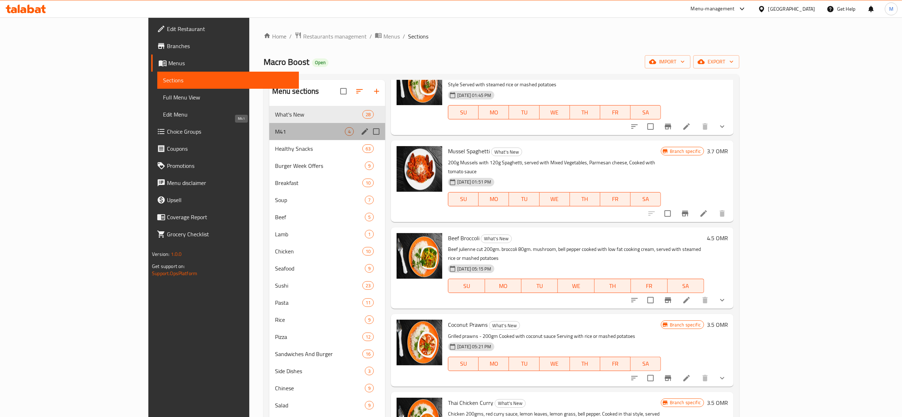
click at [275, 133] on span "M41" at bounding box center [310, 131] width 70 height 9
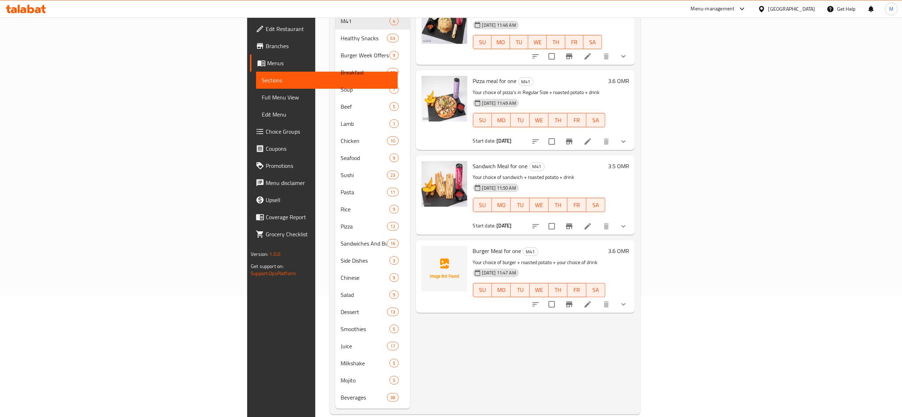
scroll to position [123, 0]
click at [428, 251] on icon "upload picture" at bounding box center [431, 254] width 7 height 6
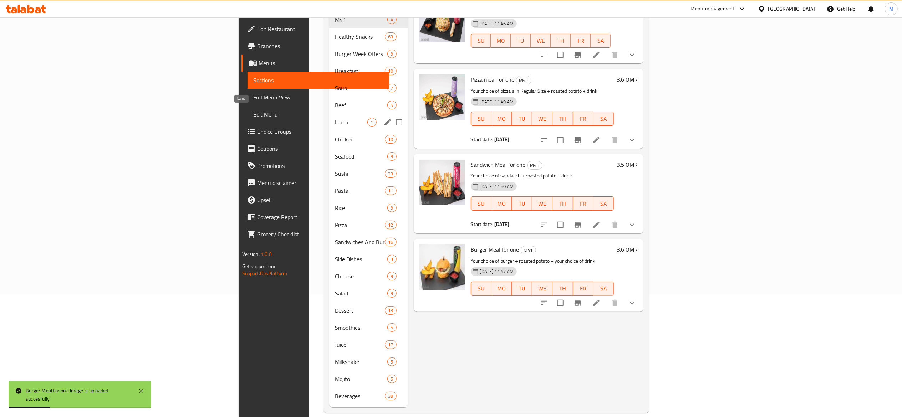
scroll to position [0, 0]
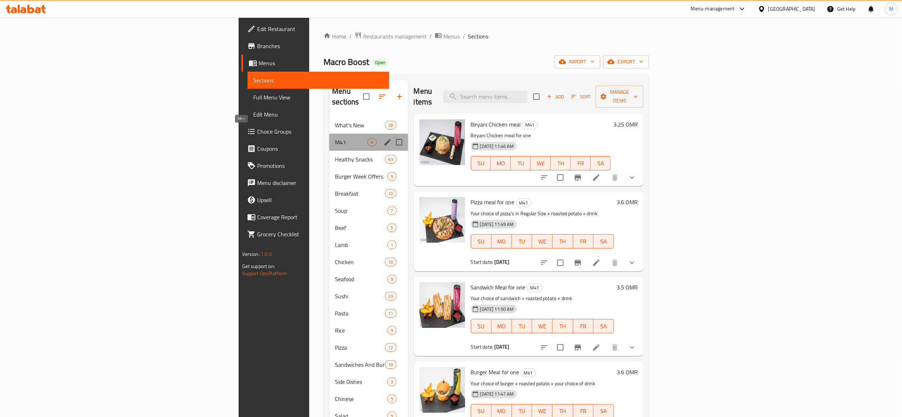
click at [335, 138] on span "M41" at bounding box center [351, 142] width 32 height 9
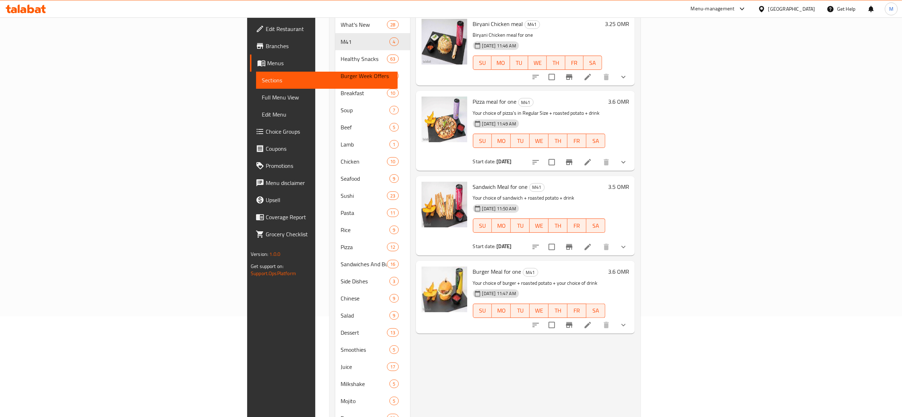
scroll to position [123, 0]
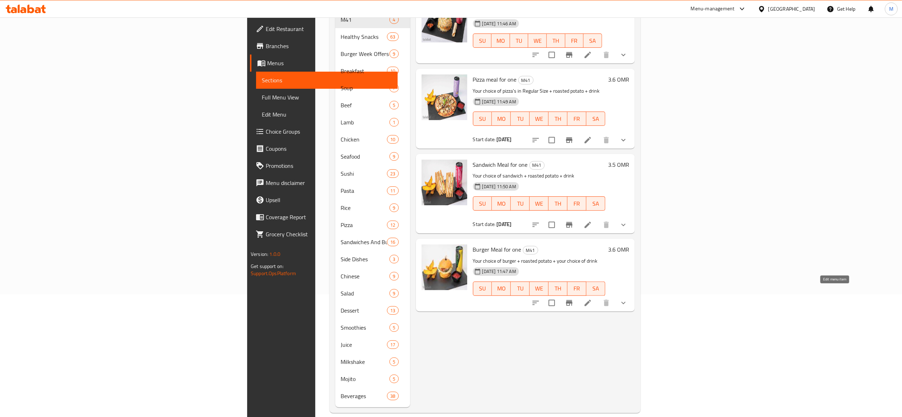
click at [592, 299] on icon at bounding box center [588, 303] width 9 height 9
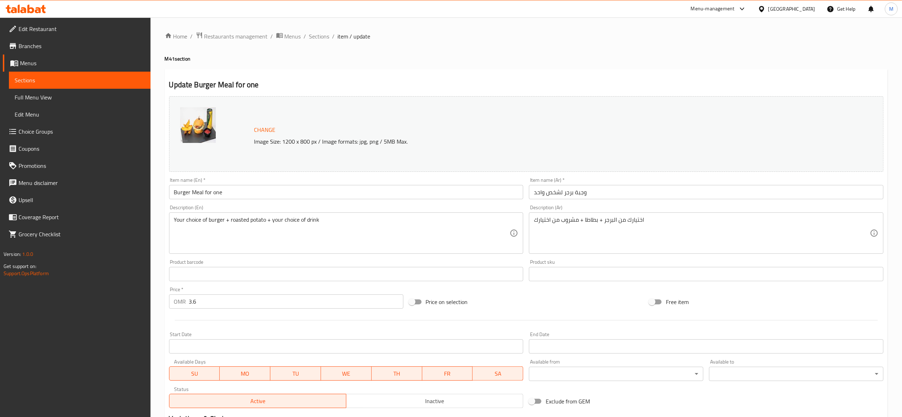
click at [75, 82] on span "Sections" at bounding box center [80, 80] width 130 height 9
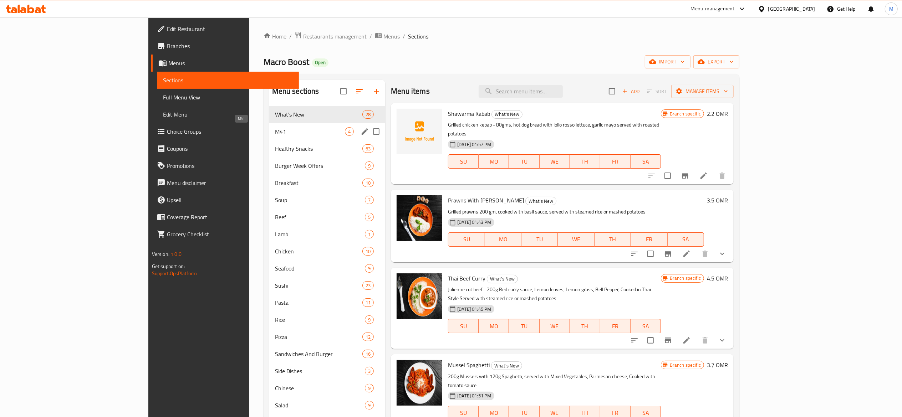
click at [275, 132] on span "M41" at bounding box center [310, 131] width 70 height 9
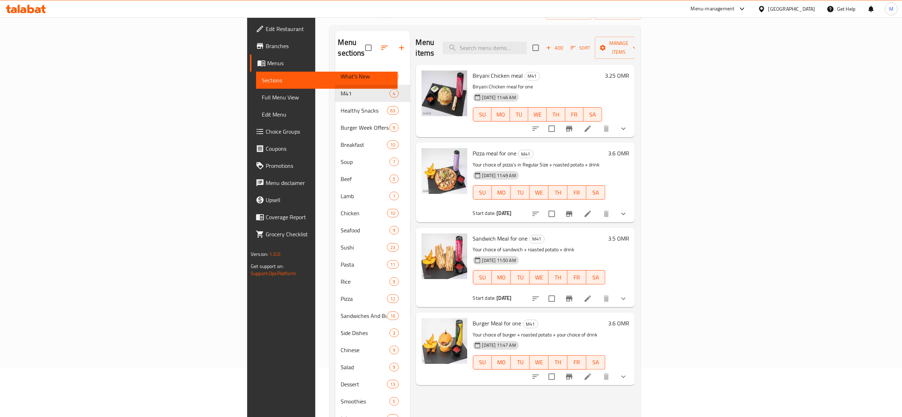
scroll to position [71, 0]
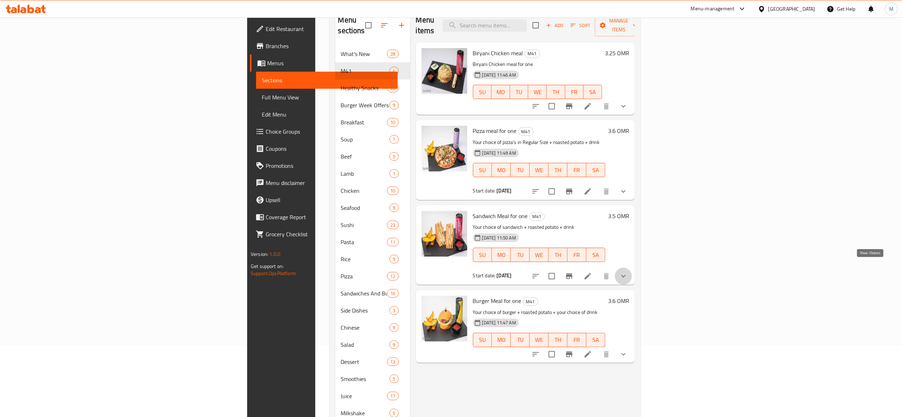
click at [626, 275] on icon "show more" at bounding box center [624, 276] width 4 height 2
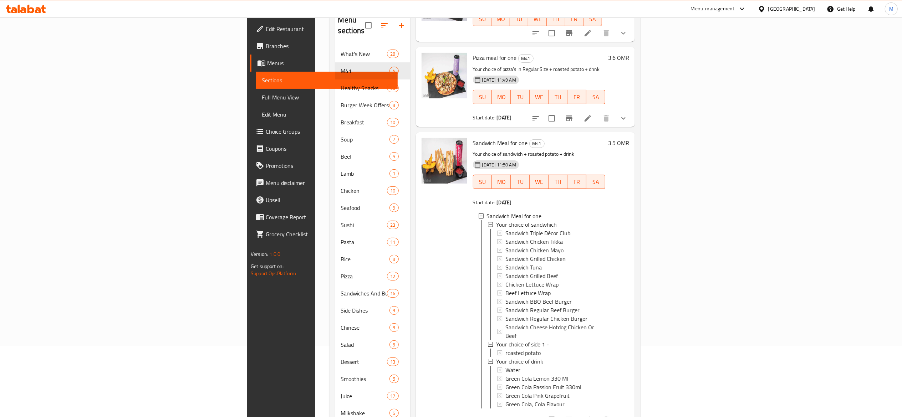
scroll to position [123, 0]
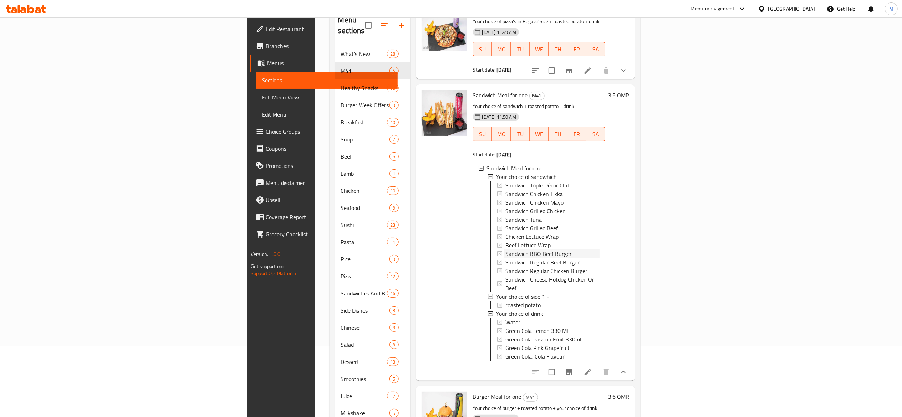
click at [497, 250] on div "Sandwich BBQ Beef Burger" at bounding box center [548, 254] width 102 height 9
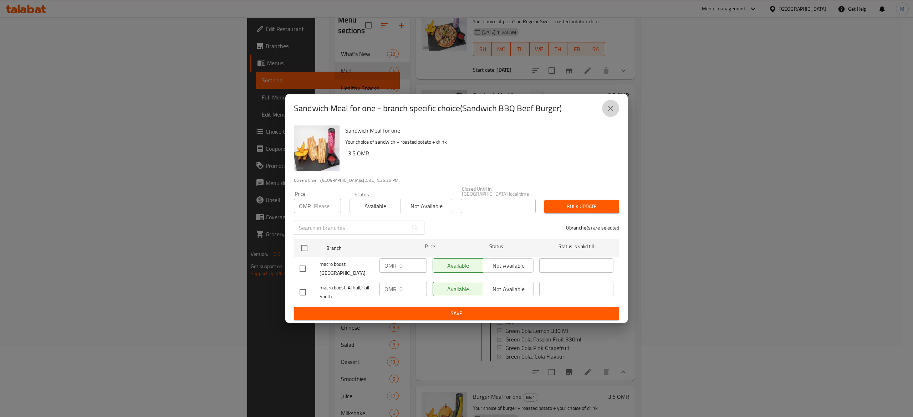
click at [614, 113] on icon "close" at bounding box center [611, 108] width 9 height 9
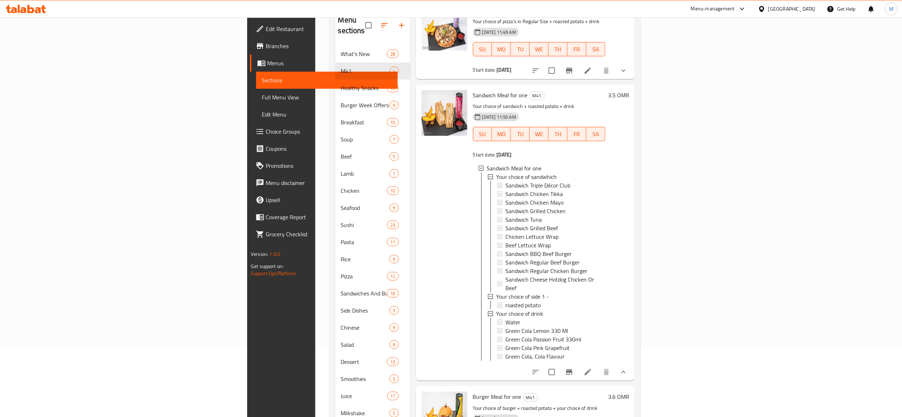
click at [506, 250] on span "Sandwich BBQ Beef Burger" at bounding box center [539, 254] width 66 height 9
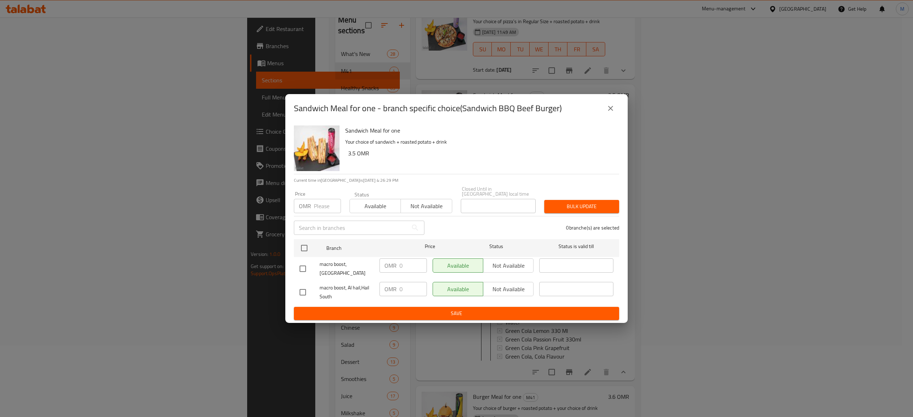
click at [608, 113] on icon "close" at bounding box center [611, 108] width 9 height 9
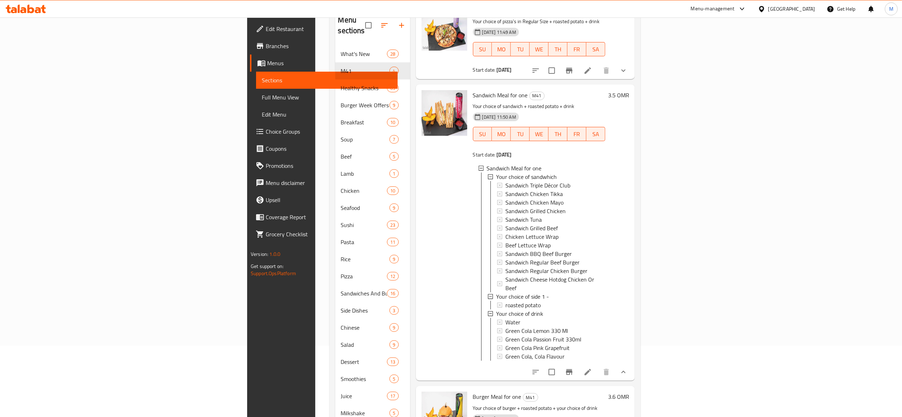
click at [592, 368] on icon at bounding box center [588, 372] width 9 height 9
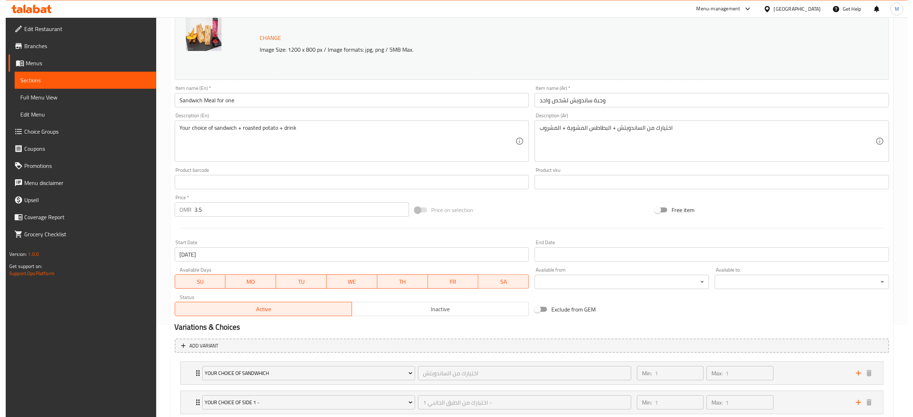
scroll to position [168, 0]
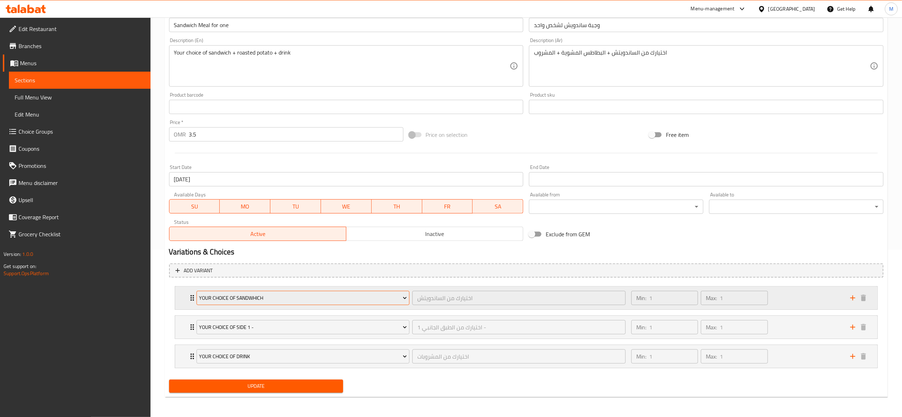
click at [260, 299] on span "Your choice of sandwhich" at bounding box center [303, 298] width 208 height 9
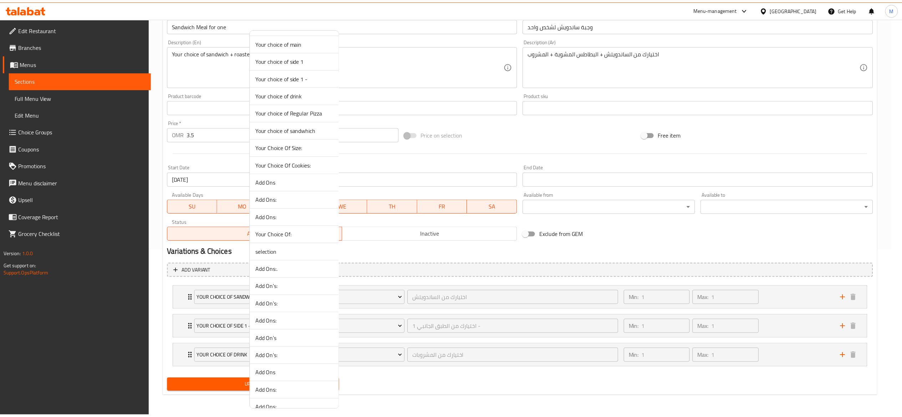
scroll to position [71, 0]
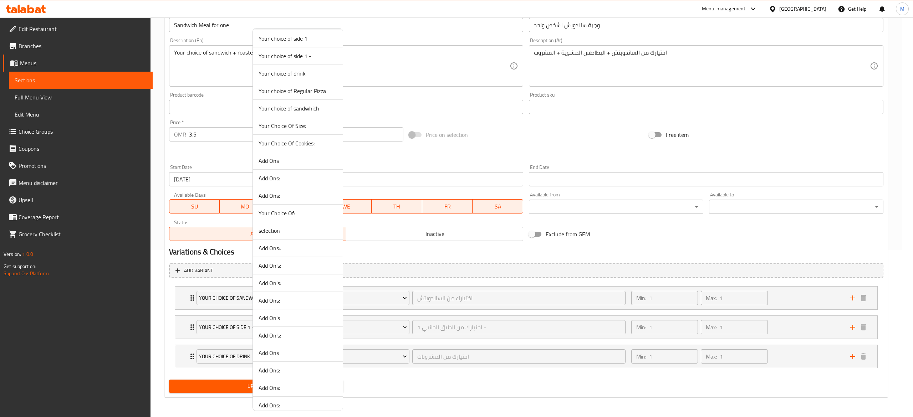
click at [504, 276] on div at bounding box center [456, 208] width 913 height 417
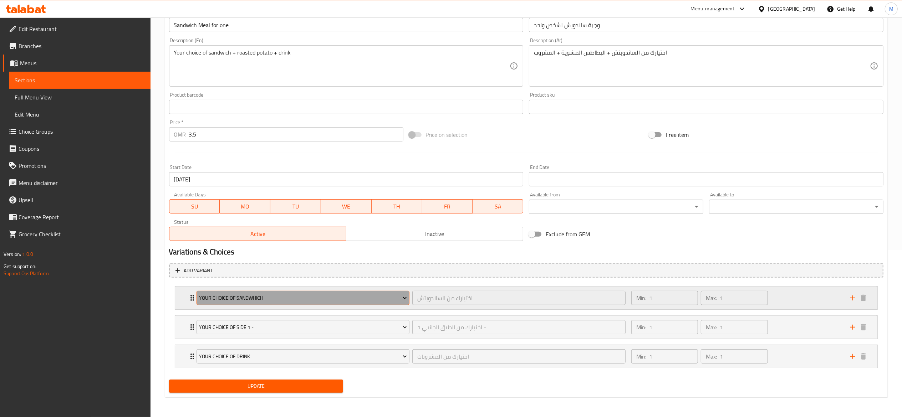
click at [405, 298] on icon "Expand" at bounding box center [405, 299] width 4 height 2
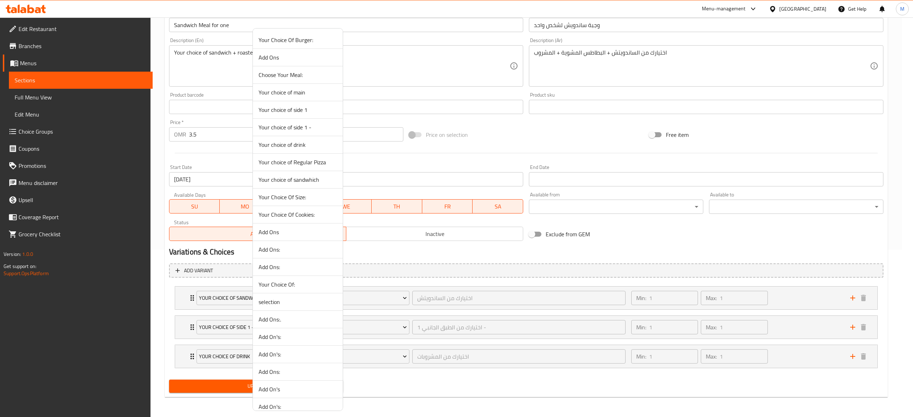
click at [497, 278] on div at bounding box center [456, 208] width 913 height 417
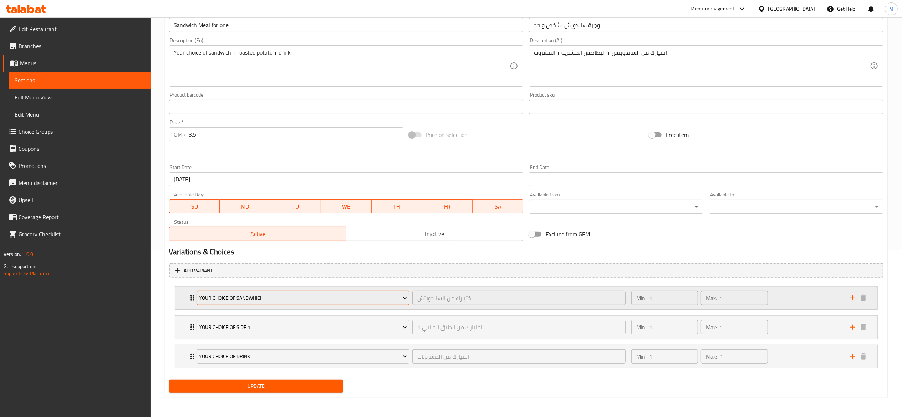
click at [383, 297] on span "Your choice of sandwhich" at bounding box center [303, 298] width 208 height 9
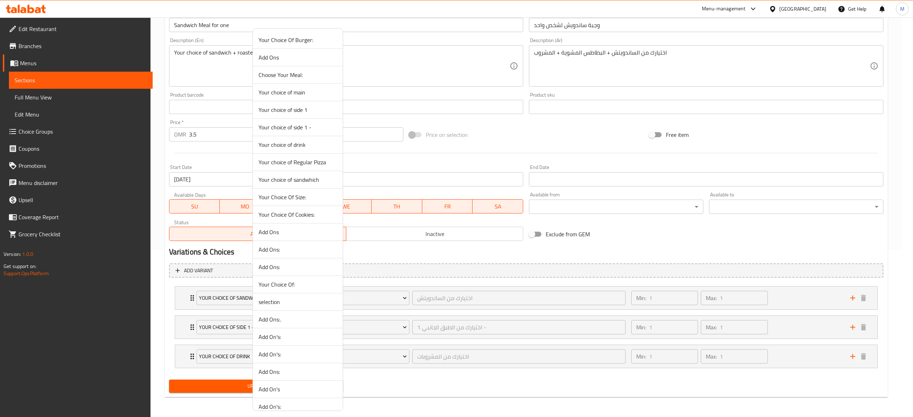
click at [436, 272] on div at bounding box center [456, 208] width 913 height 417
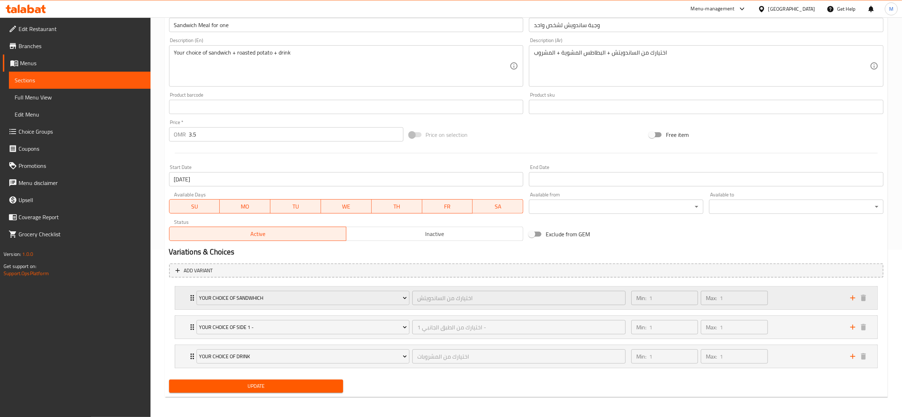
click at [189, 298] on icon "Expand" at bounding box center [192, 298] width 9 height 9
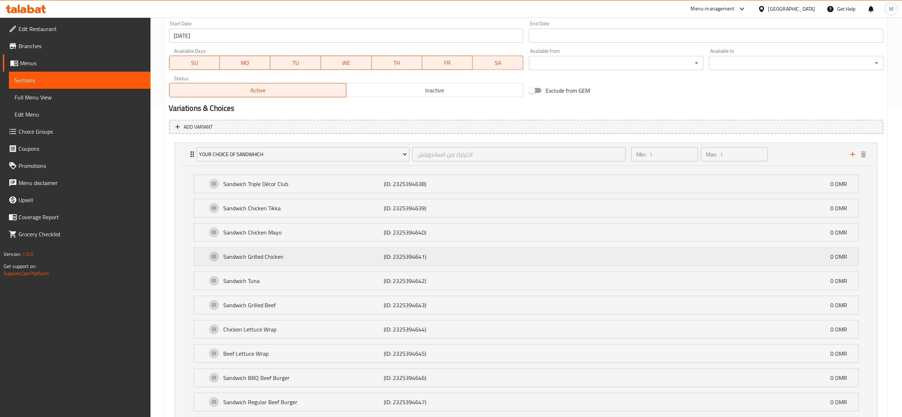
scroll to position [454, 0]
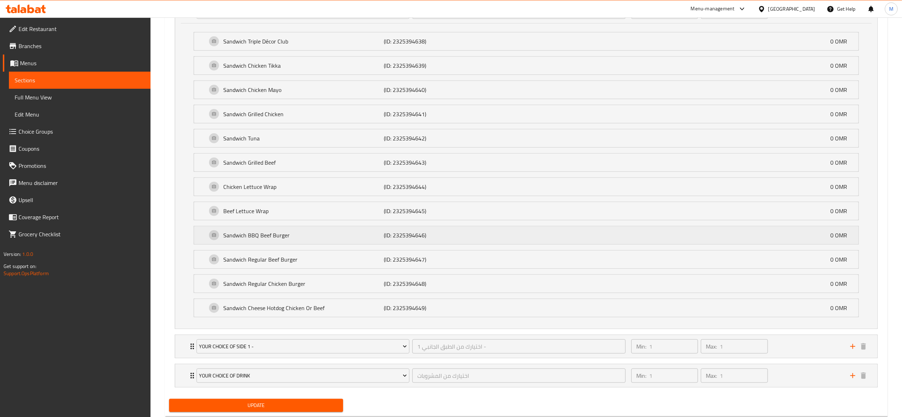
click at [295, 244] on div "Sandwich BBQ Beef Burger (ID: 2325394646) 0 OMR" at bounding box center [528, 236] width 643 height 18
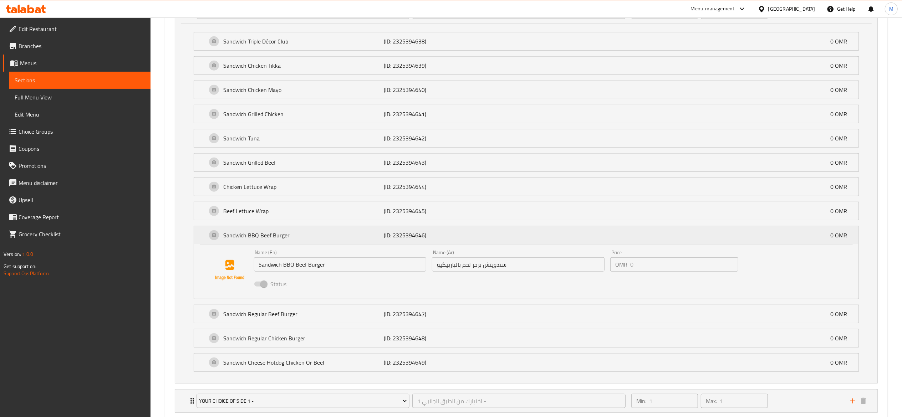
click at [295, 243] on div "Sandwich BBQ Beef Burger (ID: 2325394646) 0 OMR" at bounding box center [528, 236] width 643 height 18
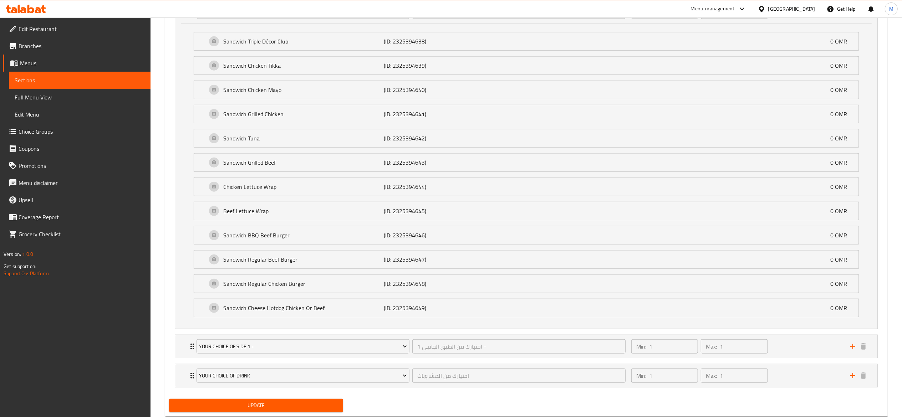
click at [44, 133] on span "Choice Groups" at bounding box center [82, 131] width 126 height 9
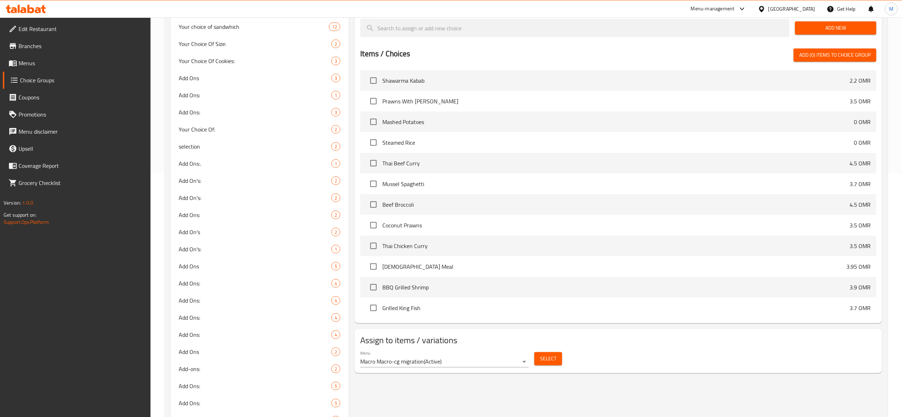
scroll to position [101, 0]
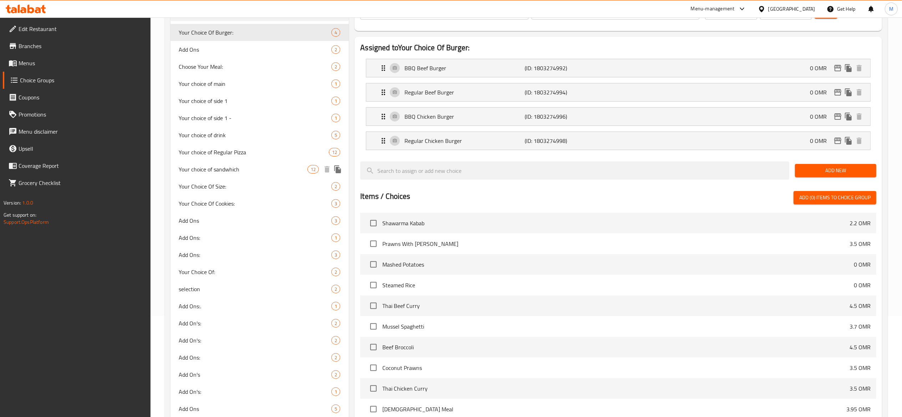
click at [238, 166] on span "Your choice of sandwhich" at bounding box center [243, 169] width 129 height 9
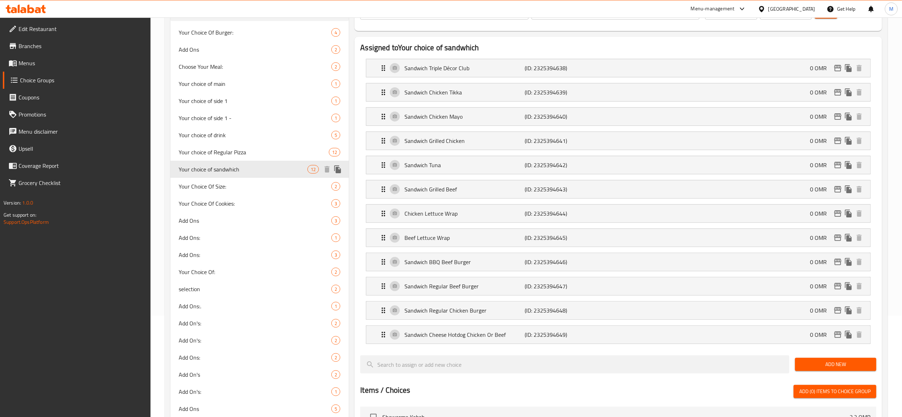
type input "Your choice of sandwhich"
type input "اختيارك من الساندويتش"
click at [405, 241] on p "Beef Lettuce Wrap" at bounding box center [465, 238] width 120 height 9
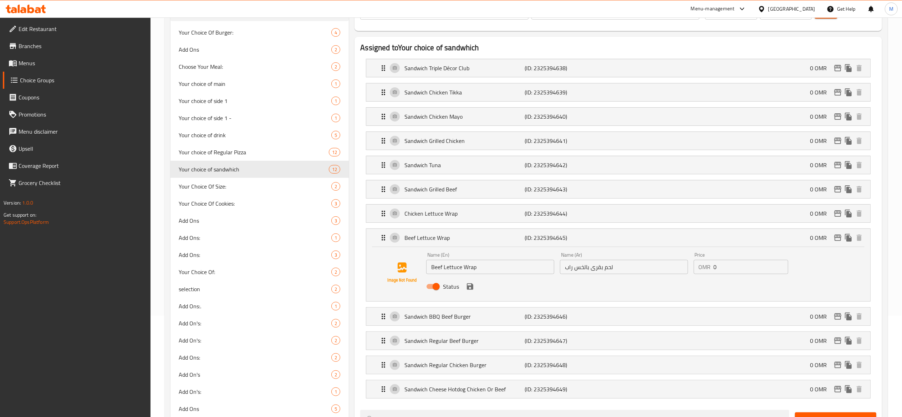
click at [437, 285] on input "Status" at bounding box center [436, 287] width 41 height 14
checkbox input "false"
click at [469, 287] on icon "save" at bounding box center [470, 287] width 9 height 9
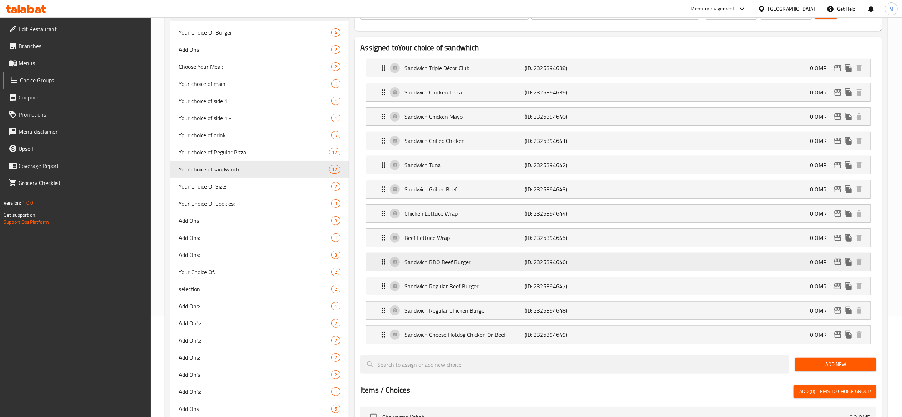
click at [381, 261] on icon "Expand" at bounding box center [383, 262] width 9 height 9
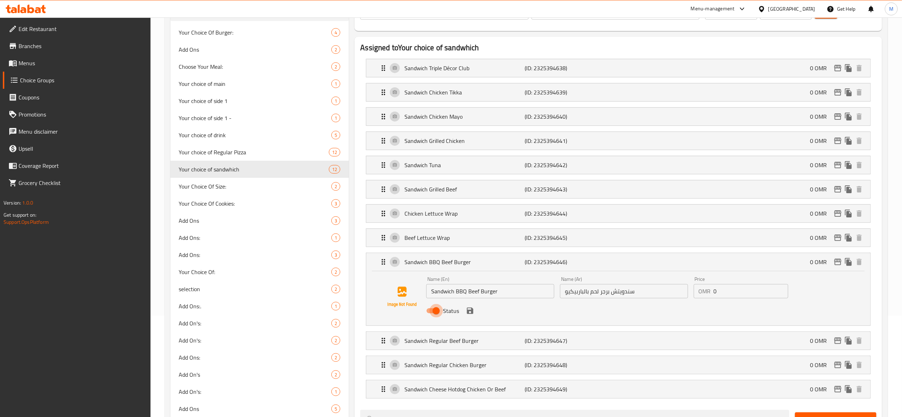
click at [435, 314] on input "Status" at bounding box center [436, 311] width 41 height 14
checkbox input "false"
click at [472, 312] on icon "save" at bounding box center [470, 311] width 6 height 6
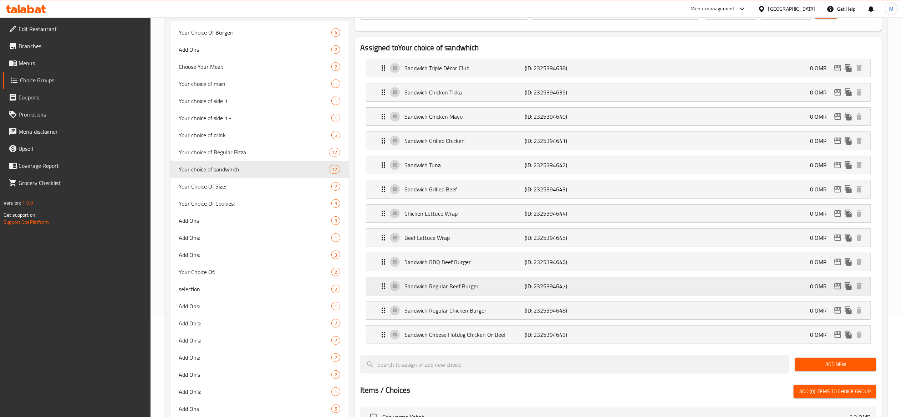
click at [380, 290] on icon "Expand" at bounding box center [383, 286] width 9 height 9
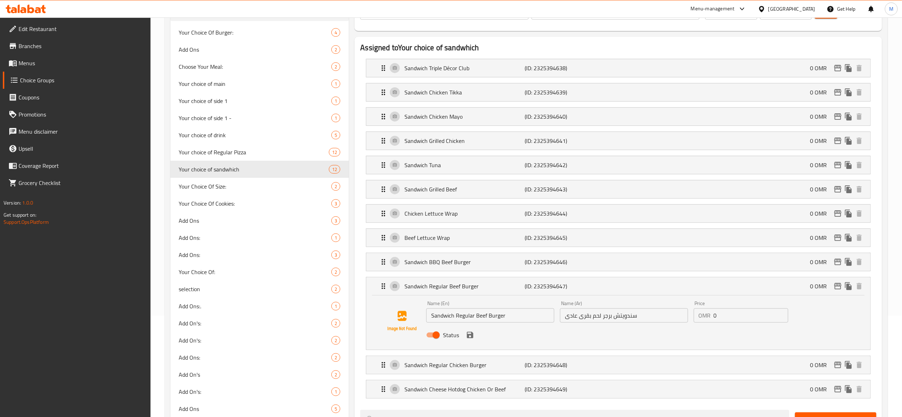
click at [437, 338] on input "Status" at bounding box center [436, 336] width 41 height 14
checkbox input "false"
click at [466, 338] on icon "save" at bounding box center [470, 335] width 9 height 9
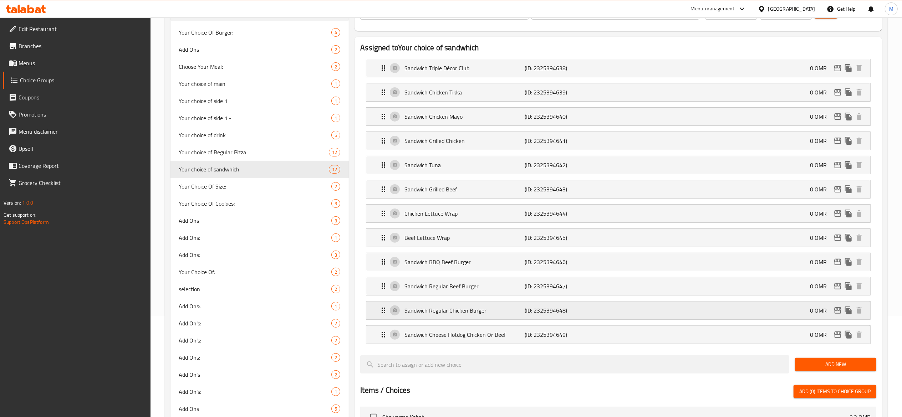
click at [393, 317] on div "Sandwich Regular Chicken Burger (ID: 2325394648) 0 OMR" at bounding box center [620, 311] width 483 height 18
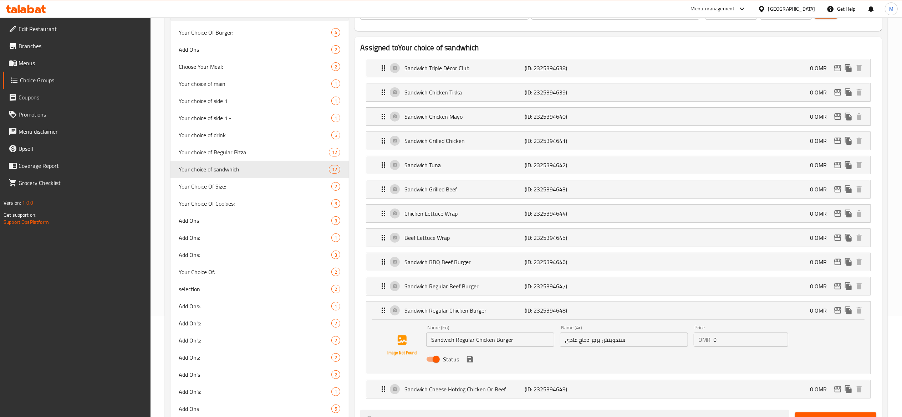
click at [470, 363] on icon "save" at bounding box center [470, 359] width 9 height 9
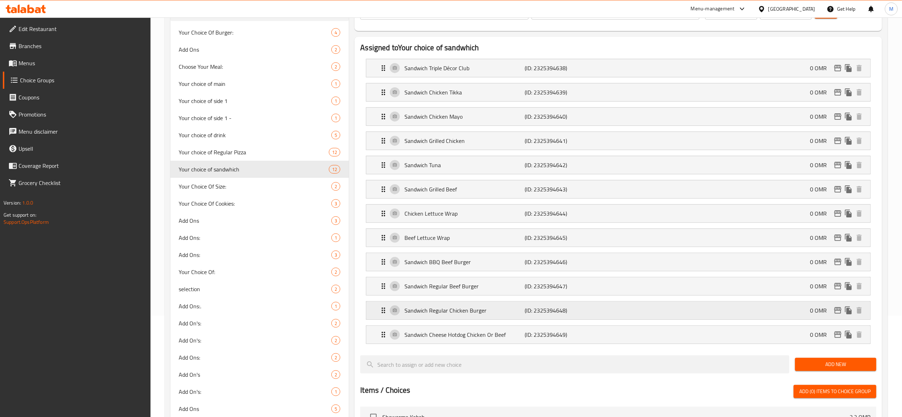
click at [422, 315] on p "Sandwich Regular Chicken Burger" at bounding box center [465, 311] width 120 height 9
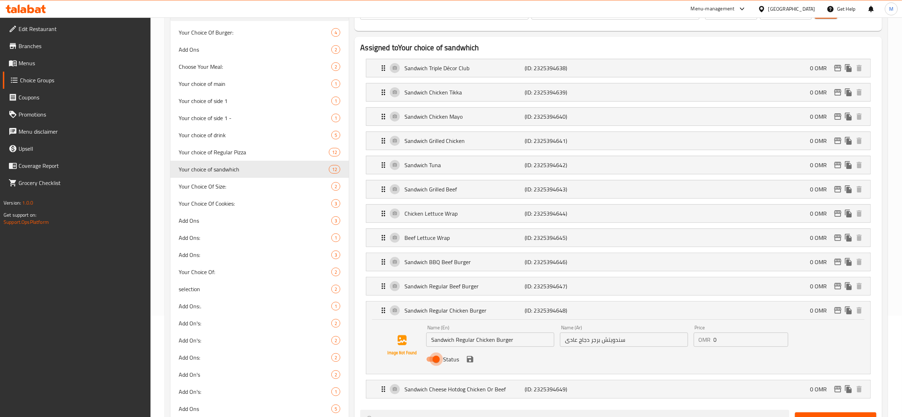
click at [437, 364] on input "Status" at bounding box center [436, 360] width 41 height 14
checkbox input "false"
click at [463, 364] on div "Status" at bounding box center [624, 359] width 401 height 19
click at [467, 363] on icon "save" at bounding box center [470, 359] width 6 height 6
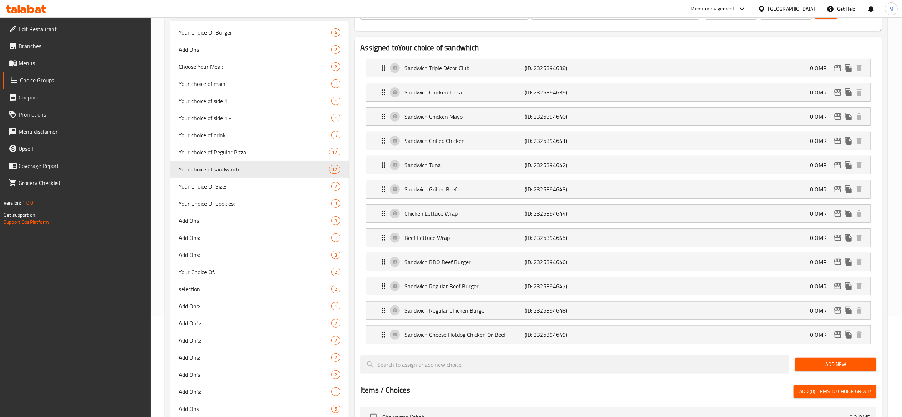
click at [417, 344] on div "Sandwich Cheese Hotdog Chicken Or Beef (ID: 2325394649) 0 OMR Name (En) Sandwic…" at bounding box center [618, 335] width 505 height 19
drag, startPoint x: 420, startPoint y: 345, endPoint x: 422, endPoint y: 339, distance: 6.1
click at [420, 343] on div "Sandwich Cheese Hotdog Chicken Or Beef (ID: 2325394649) 0 OMR" at bounding box center [620, 335] width 483 height 18
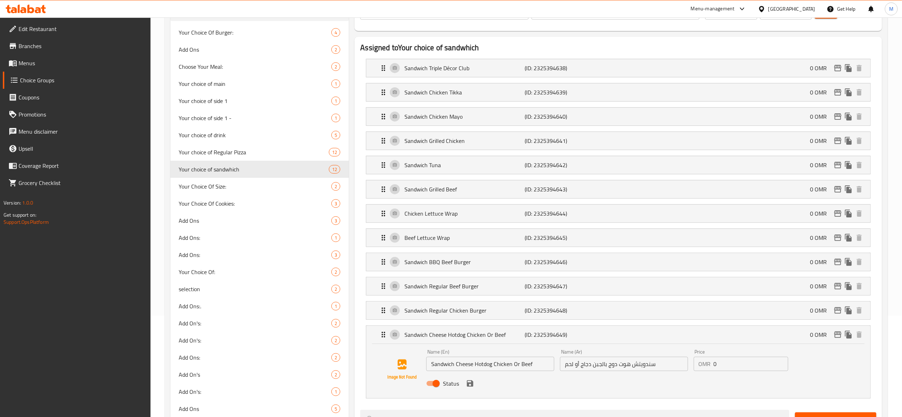
click at [434, 387] on input "Status" at bounding box center [436, 384] width 41 height 14
checkbox input "false"
click at [469, 387] on icon "save" at bounding box center [470, 384] width 6 height 6
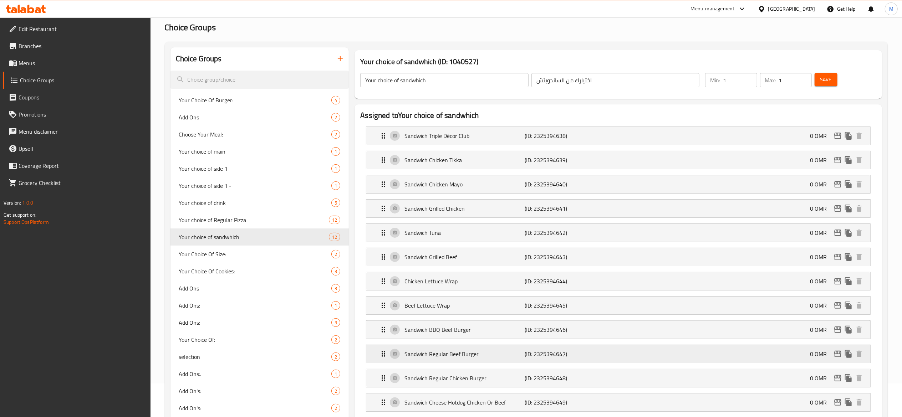
scroll to position [0, 0]
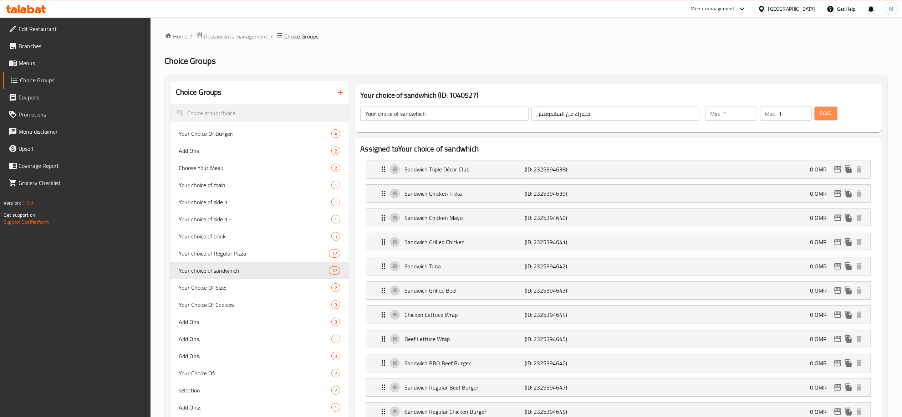
click at [825, 113] on span "Save" at bounding box center [826, 113] width 11 height 9
click at [273, 255] on span "Your choice of Regular Pizza" at bounding box center [254, 253] width 150 height 9
type input "Your choice of Regular Pizza"
type input "اختيارك من البيتزا"
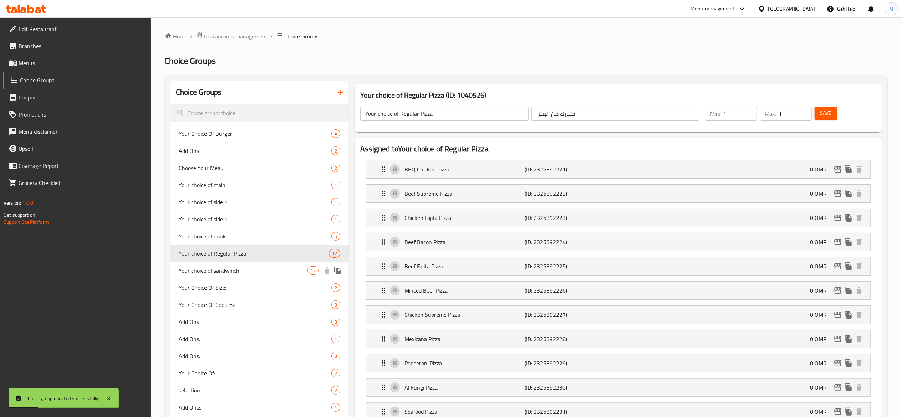
click at [252, 270] on span "Your choice of sandwhich" at bounding box center [243, 271] width 129 height 9
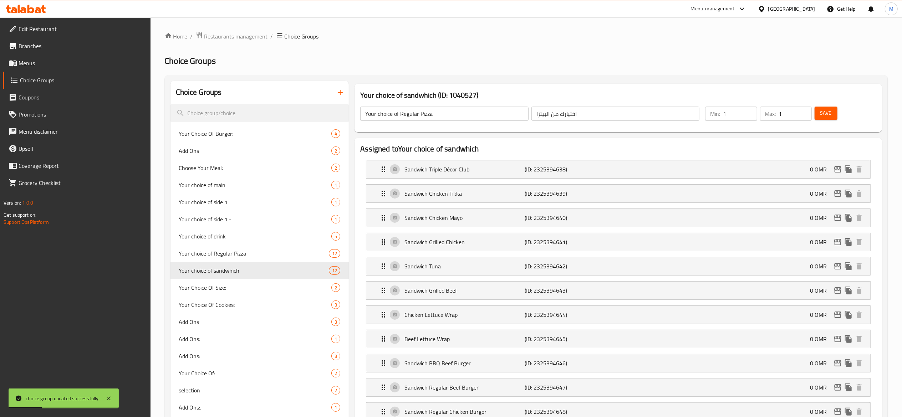
type input "Your choice of sandwhich"
type input "اختيارك من الساندويتش"
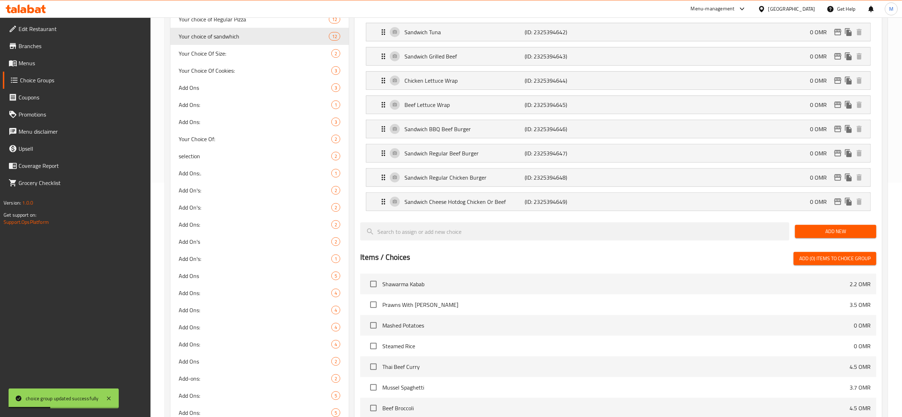
scroll to position [143, 0]
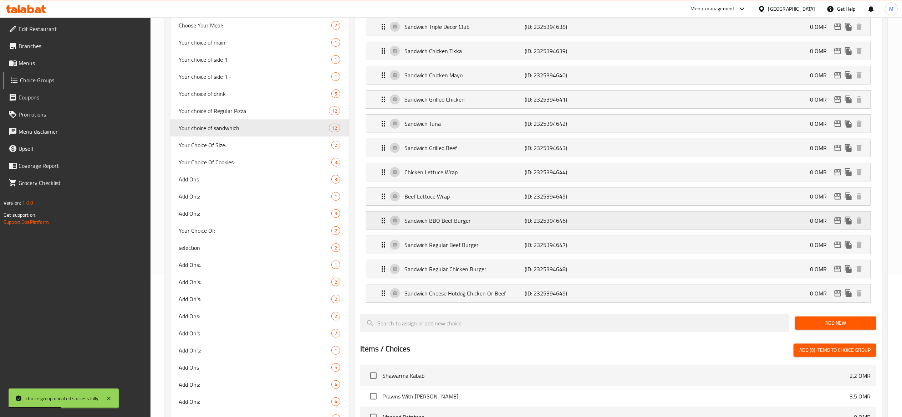
click at [381, 216] on div "Sandwich BBQ Beef Burger (ID: 2325394646) 0 OMR" at bounding box center [620, 221] width 483 height 18
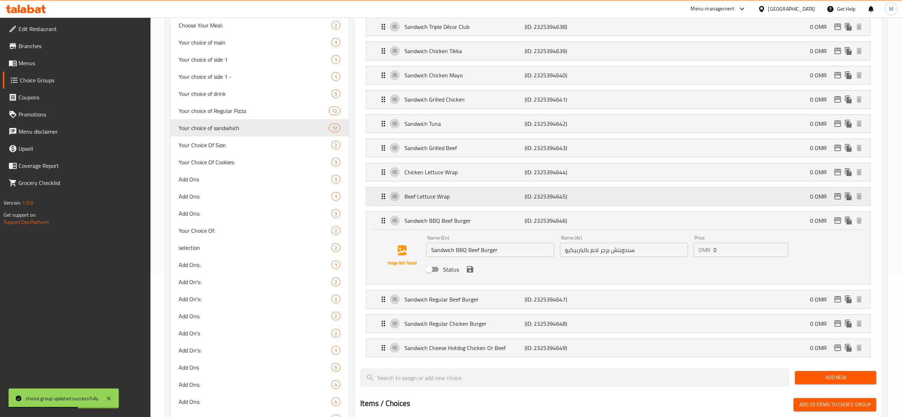
click at [380, 201] on icon "Expand" at bounding box center [383, 196] width 9 height 9
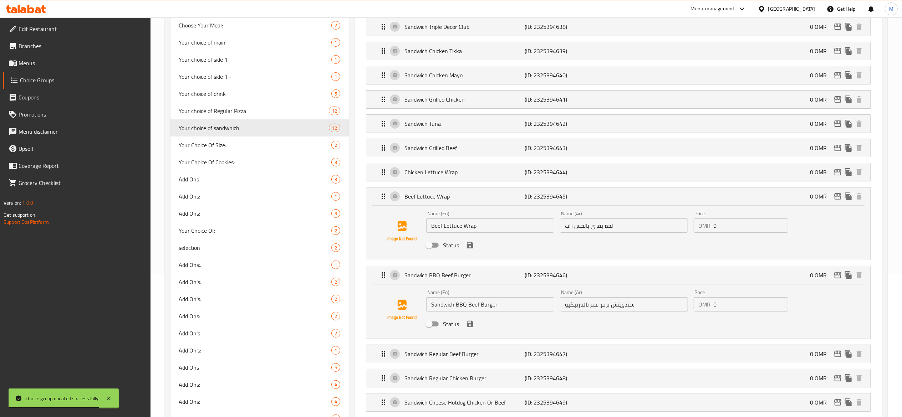
click at [389, 253] on nav "Sandwich Triple Décor Club (ID: 2325394638) 0 OMR Name (En) Sandwich Triple Déc…" at bounding box center [618, 215] width 516 height 406
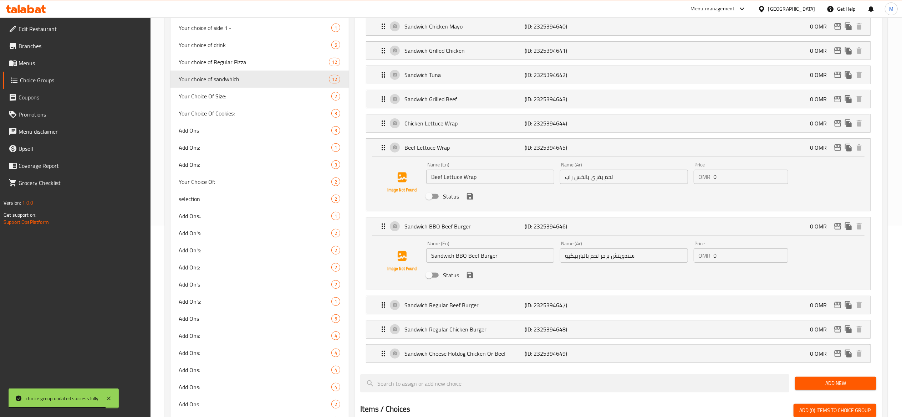
scroll to position [214, 0]
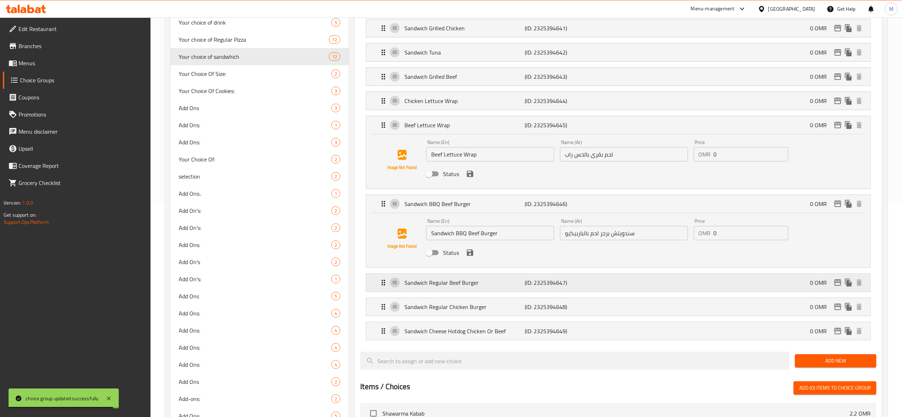
click at [391, 281] on div "Sandwich Regular Beef Burger (ID: 2325394647) 0 OMR" at bounding box center [620, 283] width 483 height 18
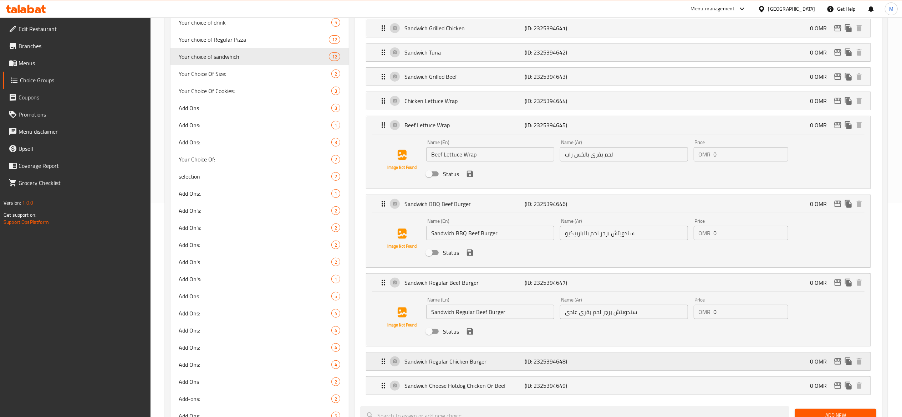
click at [376, 371] on div "Sandwich Regular Chicken Burger (ID: 2325394648) 0 OMR" at bounding box center [618, 362] width 504 height 18
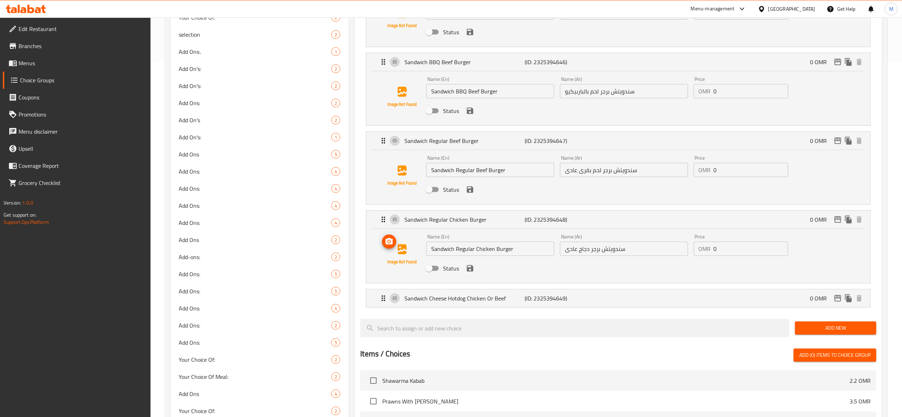
scroll to position [357, 0]
click at [395, 300] on div "Sandwich Cheese Hotdog Chicken Or Beef (ID: 2325394649) 0 OMR" at bounding box center [620, 298] width 483 height 18
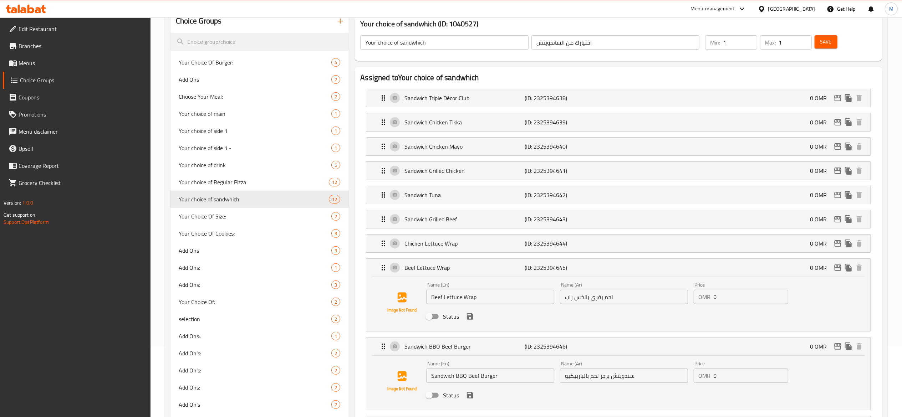
scroll to position [0, 0]
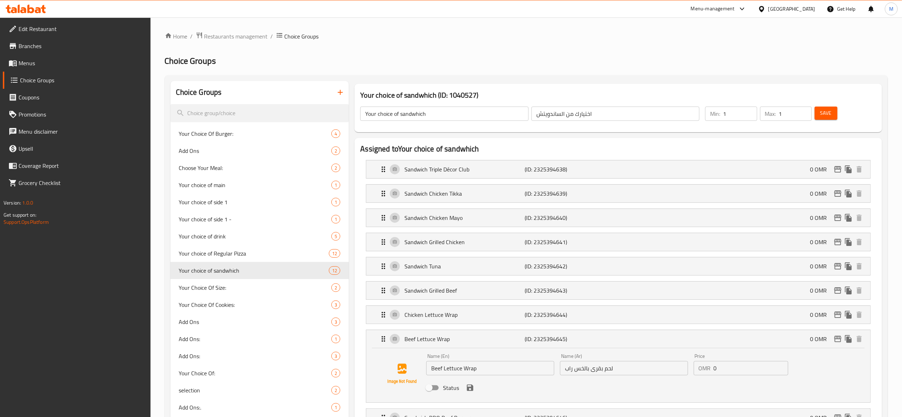
click at [746, 14] on div "Menu-management" at bounding box center [718, 8] width 67 height 17
click at [750, 14] on div "Menu-management" at bounding box center [718, 8] width 67 height 17
click at [735, 12] on div "Menu-management" at bounding box center [713, 9] width 44 height 9
click at [714, 60] on div "All Plugins Agent Campaigns Center Menu-management Restaurant-Management" at bounding box center [727, 55] width 107 height 64
click at [706, 67] on div "All Plugins Agent Campaigns Center Menu-management Restaurant-Management" at bounding box center [727, 55] width 107 height 64
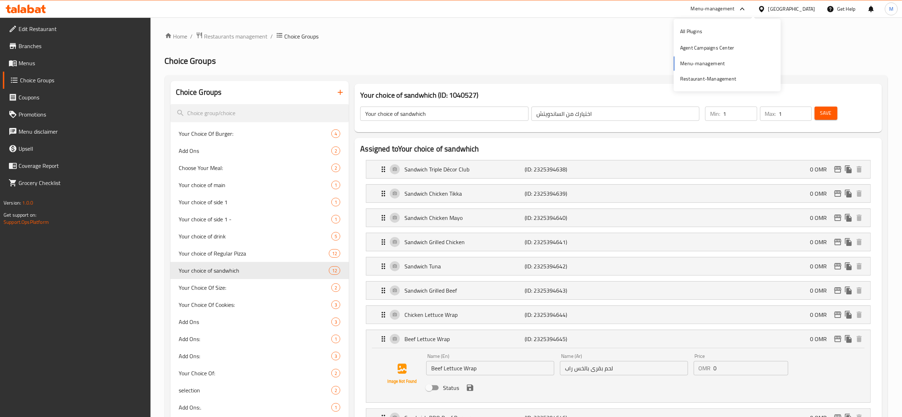
click at [697, 66] on div "All Plugins Agent Campaigns Center Menu-management Restaurant-Management" at bounding box center [727, 55] width 107 height 64
click at [241, 36] on span "Restaurants management" at bounding box center [236, 36] width 64 height 9
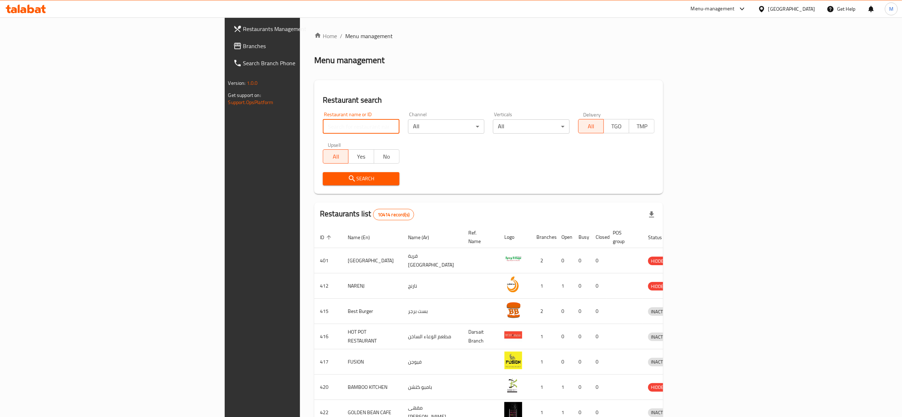
click at [323, 128] on input "search" at bounding box center [361, 127] width 77 height 14
type input "brio"
click button "Search" at bounding box center [361, 178] width 77 height 13
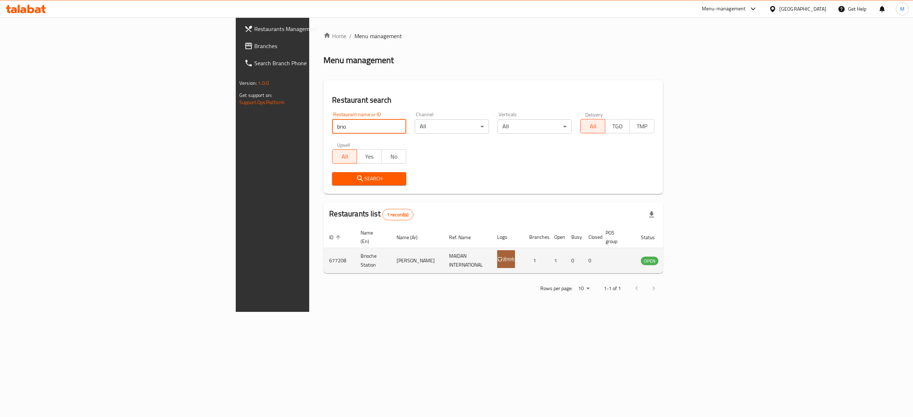
click at [698, 258] on td "enhanced table" at bounding box center [685, 260] width 25 height 25
click at [687, 257] on icon "enhanced table" at bounding box center [683, 261] width 9 height 9
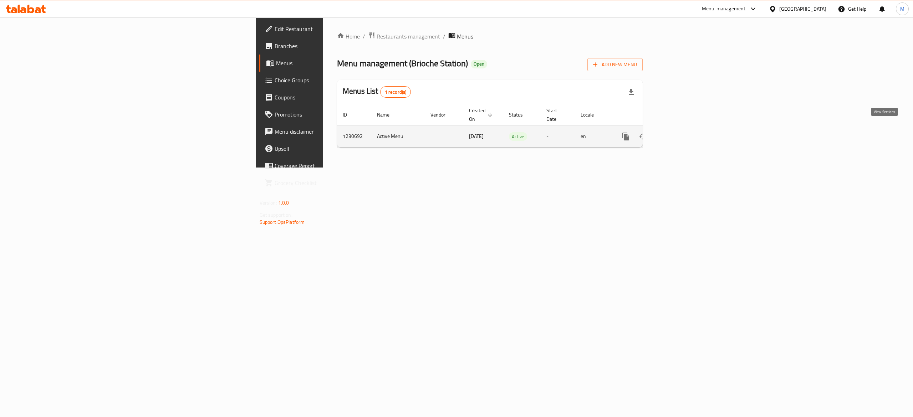
click at [686, 134] on link "enhanced table" at bounding box center [677, 136] width 17 height 17
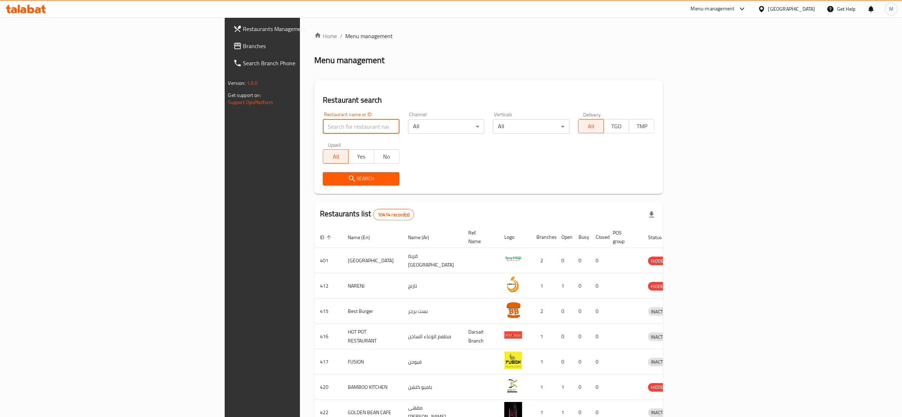
click at [323, 128] on input "search" at bounding box center [361, 127] width 77 height 14
type input "m"
type input "brio"
click button "Search" at bounding box center [361, 178] width 77 height 13
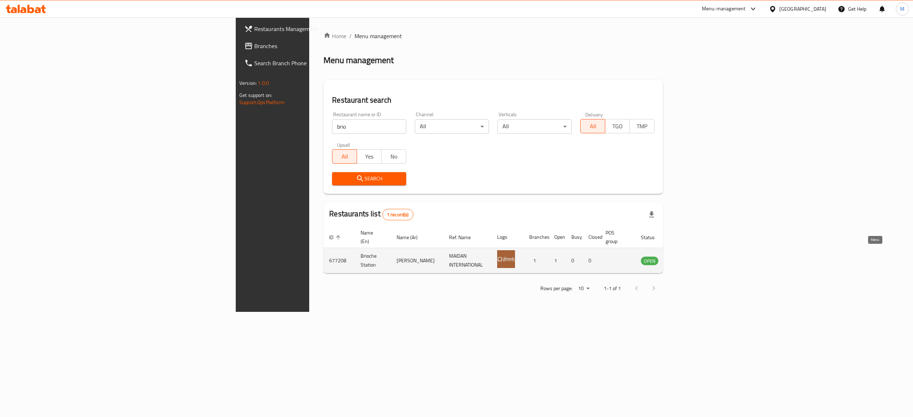
click at [687, 258] on icon "enhanced table" at bounding box center [683, 261] width 8 height 6
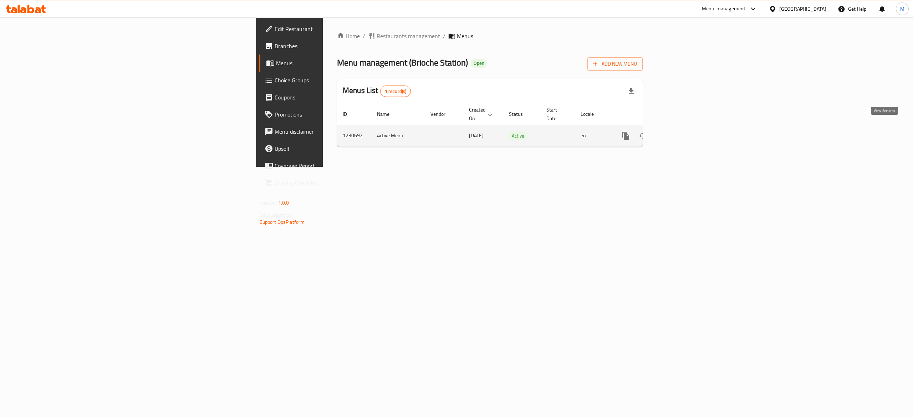
click at [681, 133] on icon "enhanced table" at bounding box center [677, 136] width 6 height 6
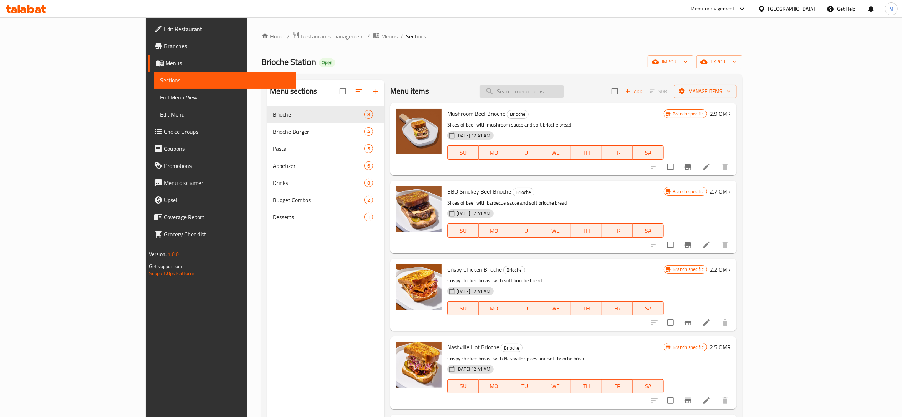
click at [564, 95] on input "search" at bounding box center [522, 91] width 84 height 12
click at [564, 93] on input "search" at bounding box center [522, 91] width 84 height 12
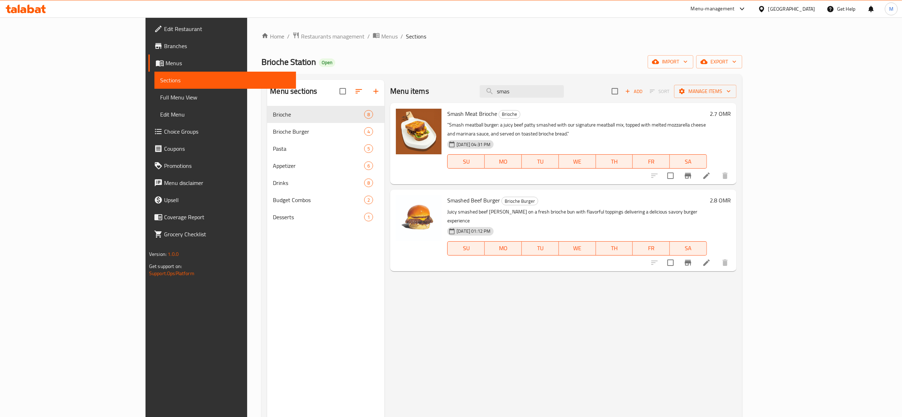
type input "smas"
click at [717, 172] on li at bounding box center [707, 175] width 20 height 13
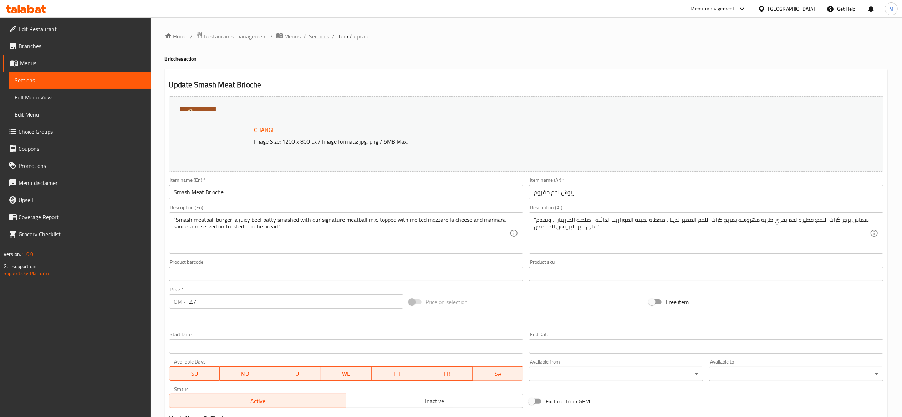
click at [324, 34] on span "Sections" at bounding box center [319, 36] width 20 height 9
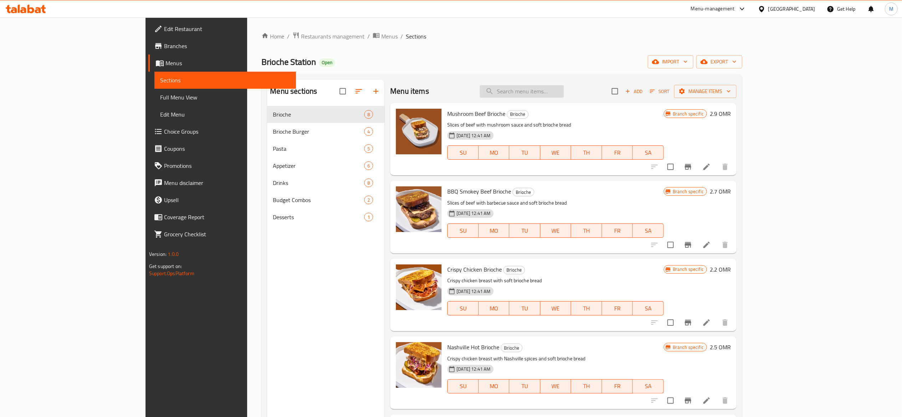
click at [549, 95] on input "search" at bounding box center [522, 91] width 84 height 12
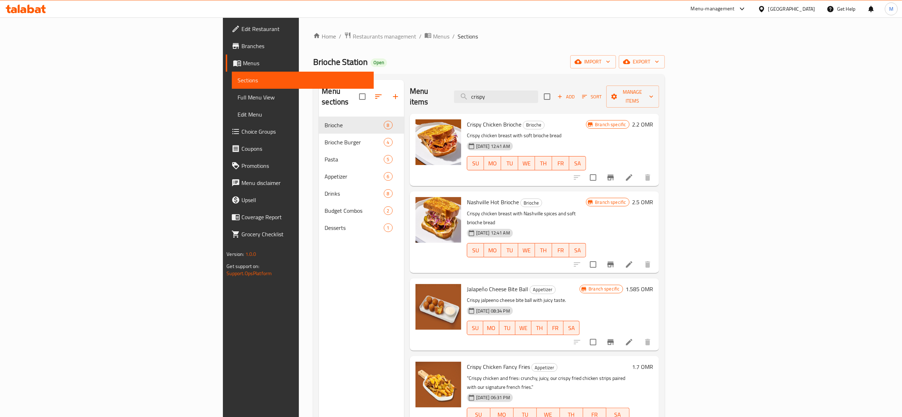
type input "crispy"
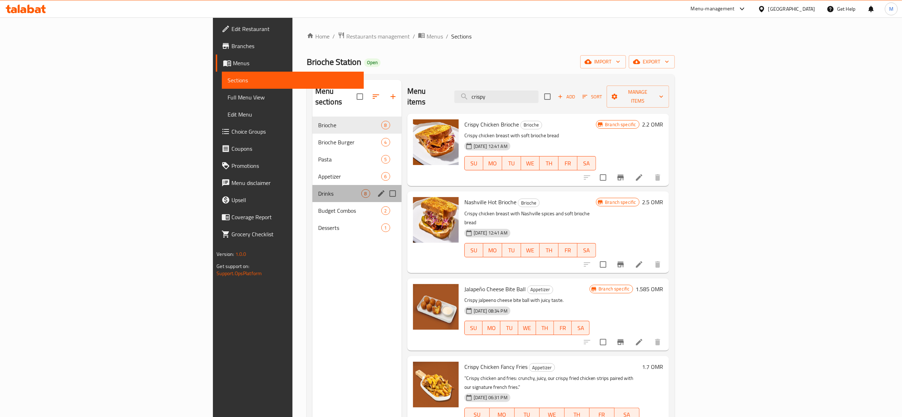
click at [313, 189] on div "Drinks 8" at bounding box center [357, 193] width 89 height 17
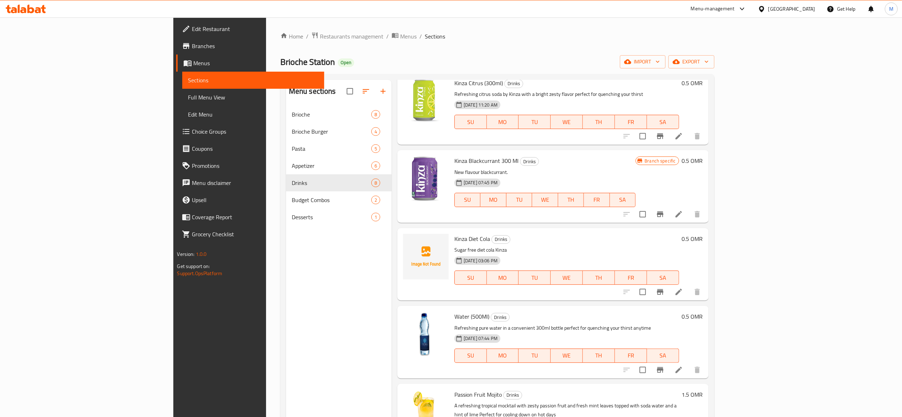
scroll to position [223, 0]
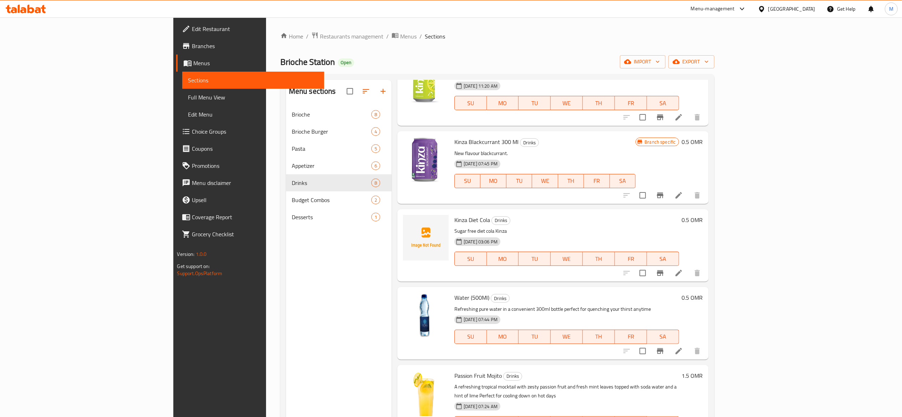
click at [683, 347] on icon at bounding box center [679, 351] width 9 height 9
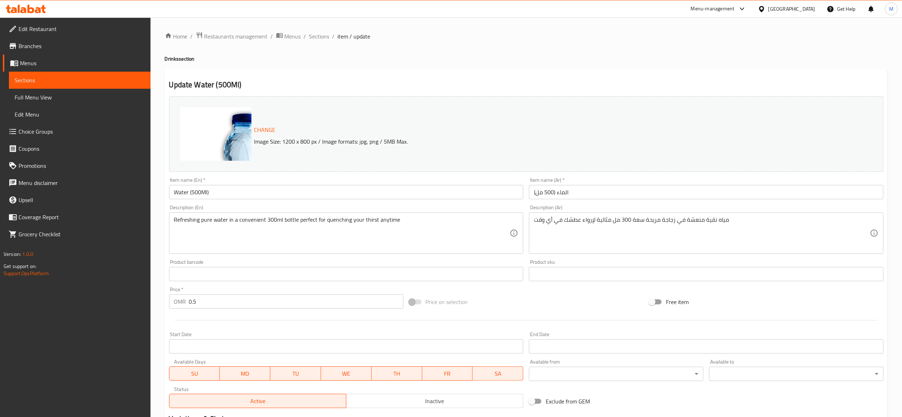
click at [236, 307] on input "0.5" at bounding box center [296, 302] width 214 height 14
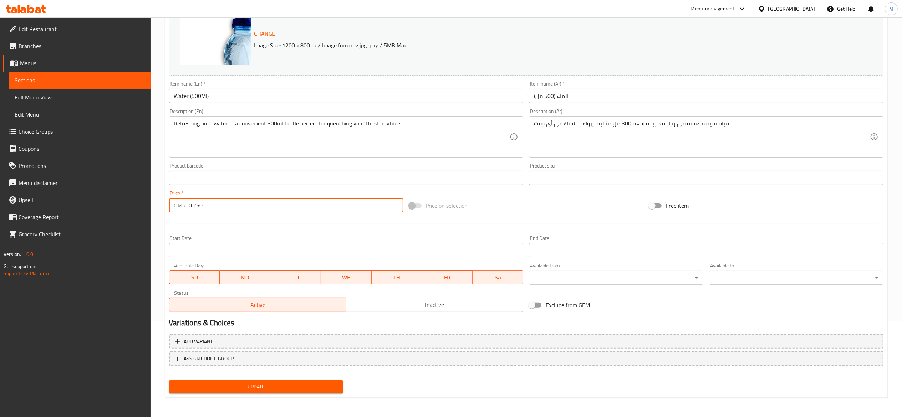
type input "0.250"
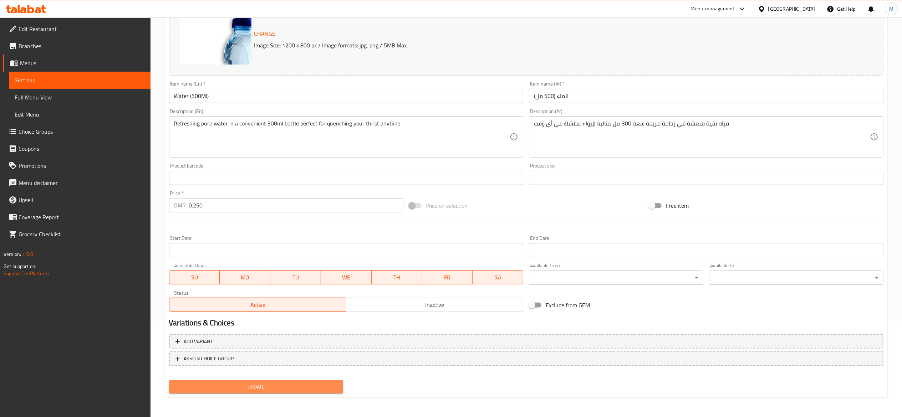
click at [295, 385] on span "Update" at bounding box center [256, 387] width 163 height 9
click at [67, 64] on span "Menus" at bounding box center [82, 63] width 125 height 9
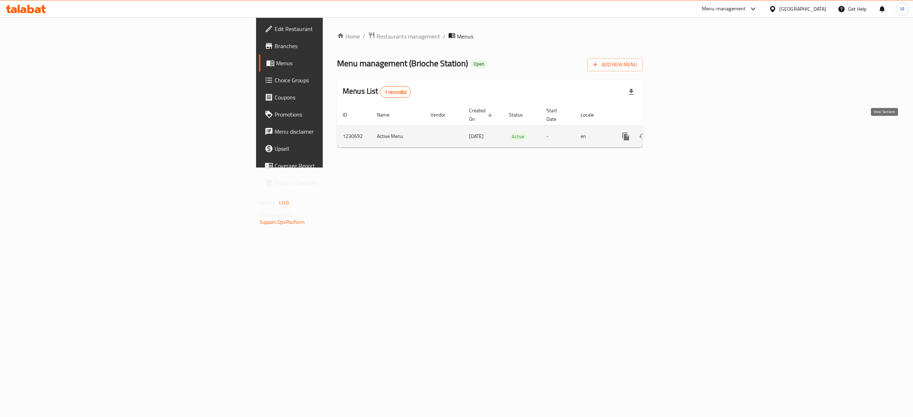
click at [682, 132] on icon "enhanced table" at bounding box center [677, 136] width 9 height 9
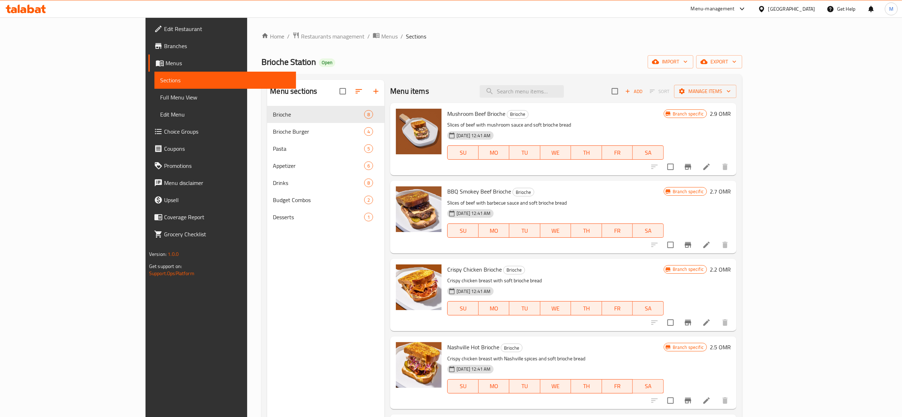
click at [578, 101] on div "Menu items Add Sort Manage items" at bounding box center [563, 91] width 346 height 23
click at [564, 96] on input "search" at bounding box center [522, 91] width 84 height 12
paste input "Mushroom beef brioche"
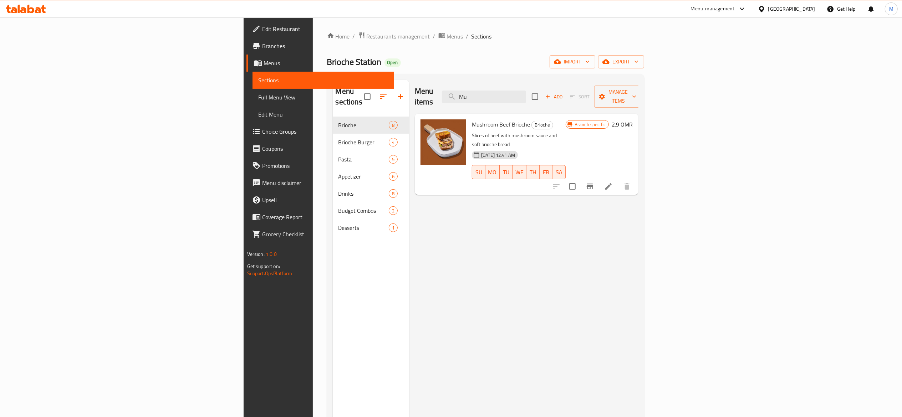
type input "M"
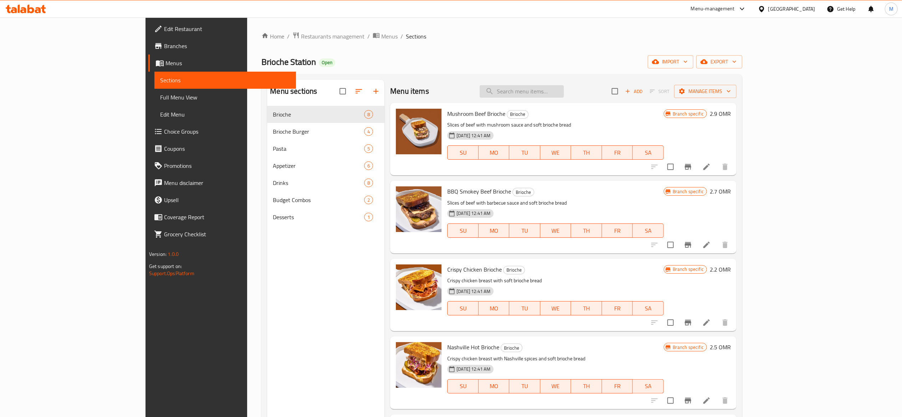
click at [548, 90] on input "search" at bounding box center [522, 91] width 84 height 12
paste input "Bbq smokey beef brioche"
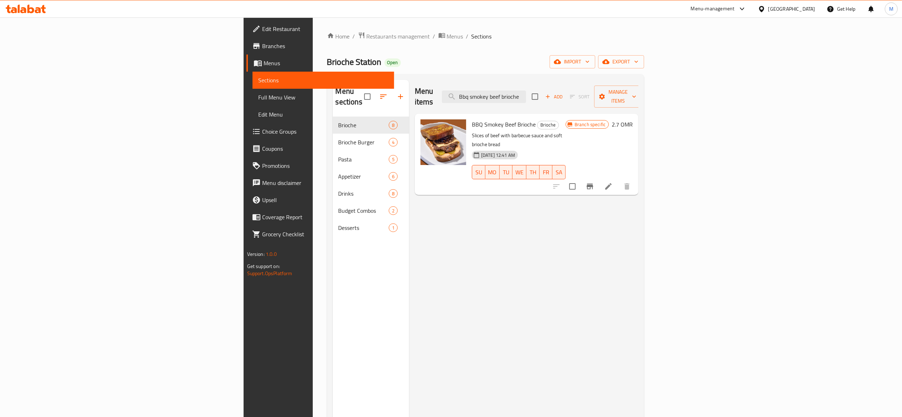
type input "Bbq smokey beef brioche"
click at [580, 179] on input "checkbox" at bounding box center [572, 186] width 15 height 15
checkbox input "true"
click at [593, 184] on icon "Branch-specific-item" at bounding box center [590, 187] width 6 height 6
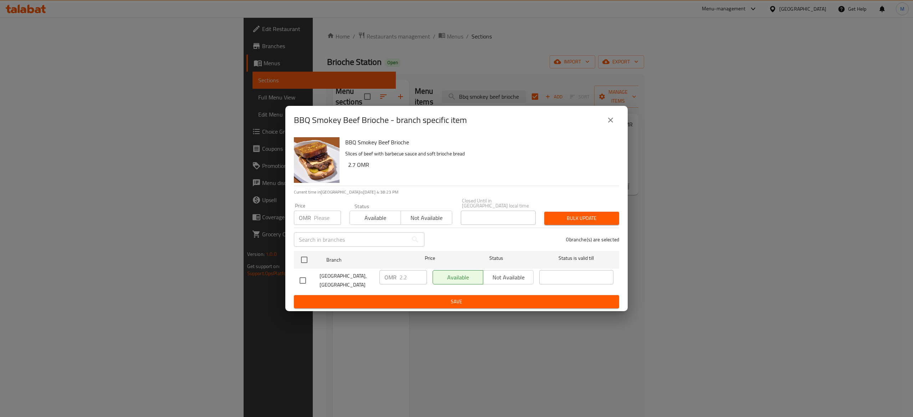
click at [613, 117] on button "close" at bounding box center [610, 120] width 17 height 17
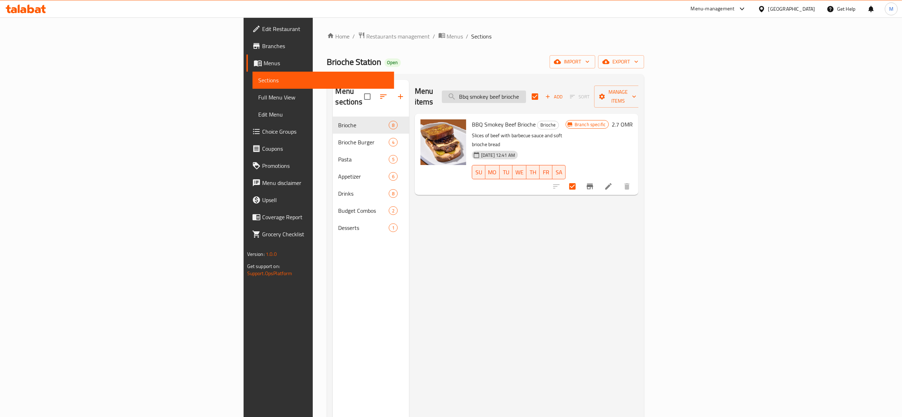
click at [526, 91] on input "Bbq smokey beef brioche" at bounding box center [484, 97] width 84 height 12
type input "b"
checkbox input "false"
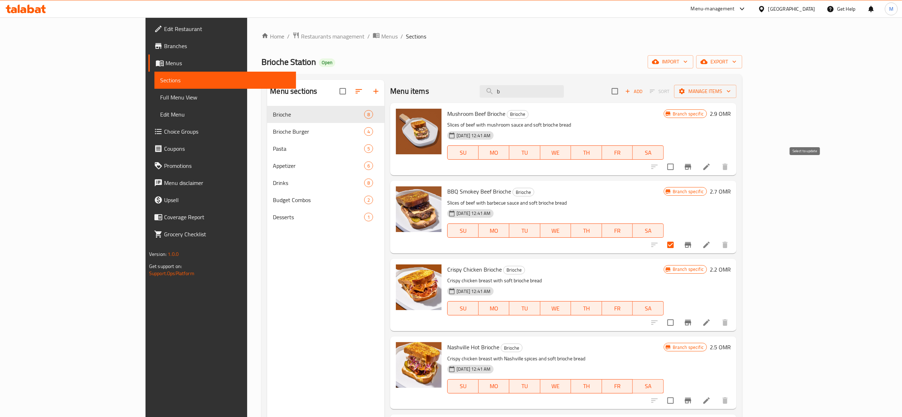
type input "b"
click at [678, 168] on input "checkbox" at bounding box center [670, 167] width 15 height 15
checkbox input "true"
click at [693, 168] on icon "Branch-specific-item" at bounding box center [688, 167] width 9 height 9
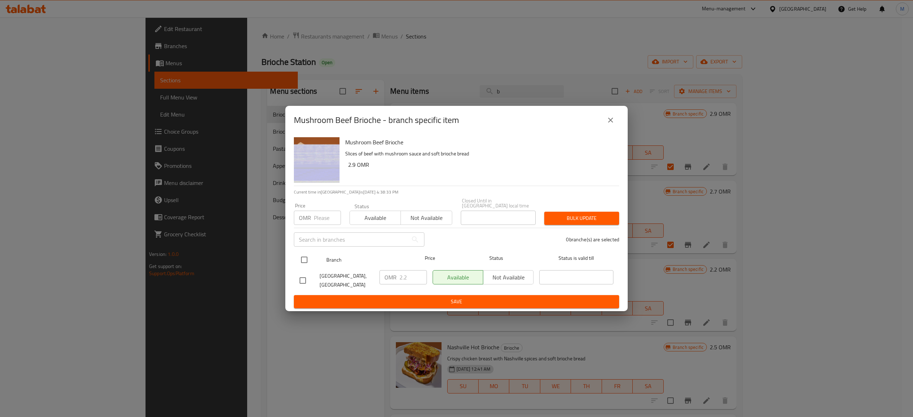
click at [305, 255] on input "checkbox" at bounding box center [304, 260] width 15 height 15
checkbox input "true"
click at [416, 272] on input "2.2" at bounding box center [413, 277] width 27 height 14
type input "2.9"
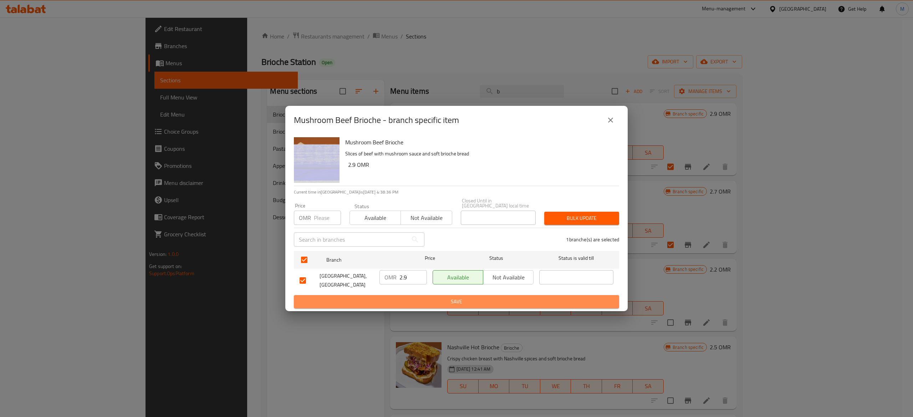
click at [400, 303] on span "Save" at bounding box center [457, 302] width 314 height 9
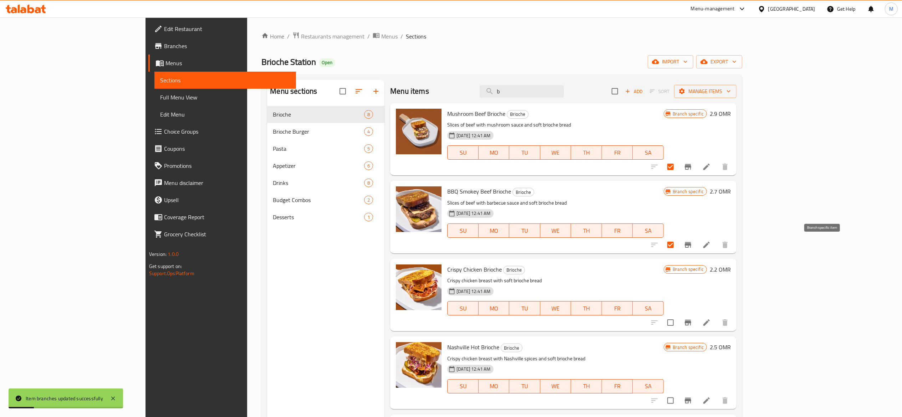
click at [693, 242] on icon "Branch-specific-item" at bounding box center [688, 245] width 9 height 9
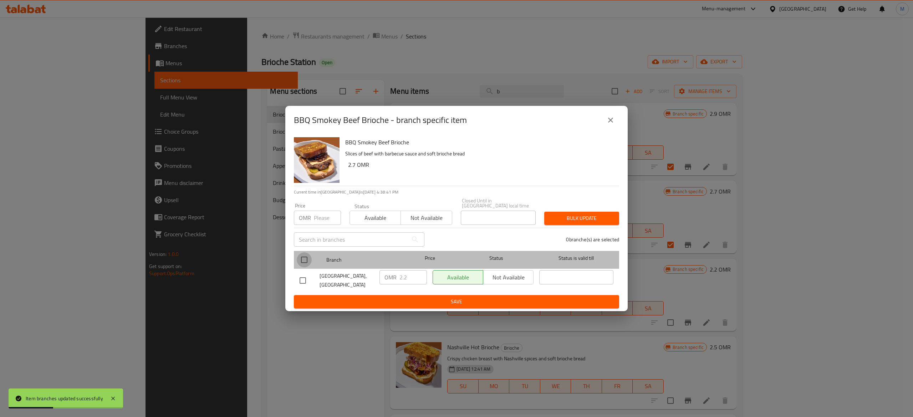
click at [304, 258] on input "checkbox" at bounding box center [304, 260] width 15 height 15
checkbox input "true"
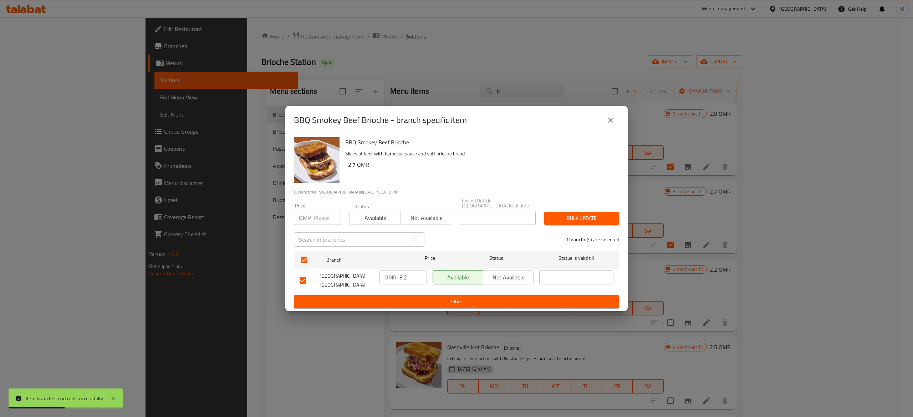
type input "3.2"
click at [421, 273] on input "3.2" at bounding box center [413, 277] width 27 height 14
type input "2.7"
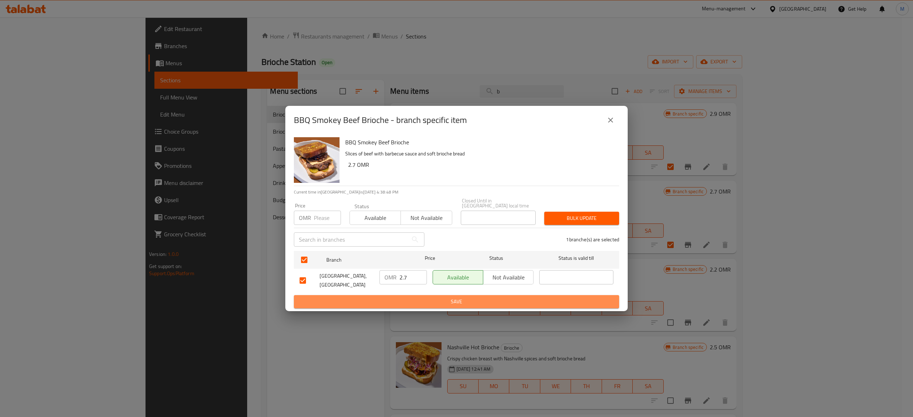
click at [435, 298] on span "Save" at bounding box center [457, 302] width 314 height 9
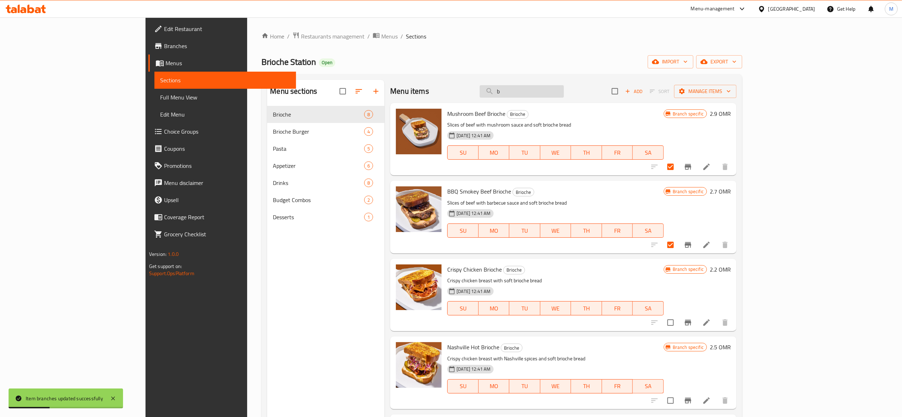
click at [557, 97] on input "b" at bounding box center [522, 91] width 84 height 12
paste input "Classic beef brioche"
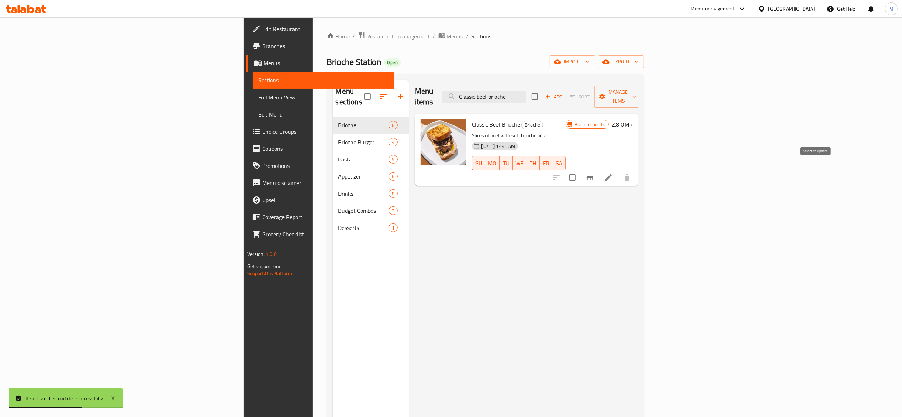
type input "Classic beef brioche"
click at [593, 175] on icon "Branch-specific-item" at bounding box center [590, 178] width 6 height 6
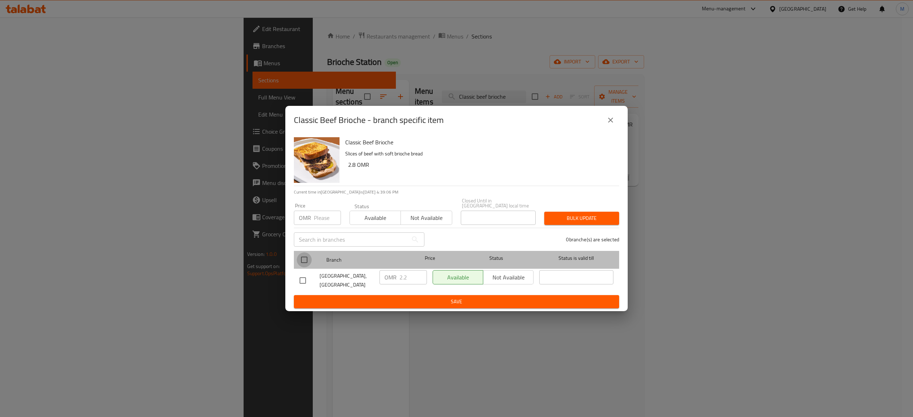
click at [308, 254] on input "checkbox" at bounding box center [304, 260] width 15 height 15
checkbox input "true"
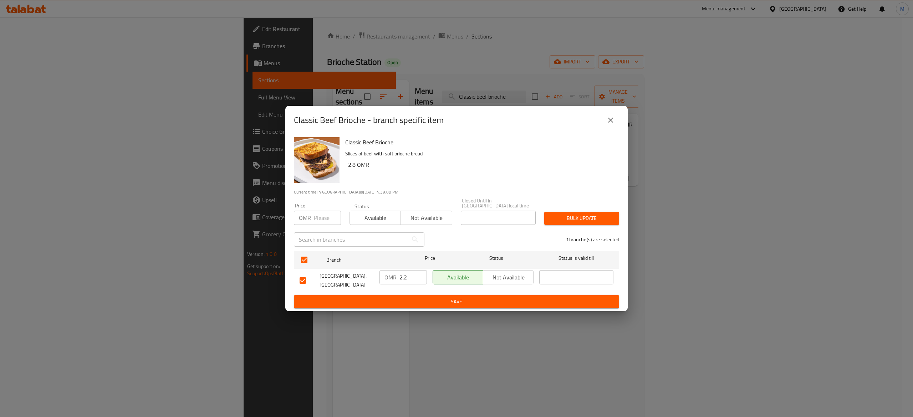
click at [484, 300] on span "Save" at bounding box center [457, 302] width 314 height 9
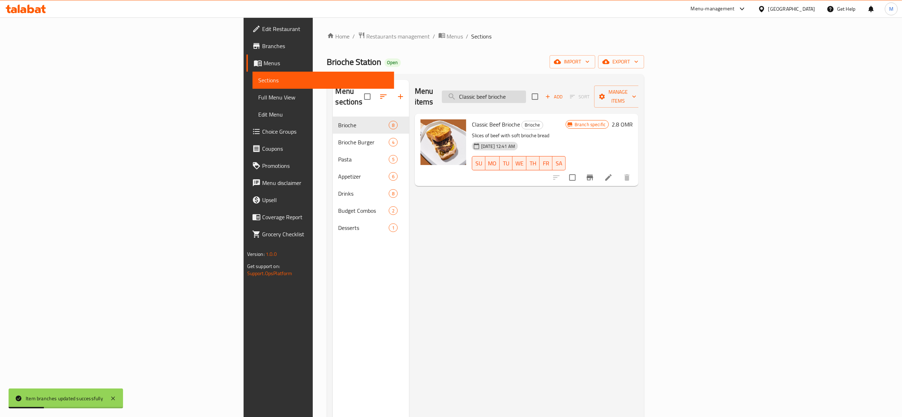
click at [526, 91] on input "Classic beef brioche" at bounding box center [484, 97] width 84 height 12
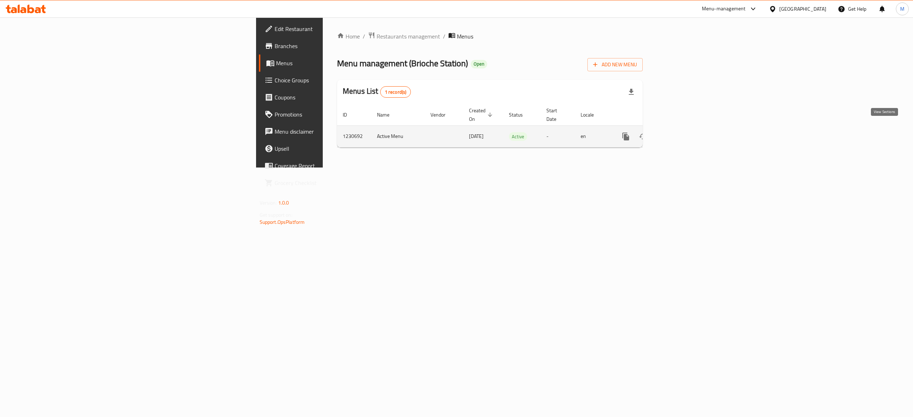
click at [682, 132] on icon "enhanced table" at bounding box center [677, 136] width 9 height 9
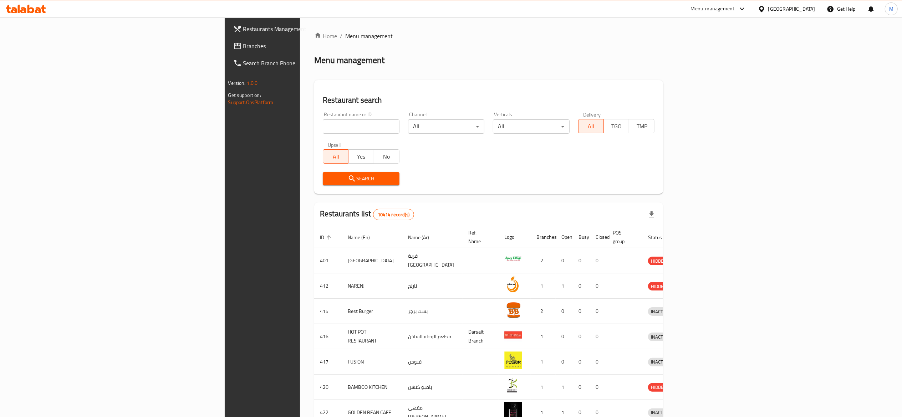
click at [323, 127] on input "search" at bounding box center [361, 127] width 77 height 14
type input "brio"
click button "Search" at bounding box center [361, 178] width 77 height 13
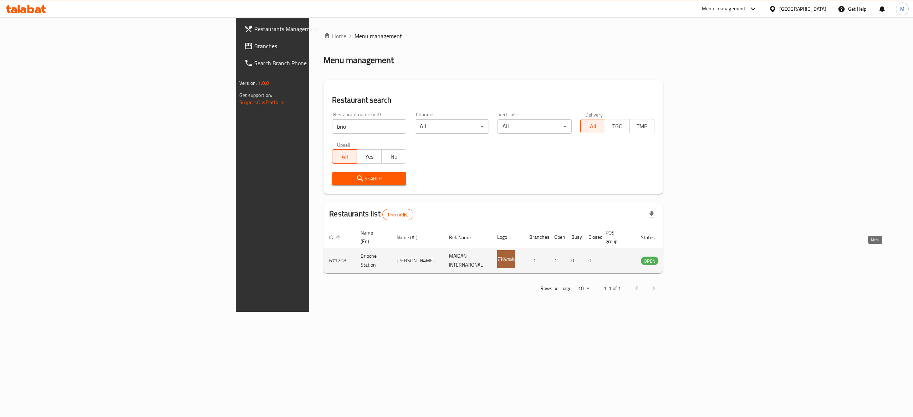
click at [687, 258] on icon "enhanced table" at bounding box center [683, 261] width 8 height 6
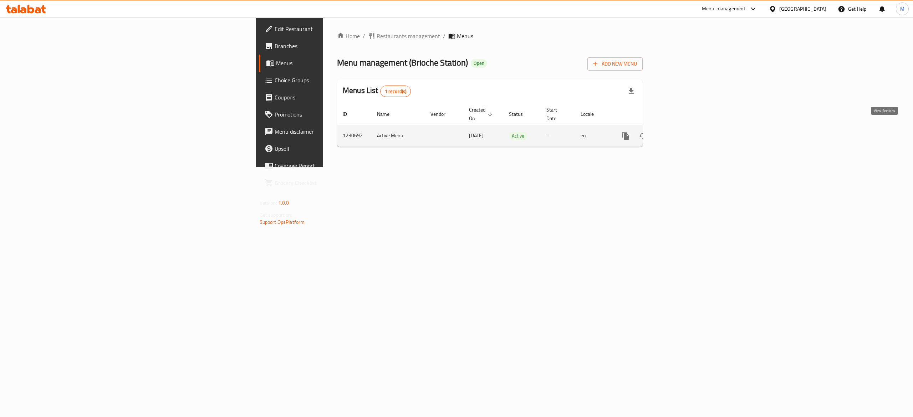
click at [686, 130] on link "enhanced table" at bounding box center [677, 135] width 17 height 17
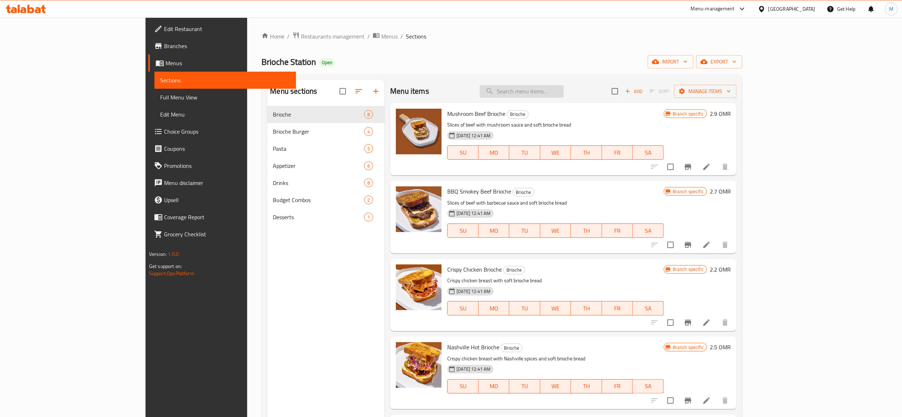
click at [564, 91] on input "search" at bounding box center [522, 91] width 84 height 12
paste input "Cripsy chicken brioch"
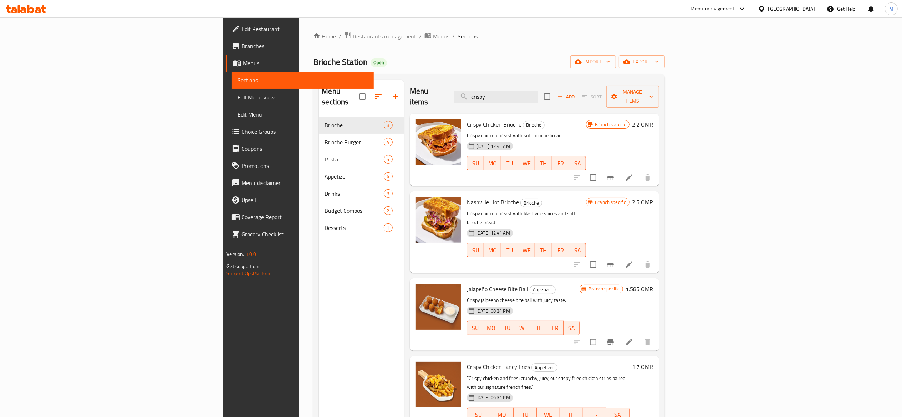
paste input "Cripsy chicken brioch"
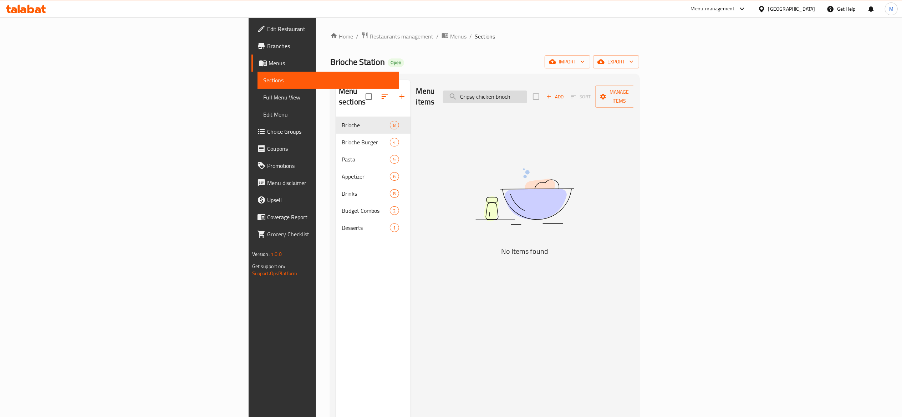
click at [527, 96] on input "Cripsy chicken brioch" at bounding box center [485, 97] width 84 height 12
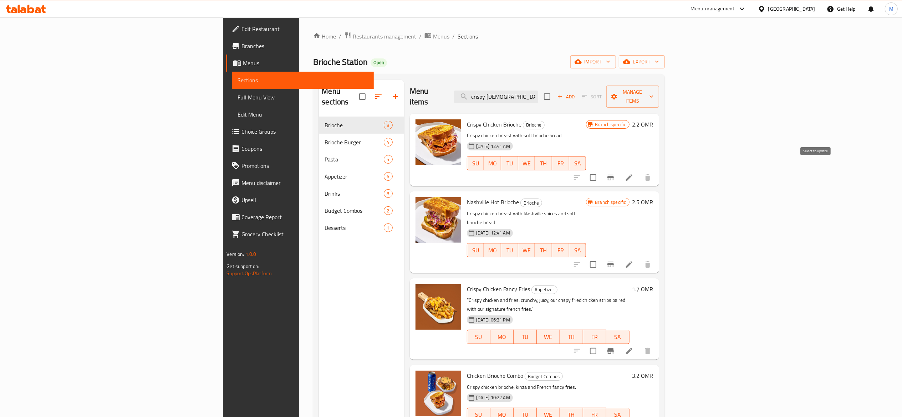
type input "crispy [DEMOGRAPHIC_DATA]"
click at [601, 170] on input "checkbox" at bounding box center [593, 177] width 15 height 15
checkbox input "true"
click at [615, 173] on icon "Branch-specific-item" at bounding box center [611, 177] width 9 height 9
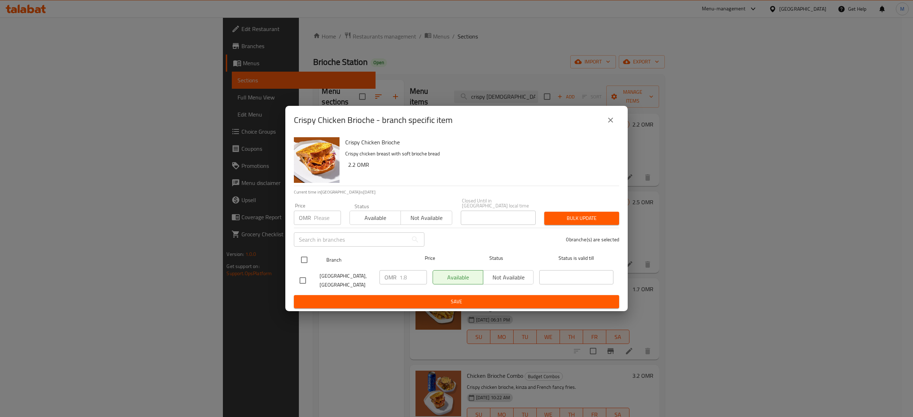
click at [305, 260] on input "checkbox" at bounding box center [304, 260] width 15 height 15
checkbox input "true"
click at [411, 278] on input "1.8" at bounding box center [413, 277] width 27 height 14
type input "2.2"
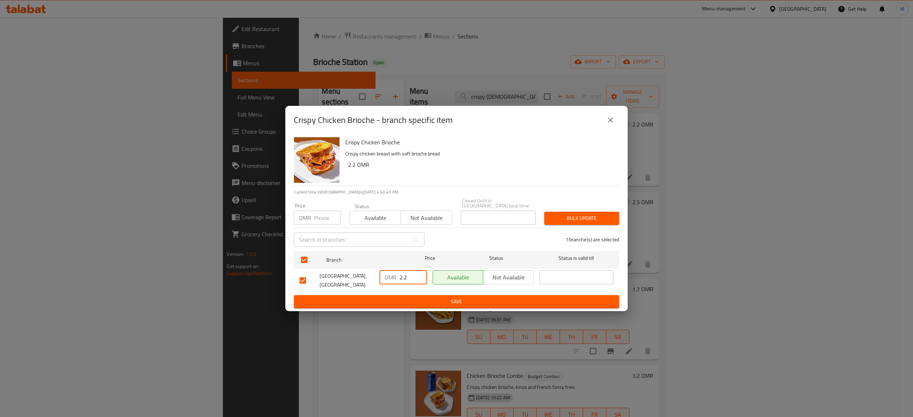
click at [428, 301] on span "Save" at bounding box center [457, 302] width 314 height 9
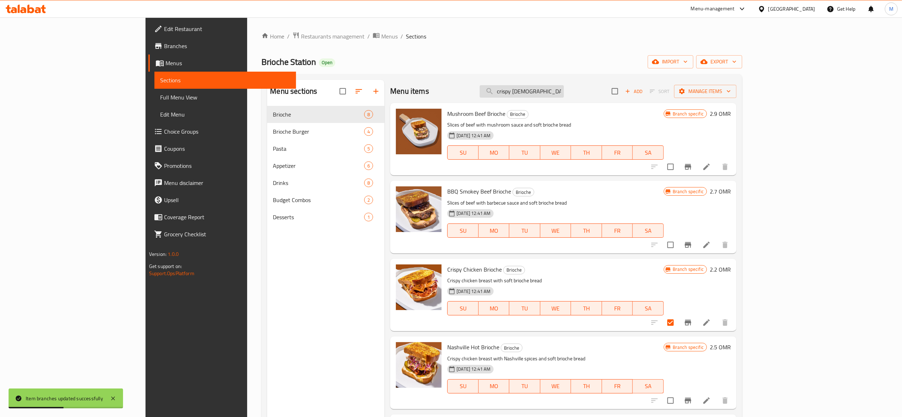
click at [541, 91] on input "crispy [DEMOGRAPHIC_DATA]" at bounding box center [522, 91] width 84 height 12
paste input "Honey chicken brioche"
type input "Honey chicken brioche"
checkbox input "true"
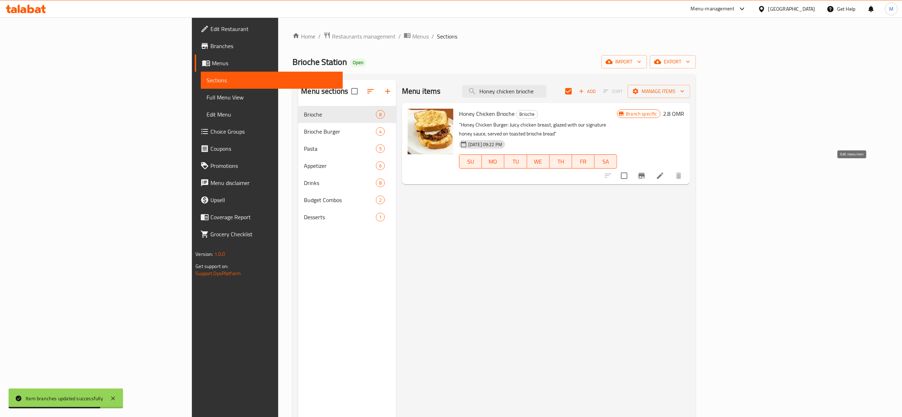
type input "Honey chicken brioche"
click at [665, 172] on icon at bounding box center [660, 176] width 9 height 9
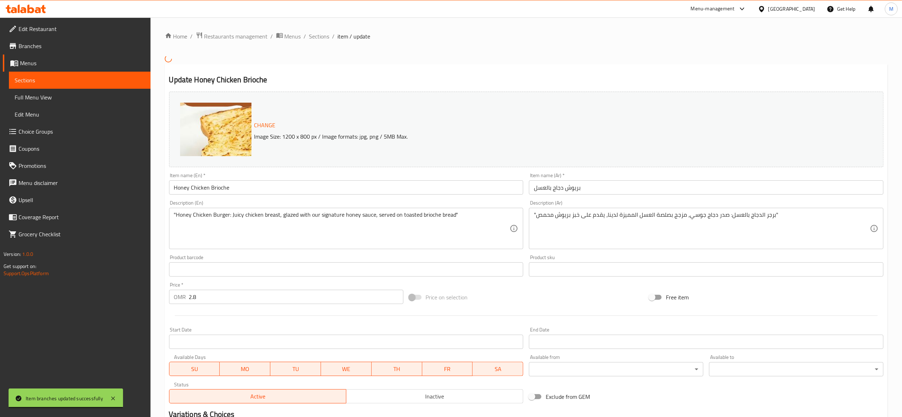
click at [89, 82] on span "Sections" at bounding box center [80, 80] width 130 height 9
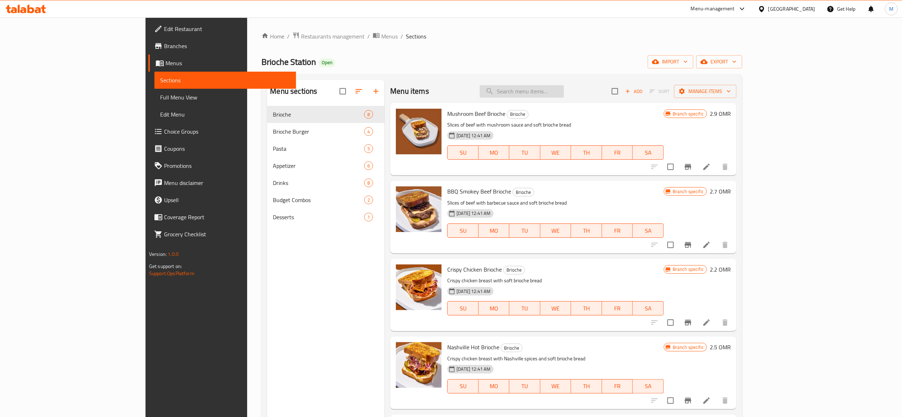
click at [564, 88] on input "search" at bounding box center [522, 91] width 84 height 12
paste input "Honey chicken brioche"
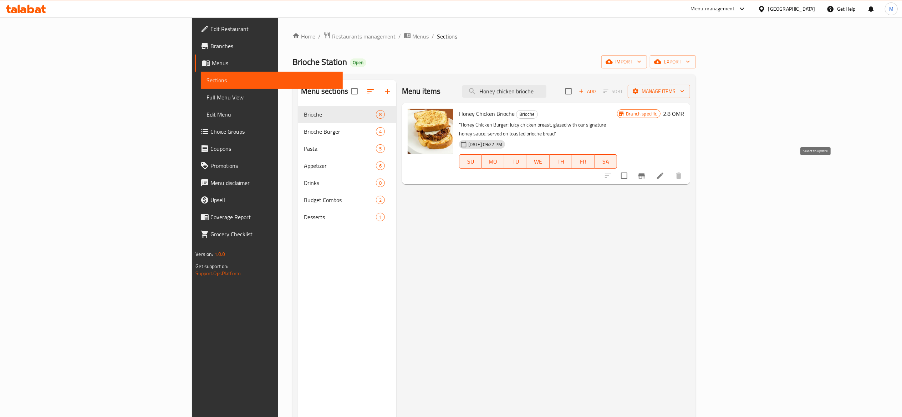
type input "Honey chicken brioche"
click at [632, 168] on input "checkbox" at bounding box center [624, 175] width 15 height 15
checkbox input "true"
click at [645, 173] on icon "Branch-specific-item" at bounding box center [642, 176] width 6 height 6
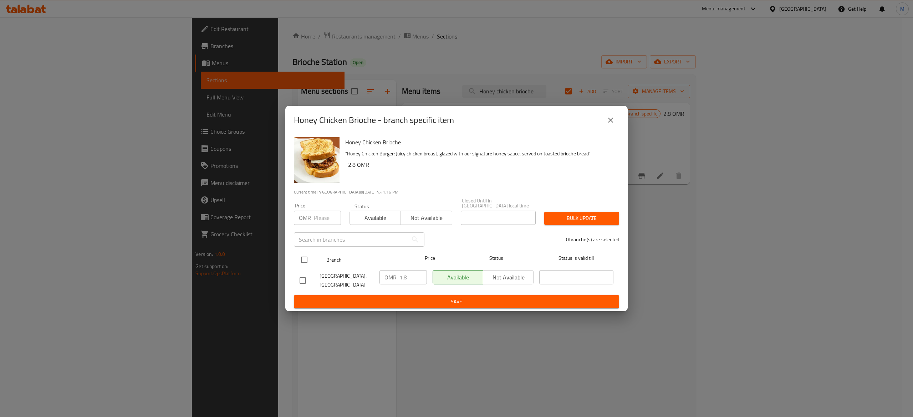
click at [303, 259] on input "checkbox" at bounding box center [304, 260] width 15 height 15
checkbox input "true"
click at [412, 274] on input "1.8" at bounding box center [413, 277] width 27 height 14
type input "1"
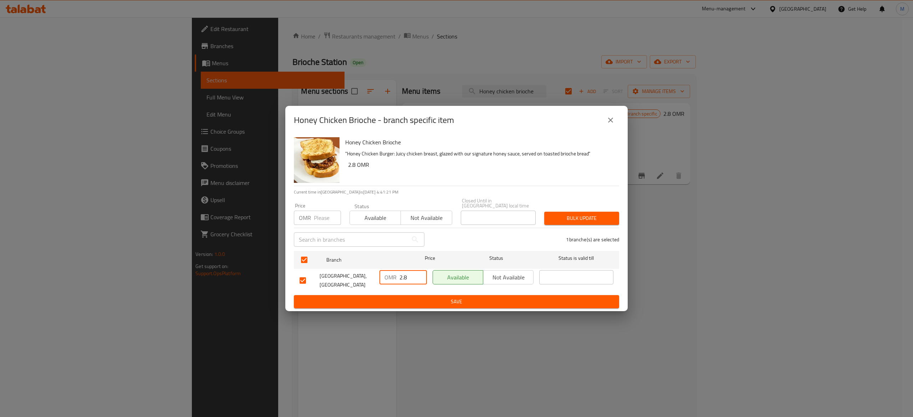
type input "2.8"
click at [420, 299] on span "Save" at bounding box center [457, 302] width 314 height 9
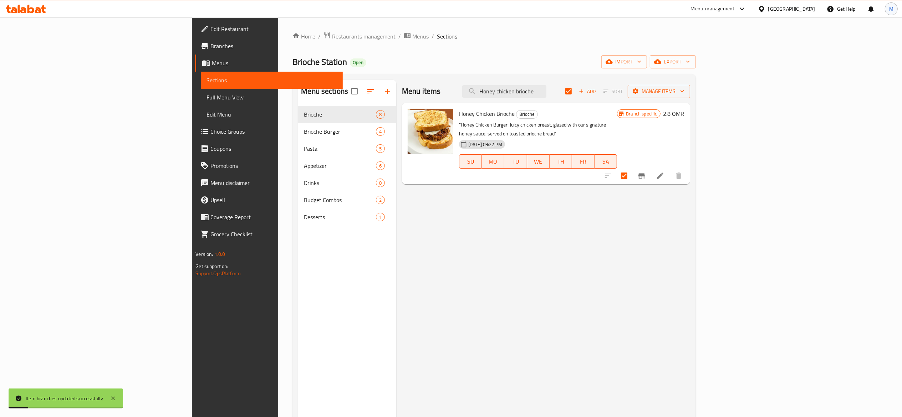
checkbox input "false"
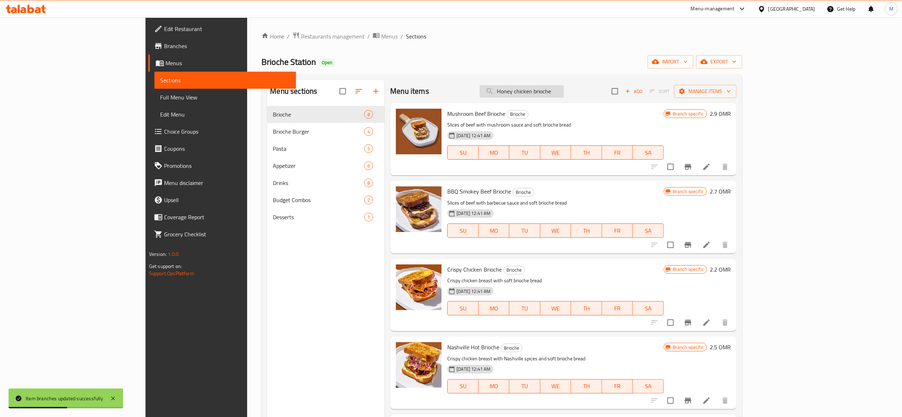
click at [564, 88] on input "Honey chicken brioche" at bounding box center [522, 91] width 84 height 12
paste input "Nashville hor"
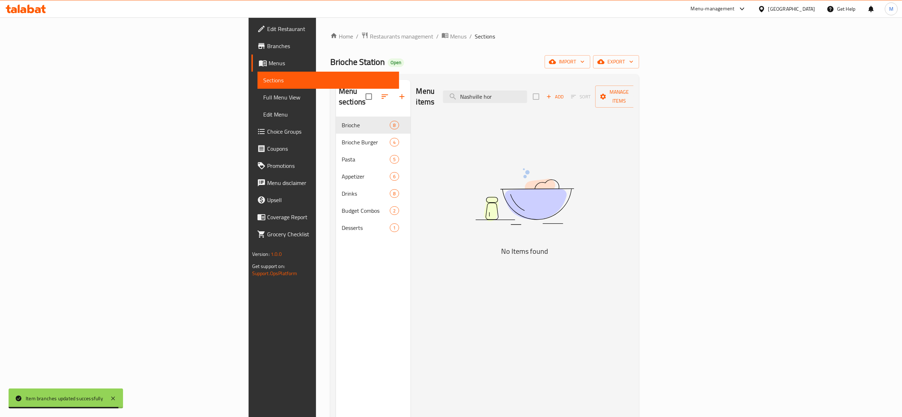
type input "Nashville ho"
checkbox input "true"
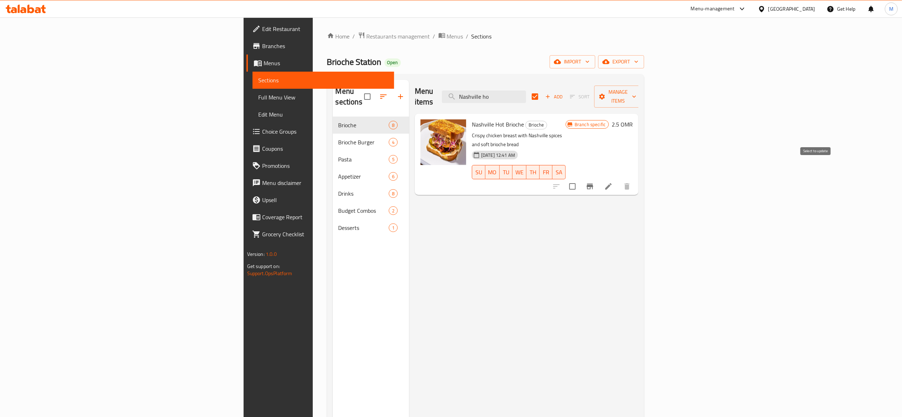
type input "Nashville ho"
click at [580, 179] on input "checkbox" at bounding box center [572, 186] width 15 height 15
checkbox input "true"
checkbox input "false"
click at [593, 184] on icon "Branch-specific-item" at bounding box center [590, 187] width 6 height 6
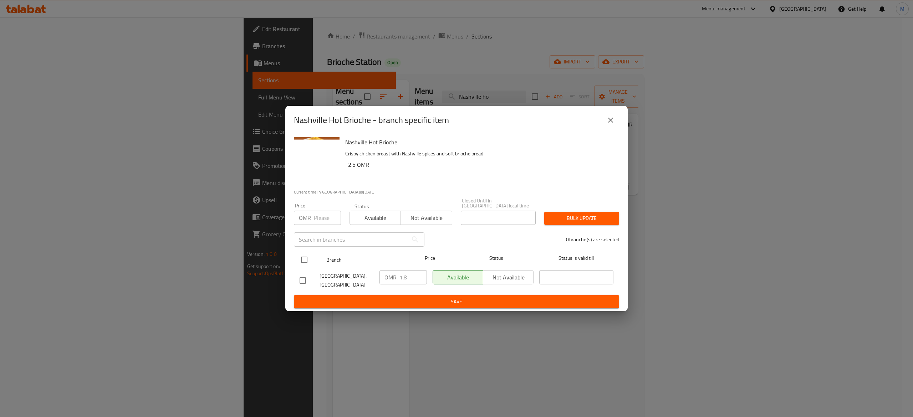
click at [310, 253] on input "checkbox" at bounding box center [304, 260] width 15 height 15
checkbox input "true"
click at [409, 277] on input "1.8" at bounding box center [413, 277] width 27 height 14
type input "2.8"
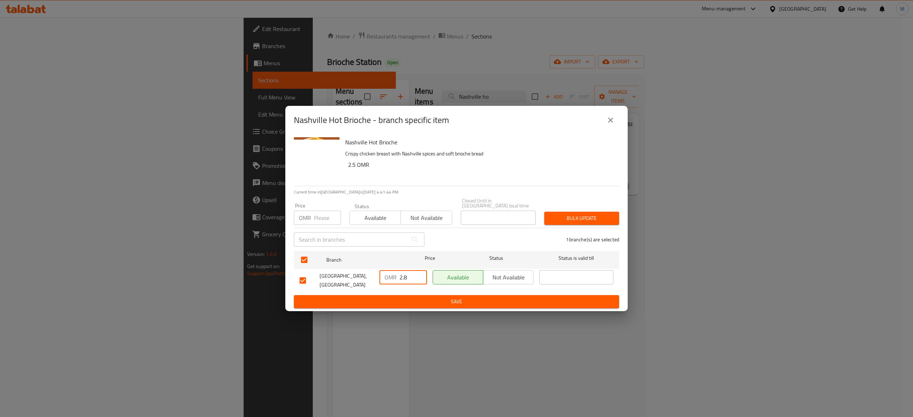
click at [470, 299] on span "Save" at bounding box center [457, 302] width 314 height 9
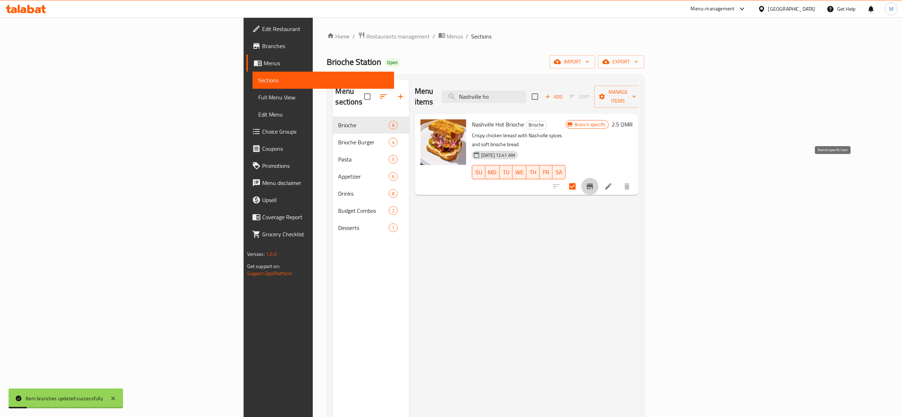
click at [593, 184] on icon "Branch-specific-item" at bounding box center [590, 187] width 6 height 6
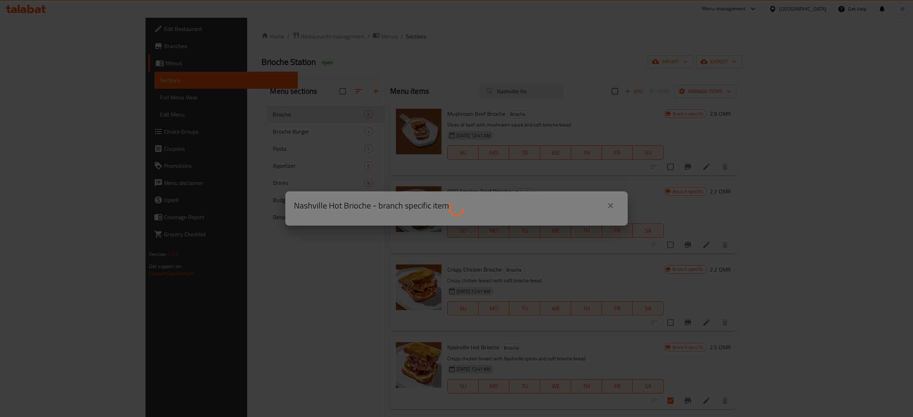
click at [610, 203] on div at bounding box center [456, 208] width 913 height 417
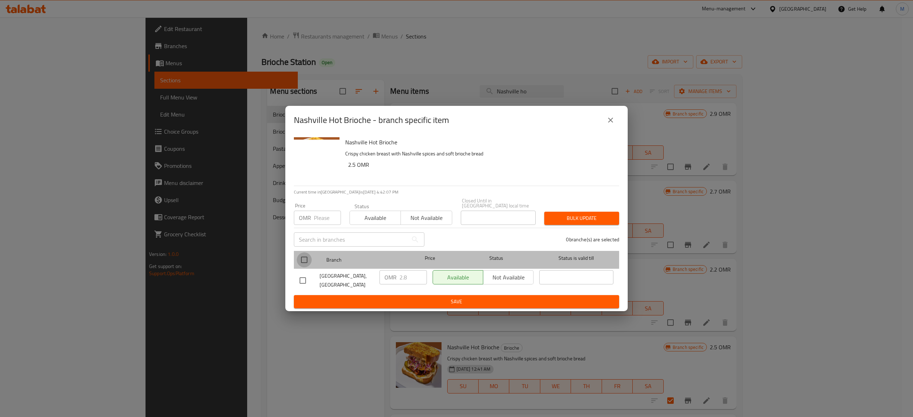
click at [303, 255] on input "checkbox" at bounding box center [304, 260] width 15 height 15
checkbox input "true"
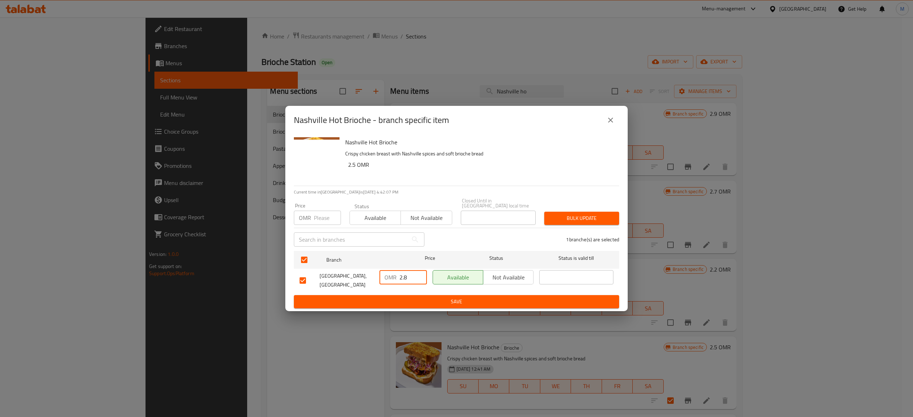
click at [415, 273] on input "2.8" at bounding box center [413, 277] width 27 height 14
type input "2.5"
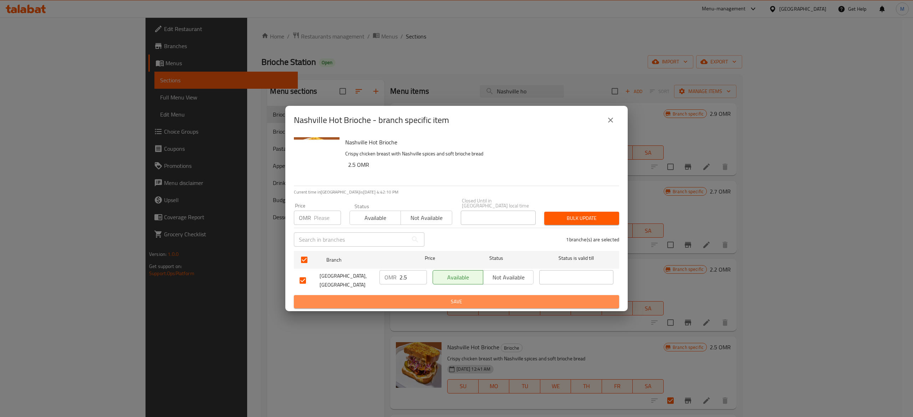
click at [465, 298] on span "Save" at bounding box center [457, 302] width 314 height 9
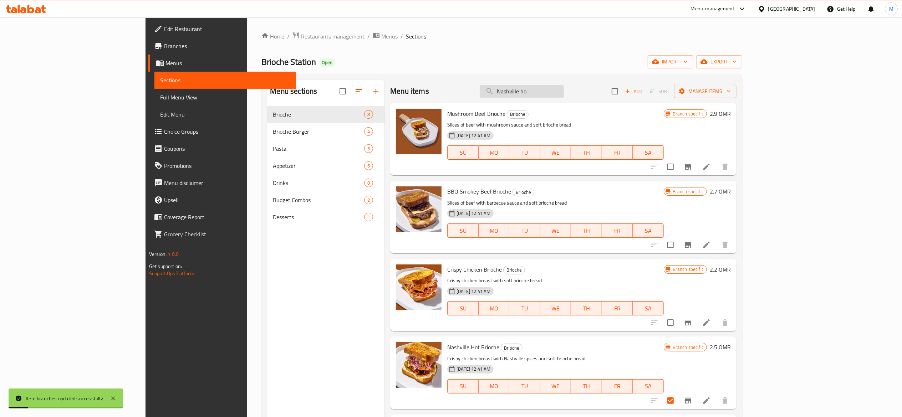
click at [564, 92] on input "Nashville ho" at bounding box center [522, 91] width 84 height 12
paste input "[PERSON_NAME] chicken pasta"
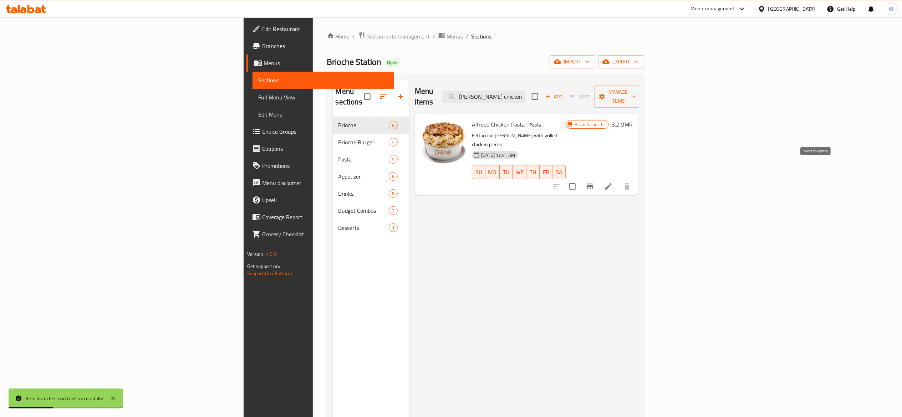
type input "[PERSON_NAME] chicken pasta"
click at [580, 179] on input "checkbox" at bounding box center [572, 186] width 15 height 15
checkbox input "true"
click at [594, 182] on icon "Branch-specific-item" at bounding box center [590, 186] width 9 height 9
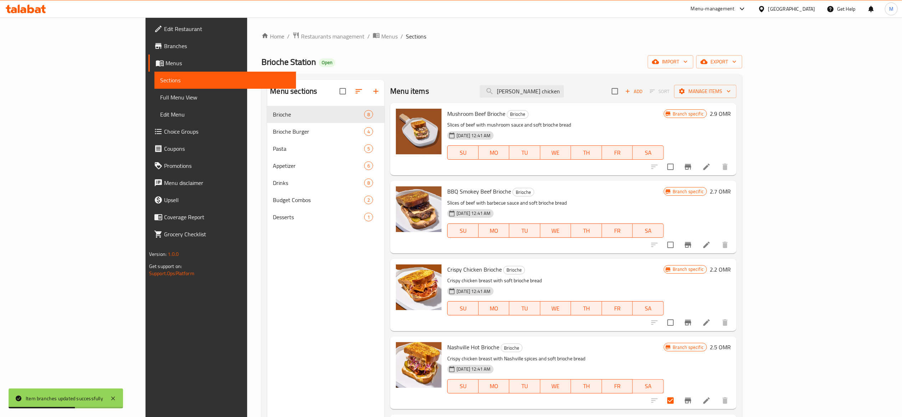
click at [308, 258] on div "Menu sections Brioche 8 Brioche Burger 4 Pasta 5 Appetizer 6 Drinks 8 Budget Co…" at bounding box center [325, 288] width 117 height 417
click at [550, 92] on input "[PERSON_NAME] chicken pasta" at bounding box center [522, 91] width 84 height 12
paste input "search"
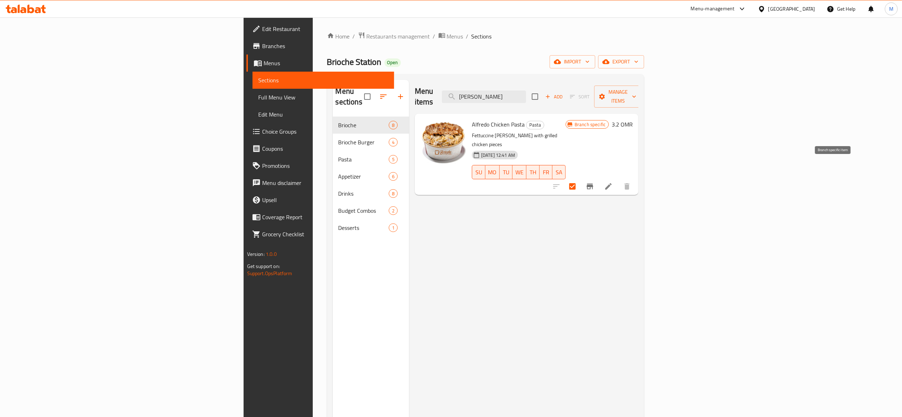
type input "[PERSON_NAME]"
click at [593, 184] on icon "Branch-specific-item" at bounding box center [590, 187] width 6 height 6
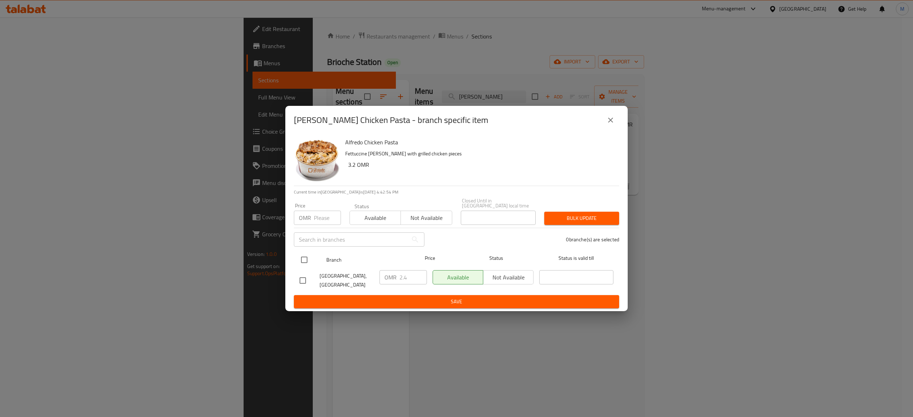
drag, startPoint x: 303, startPoint y: 261, endPoint x: 329, endPoint y: 261, distance: 25.7
click at [303, 261] on input "checkbox" at bounding box center [304, 260] width 15 height 15
checkbox input "true"
click at [410, 273] on input "2.4" at bounding box center [413, 277] width 27 height 14
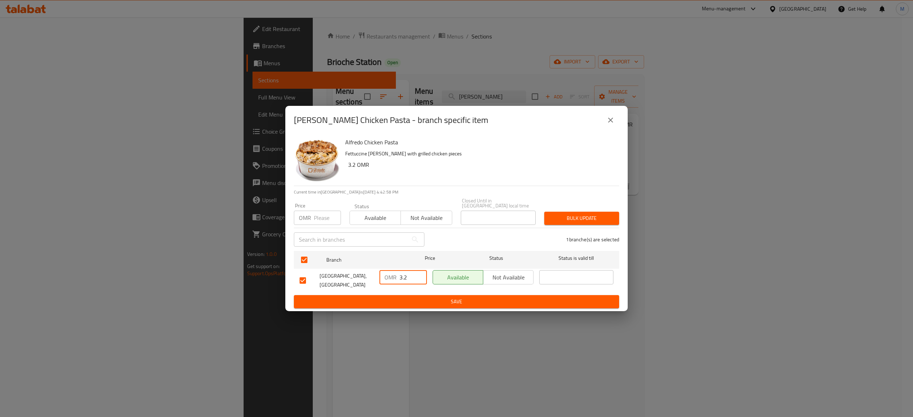
type input "3.2"
click at [451, 298] on span "Save" at bounding box center [457, 302] width 314 height 9
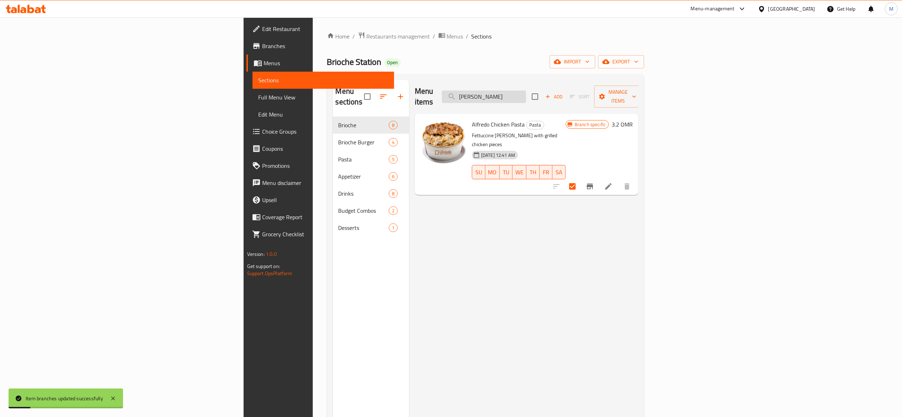
click at [526, 96] on input "[PERSON_NAME]" at bounding box center [484, 97] width 84 height 12
paste input "Macaroni cheese pasta"
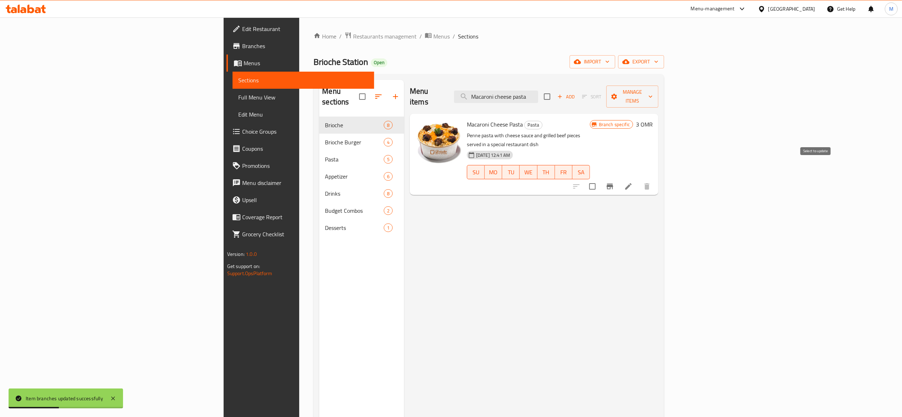
type input "Macaroni cheese pasta"
click at [600, 179] on input "checkbox" at bounding box center [592, 186] width 15 height 15
checkbox input "true"
click at [614, 182] on icon "Branch-specific-item" at bounding box center [610, 186] width 9 height 9
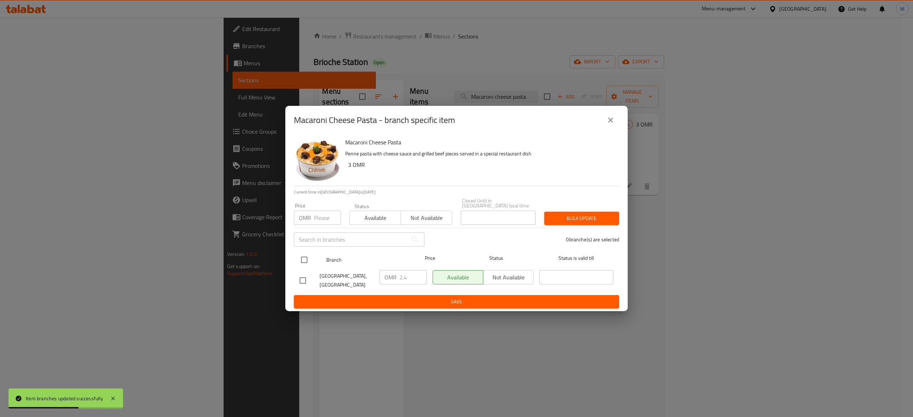
click at [307, 261] on input "checkbox" at bounding box center [304, 260] width 15 height 15
checkbox input "true"
click at [415, 276] on input "2.4" at bounding box center [413, 277] width 27 height 14
type input "3"
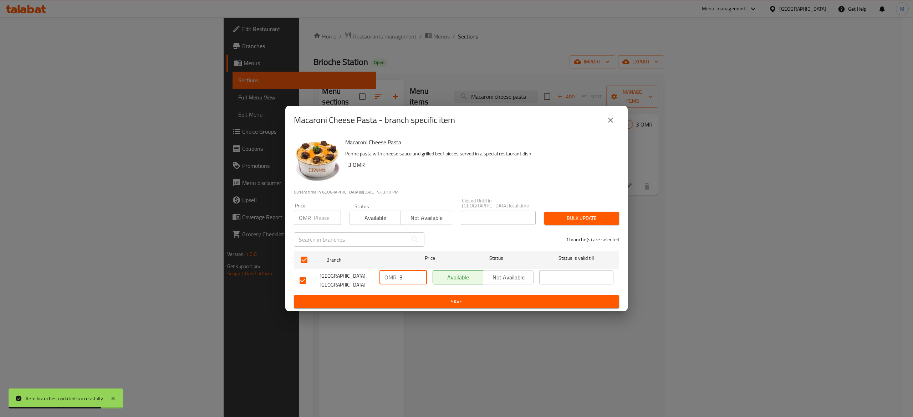
click at [444, 303] on span "Save" at bounding box center [457, 302] width 314 height 9
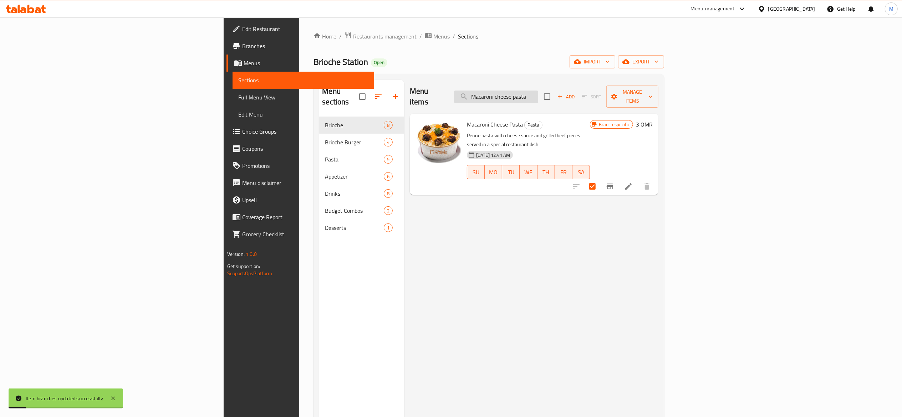
click at [538, 92] on input "Macaroni cheese pasta" at bounding box center [496, 97] width 84 height 12
paste input "Spicy arabiatta pasta-"
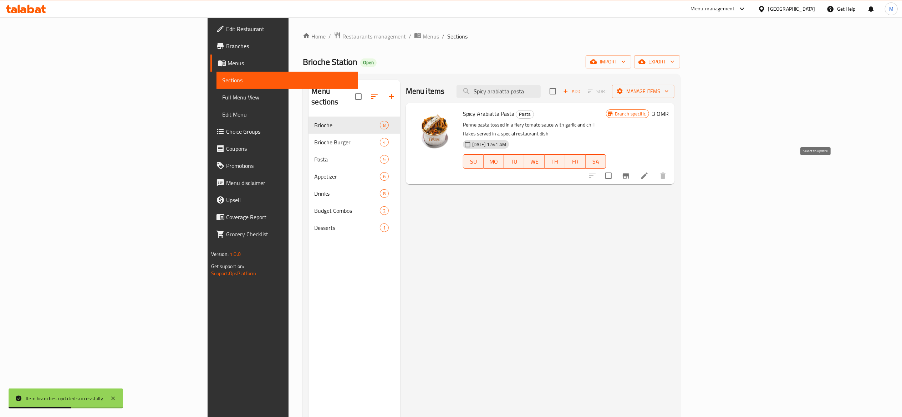
type input "Spicy arabiatta pasta"
click at [616, 168] on input "checkbox" at bounding box center [608, 175] width 15 height 15
checkbox input "true"
click at [631, 172] on icon "Branch-specific-item" at bounding box center [626, 176] width 9 height 9
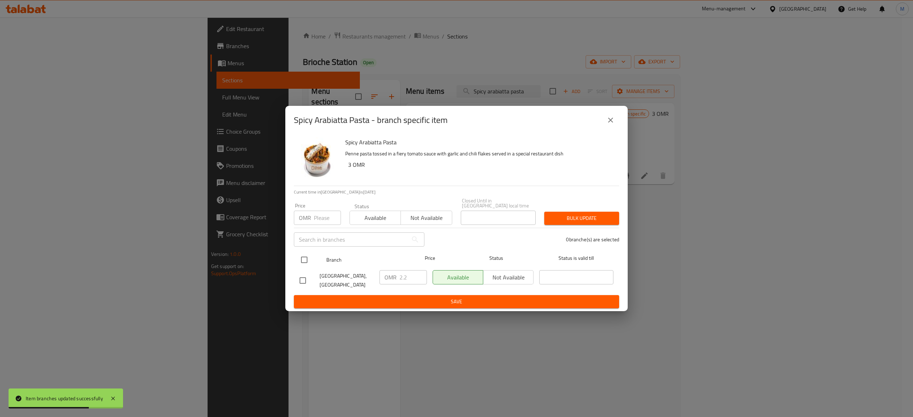
click at [307, 258] on input "checkbox" at bounding box center [304, 260] width 15 height 15
checkbox input "true"
click at [406, 277] on input "2.2" at bounding box center [413, 277] width 27 height 14
type input "3"
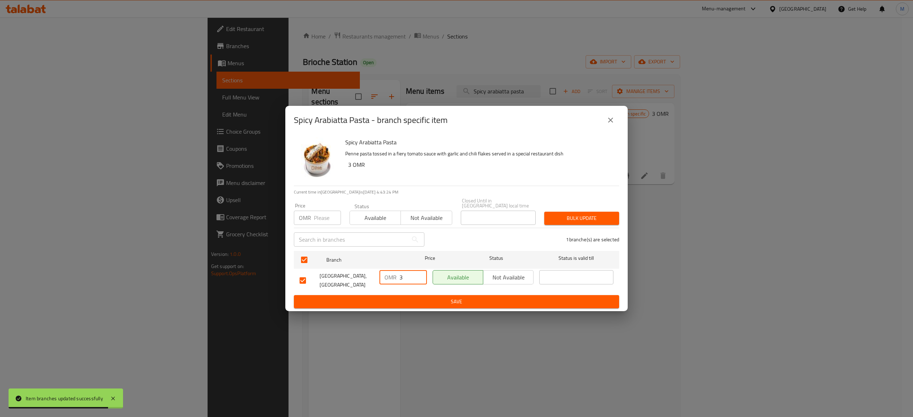
click at [521, 295] on button "Save" at bounding box center [456, 301] width 325 height 13
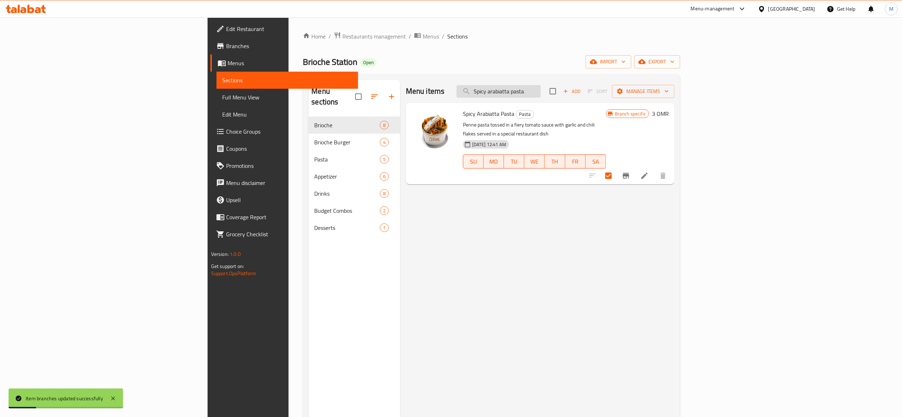
click at [541, 97] on input "Spicy arabiatta pasta" at bounding box center [499, 91] width 84 height 12
paste input "Cajun chicken pasta-"
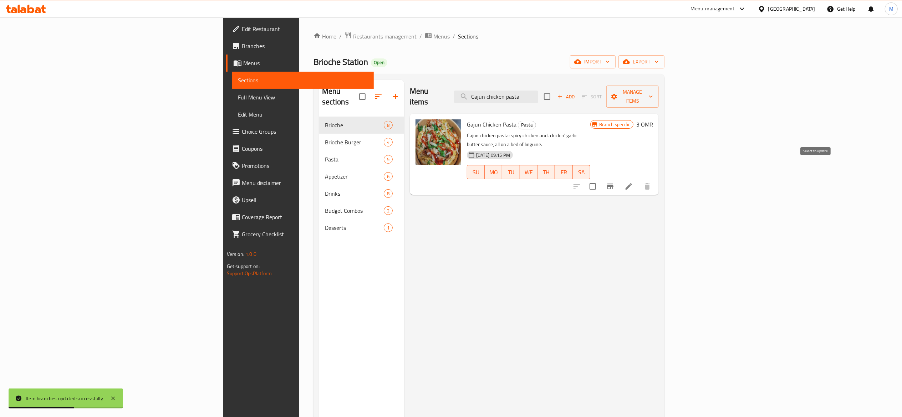
type input "Cajun chicken pasta"
click at [601, 179] on input "checkbox" at bounding box center [593, 186] width 15 height 15
checkbox input "true"
click at [619, 178] on button "Branch-specific-item" at bounding box center [610, 186] width 17 height 17
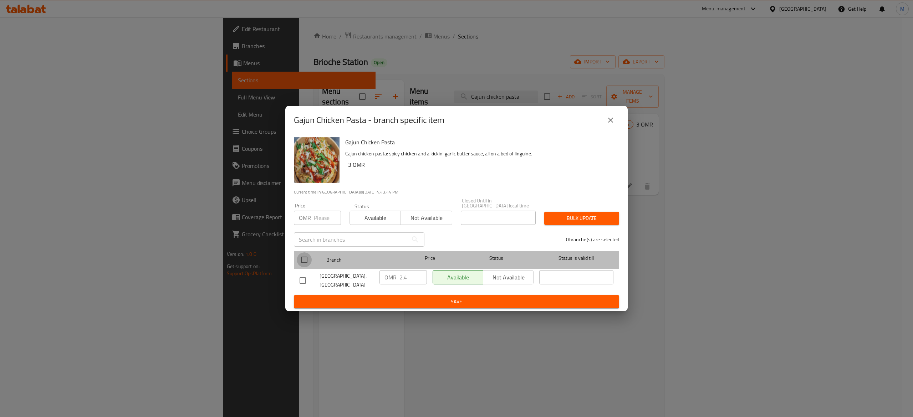
click at [307, 255] on input "checkbox" at bounding box center [304, 260] width 15 height 15
checkbox input "true"
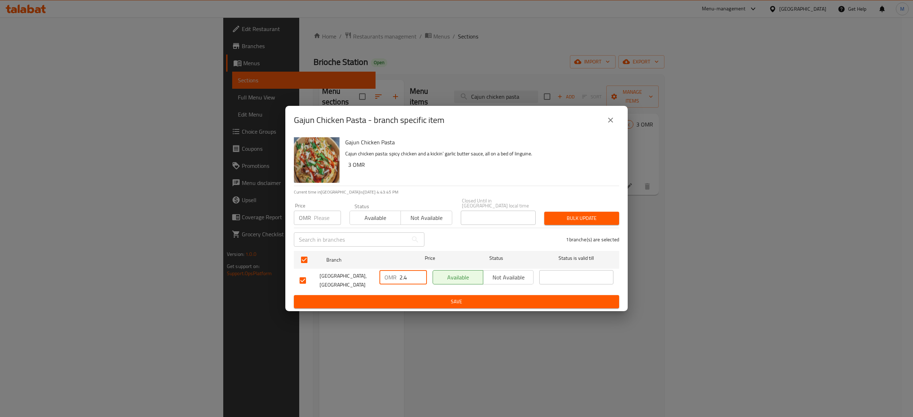
click at [413, 277] on input "2.4" at bounding box center [413, 277] width 27 height 14
type input "3"
click at [480, 298] on span "Save" at bounding box center [457, 302] width 314 height 9
